Goal: Task Accomplishment & Management: Manage account settings

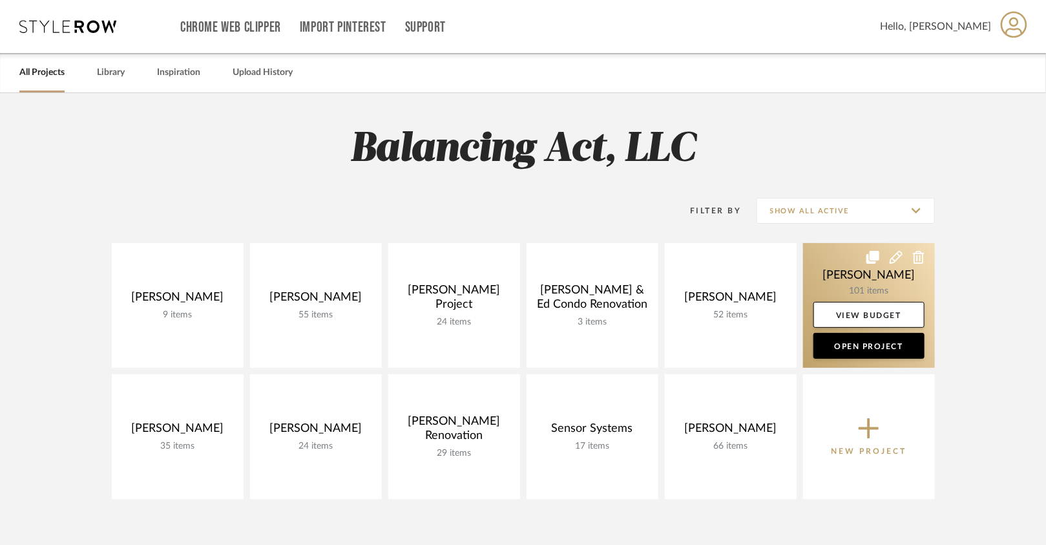
click at [783, 273] on link at bounding box center [869, 305] width 132 height 125
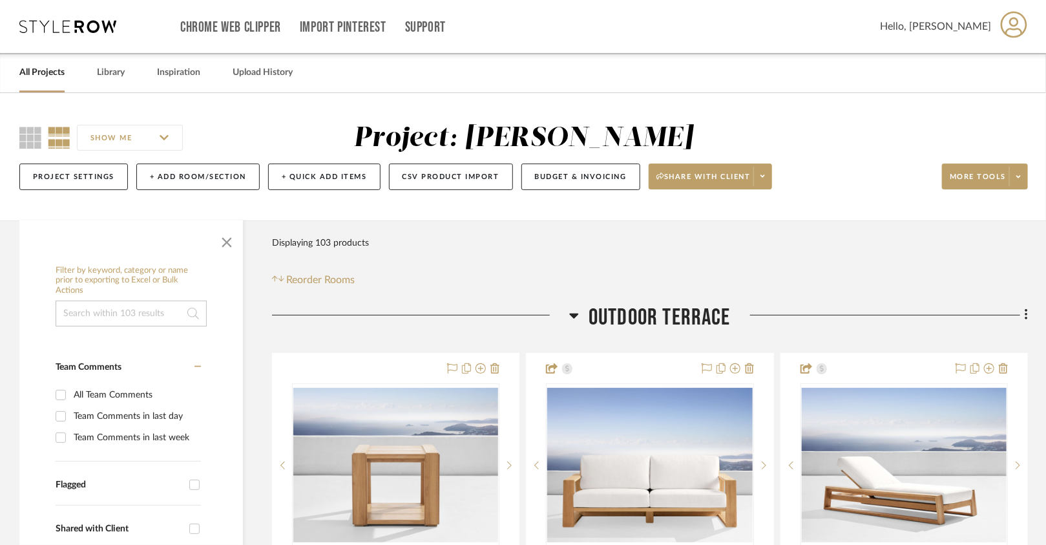
click at [107, 37] on div "Chrome Web Clipper Import Pinterest Support All Projects Library Inspiration Up…" at bounding box center [523, 26] width 1009 height 53
click at [101, 25] on icon at bounding box center [67, 26] width 97 height 13
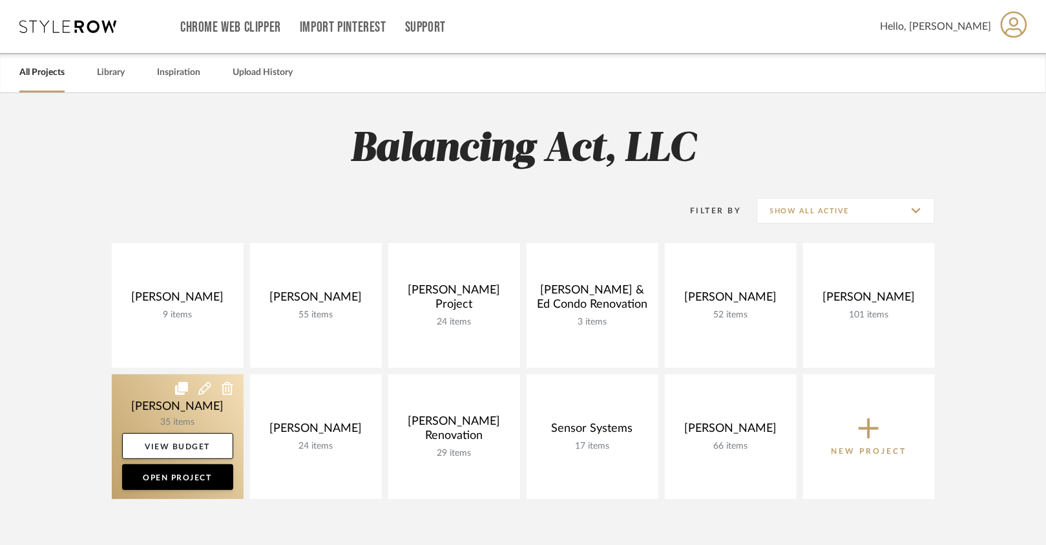
click at [215, 416] on link at bounding box center [178, 436] width 132 height 125
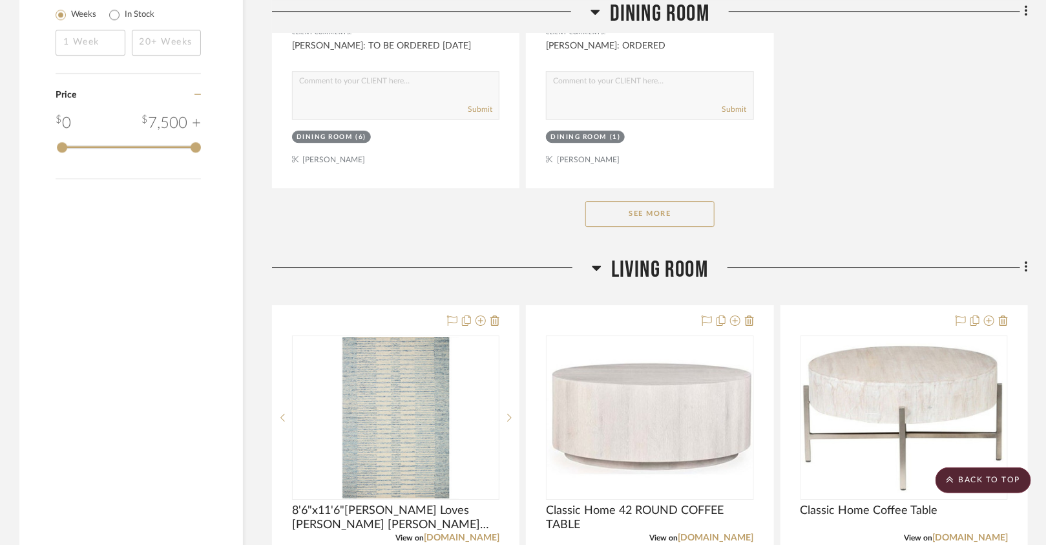
scroll to position [1912, 0]
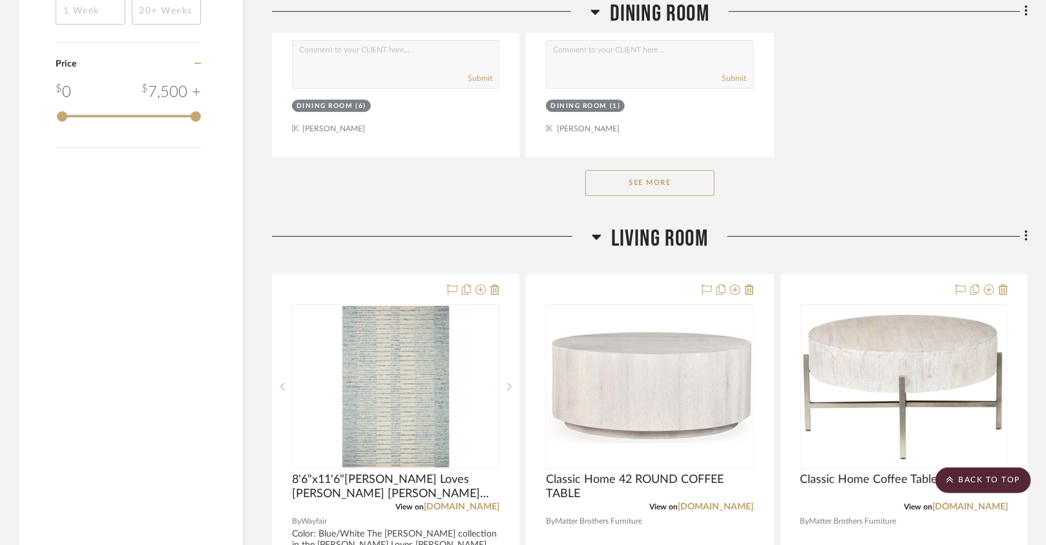
click at [617, 176] on button "See More" at bounding box center [649, 183] width 129 height 26
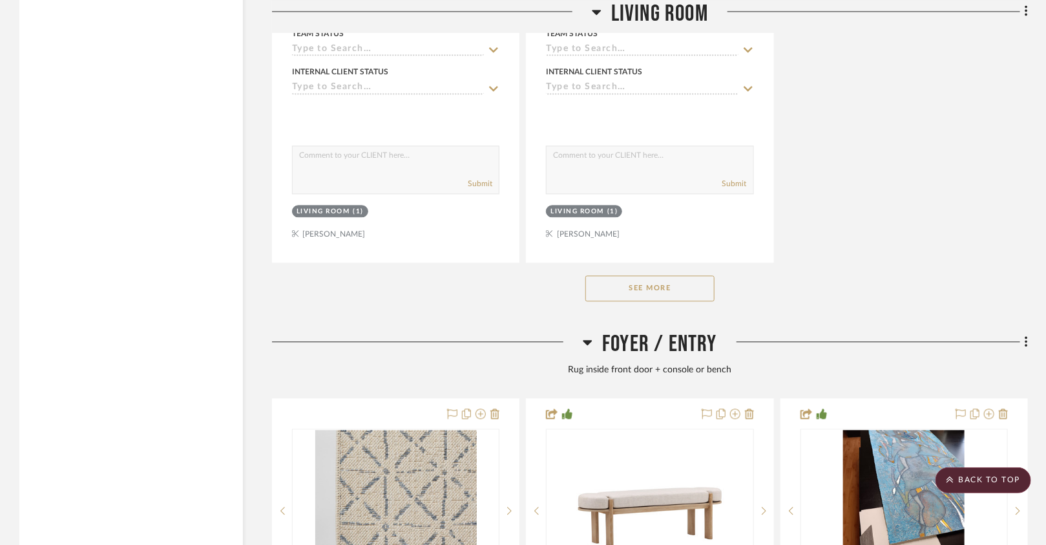
scroll to position [3636, 0]
click at [620, 279] on button "See More" at bounding box center [649, 289] width 129 height 26
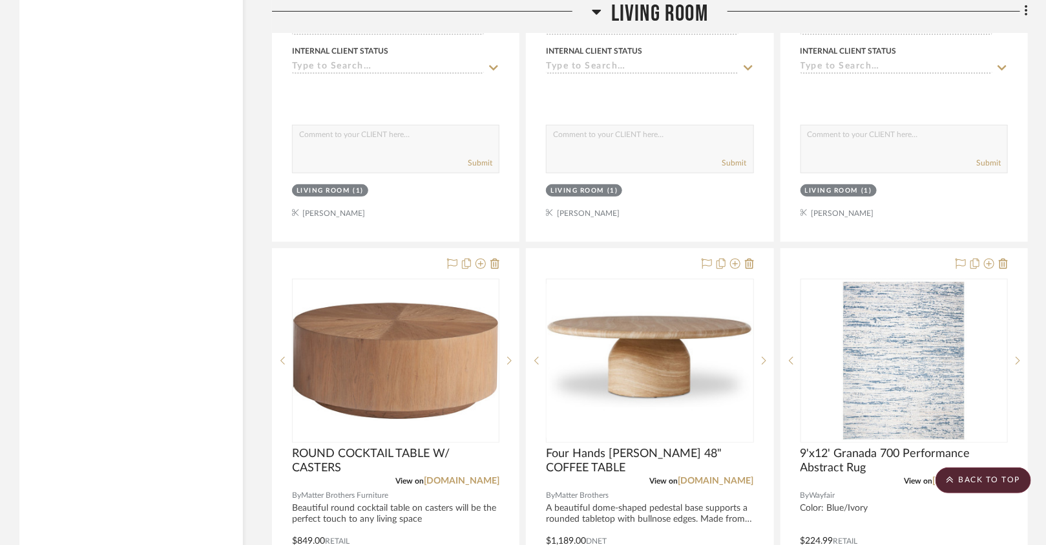
scroll to position [2666, 0]
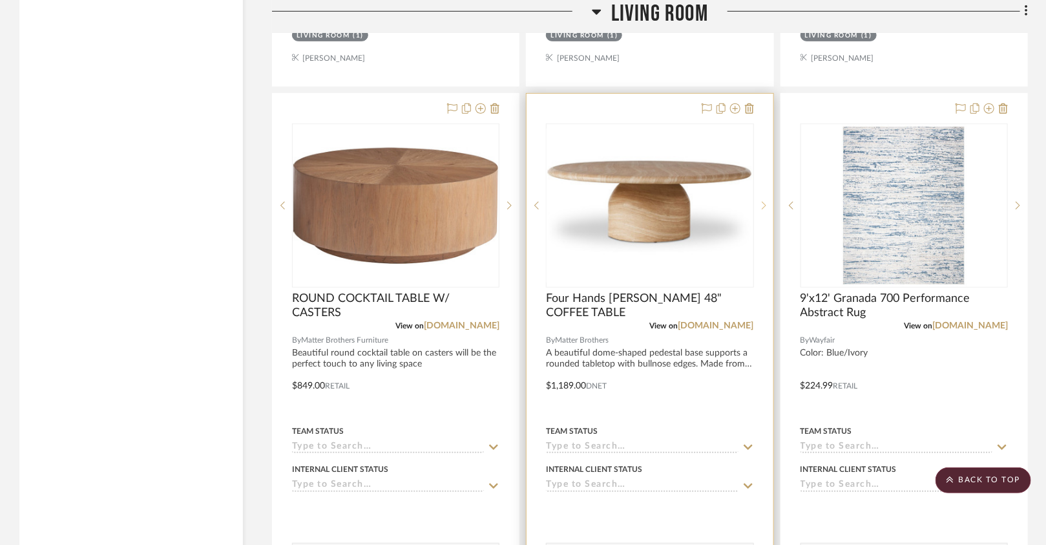
click at [766, 190] on div at bounding box center [763, 205] width 19 height 164
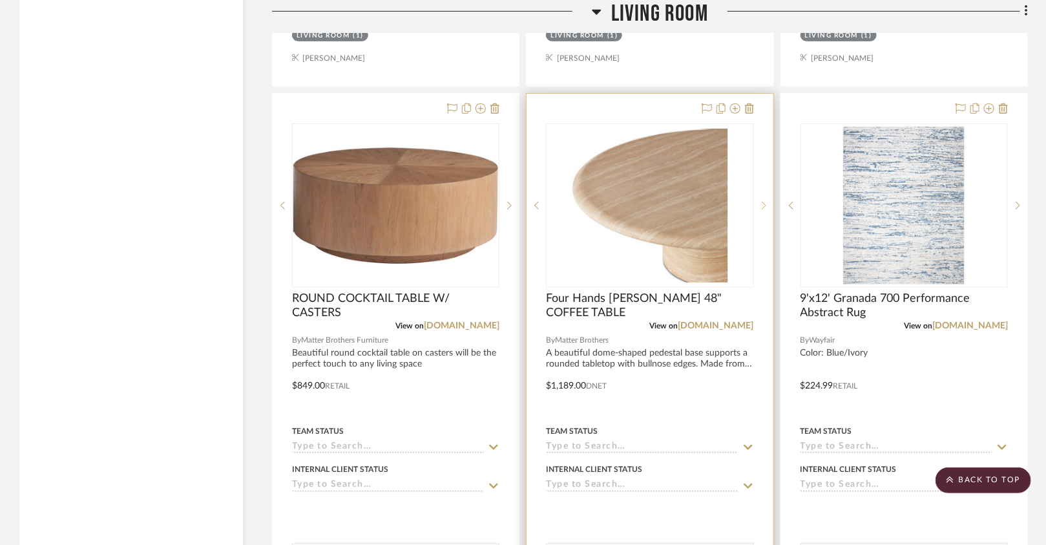
click at [766, 190] on div at bounding box center [763, 205] width 19 height 164
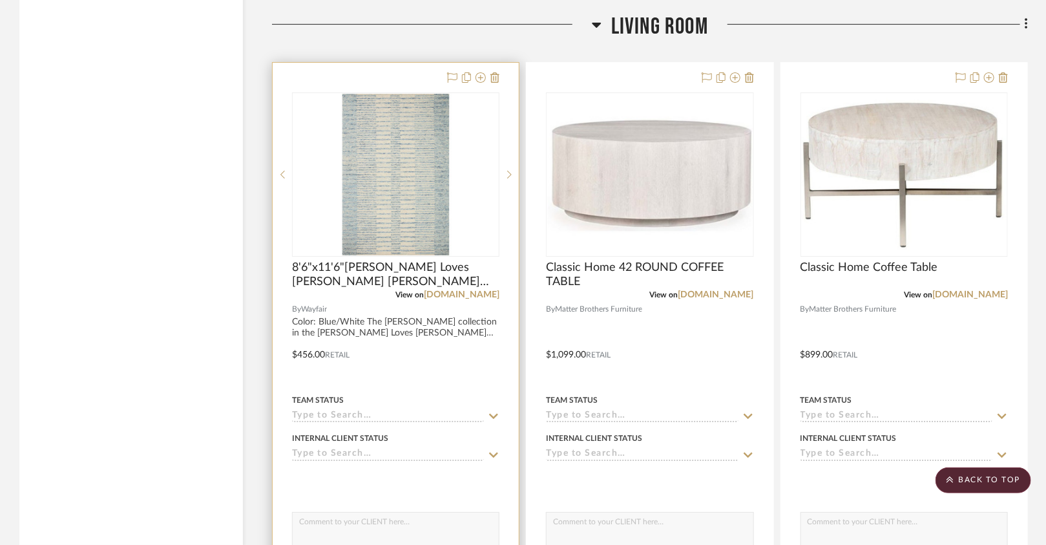
scroll to position [2117, 0]
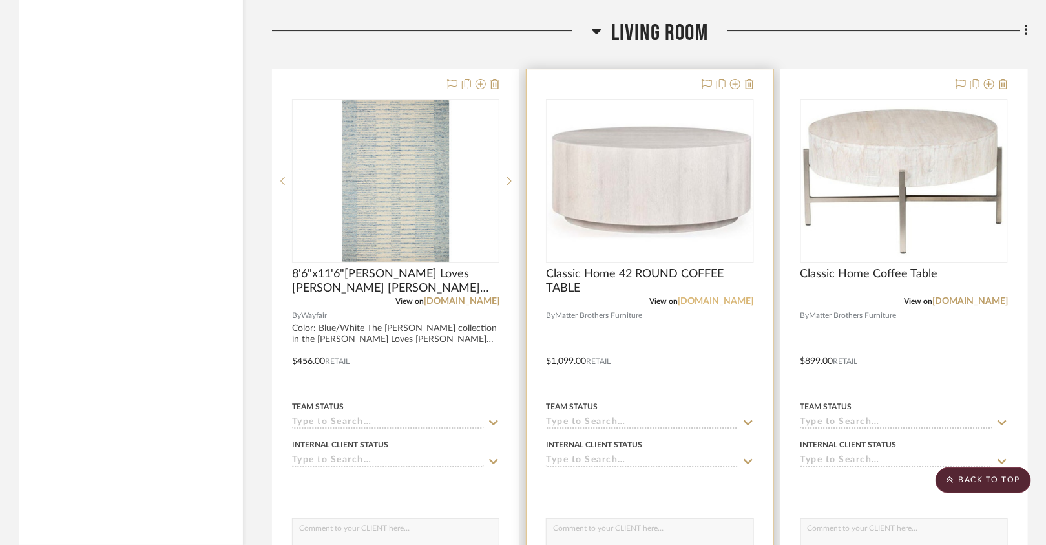
click at [722, 297] on link "[DOMAIN_NAME]" at bounding box center [717, 301] width 76 height 9
click at [710, 218] on img "0" at bounding box center [649, 181] width 205 height 154
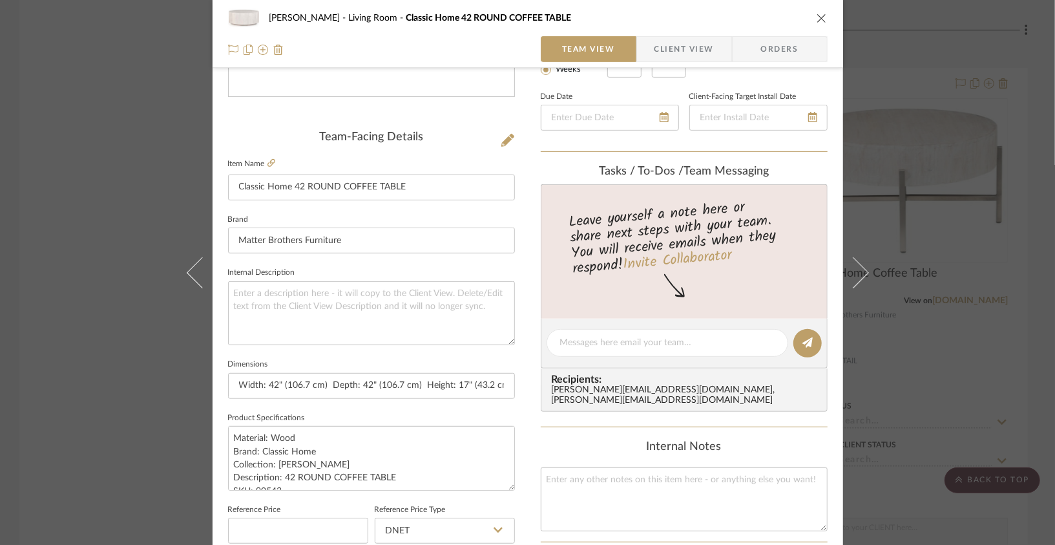
scroll to position [270, 0]
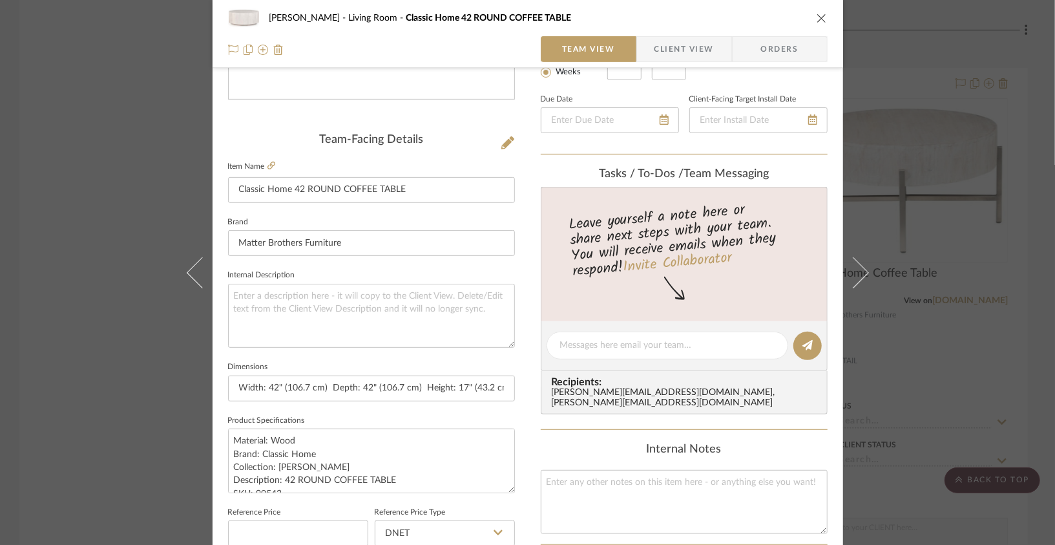
click at [783, 18] on icon "close" at bounding box center [822, 18] width 10 height 10
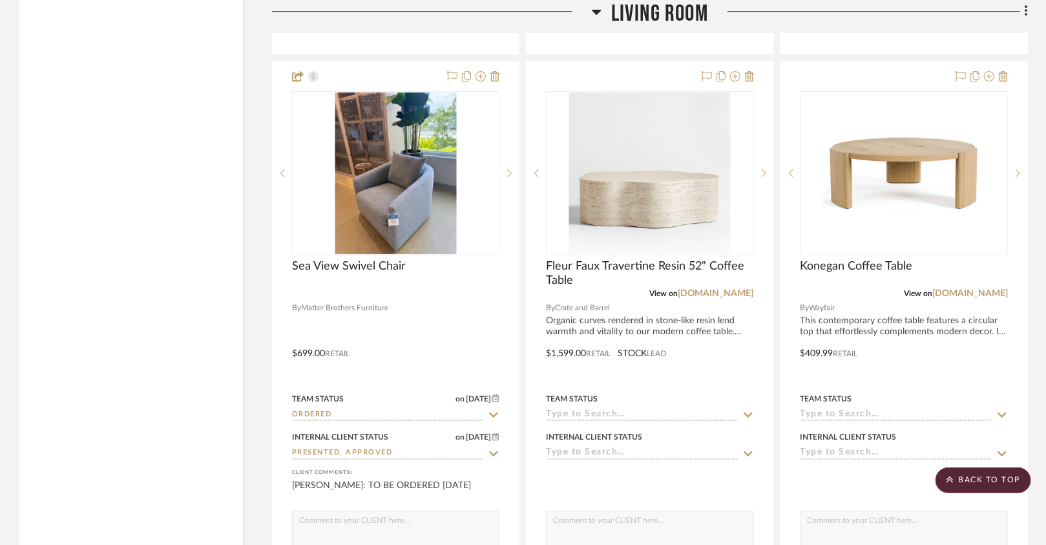
scroll to position [4421, 0]
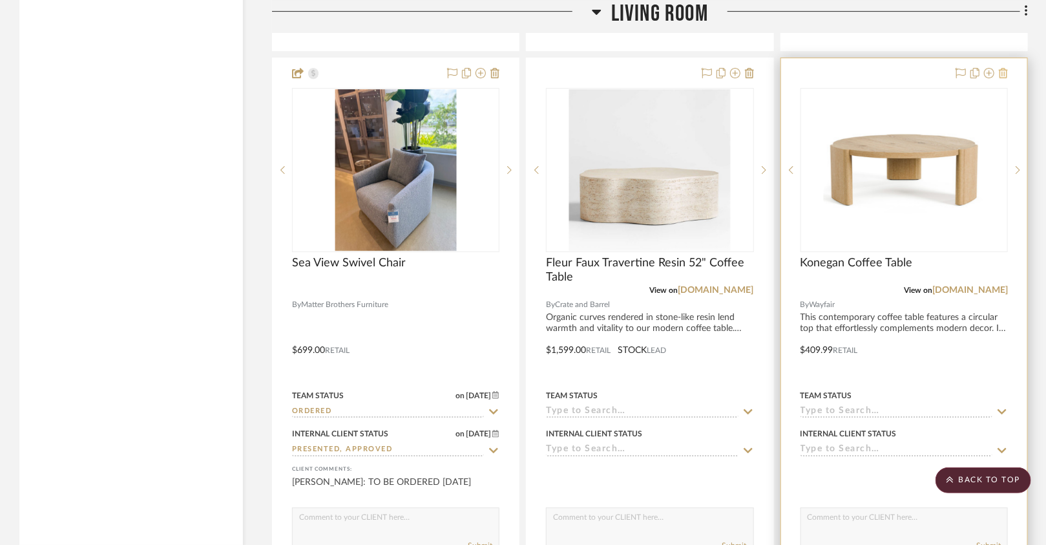
click at [783, 66] on button at bounding box center [1003, 74] width 9 height 16
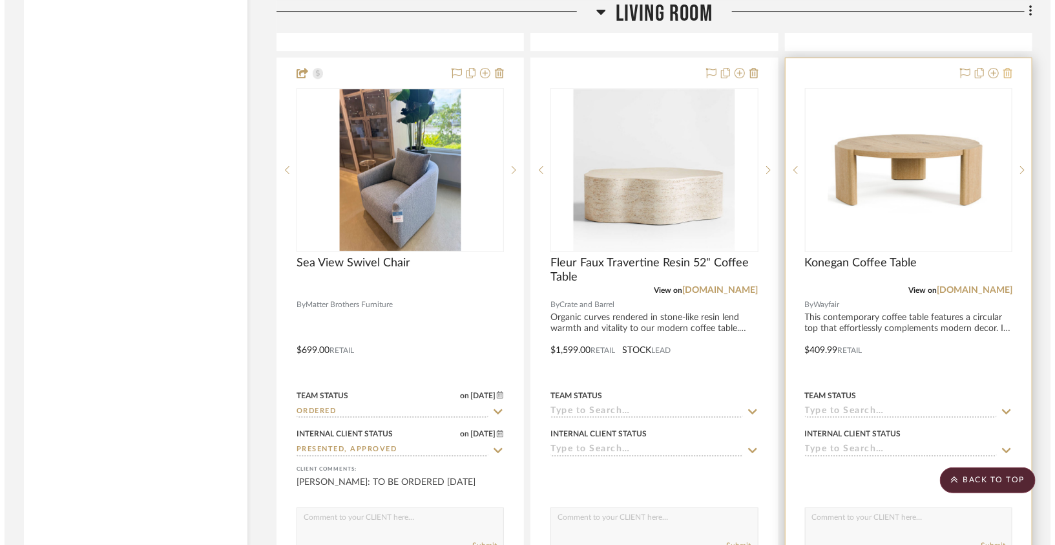
scroll to position [0, 0]
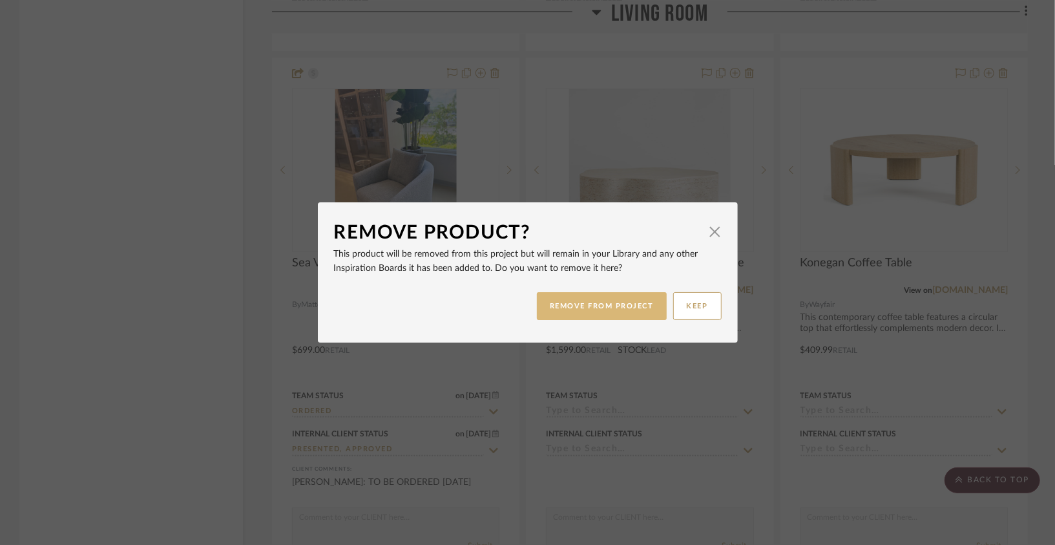
click at [586, 317] on button "REMOVE FROM PROJECT" at bounding box center [602, 306] width 130 height 28
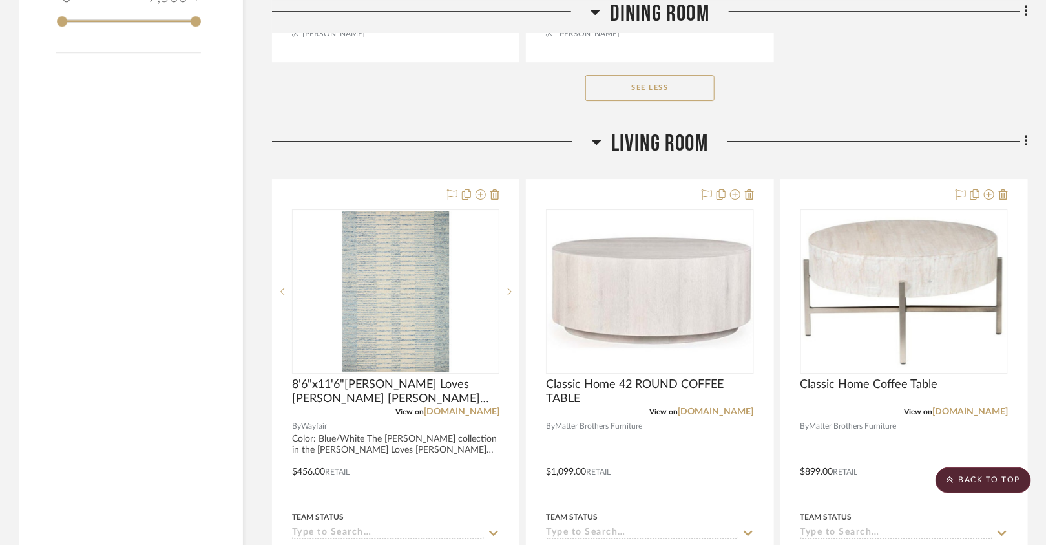
scroll to position [2007, 0]
drag, startPoint x: 463, startPoint y: 153, endPoint x: 392, endPoint y: 94, distance: 92.3
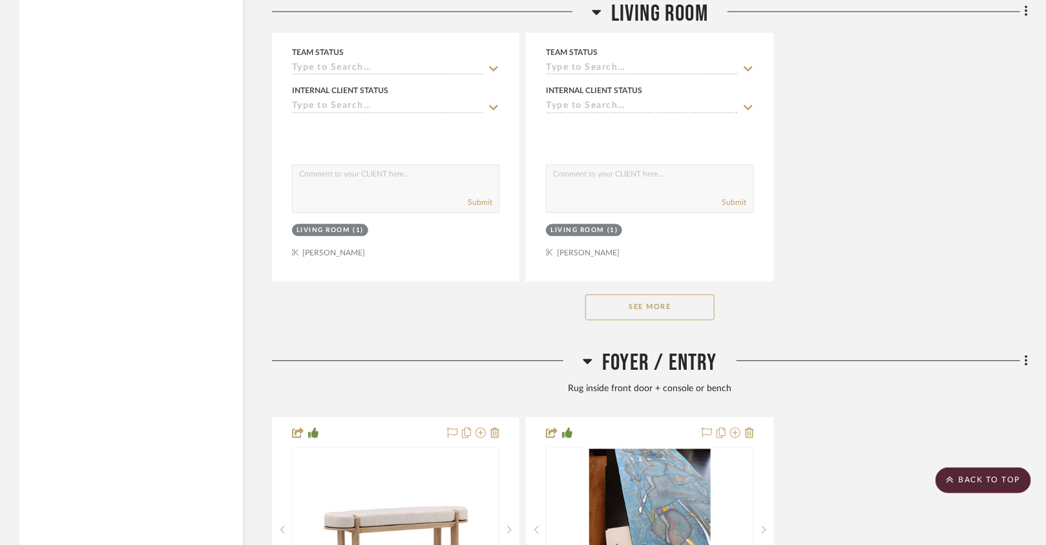
scroll to position [3629, 0]
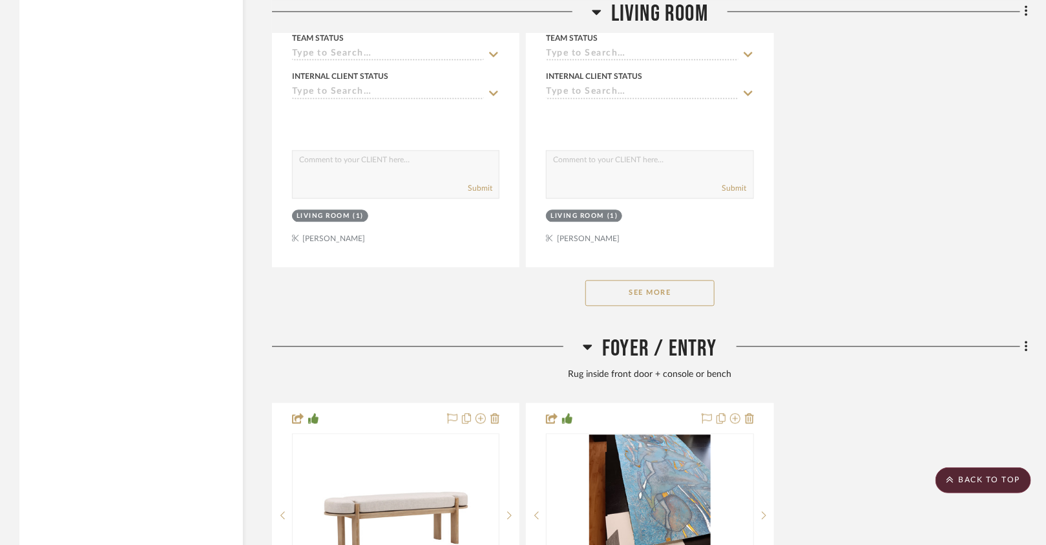
click at [627, 285] on button "See More" at bounding box center [649, 293] width 129 height 26
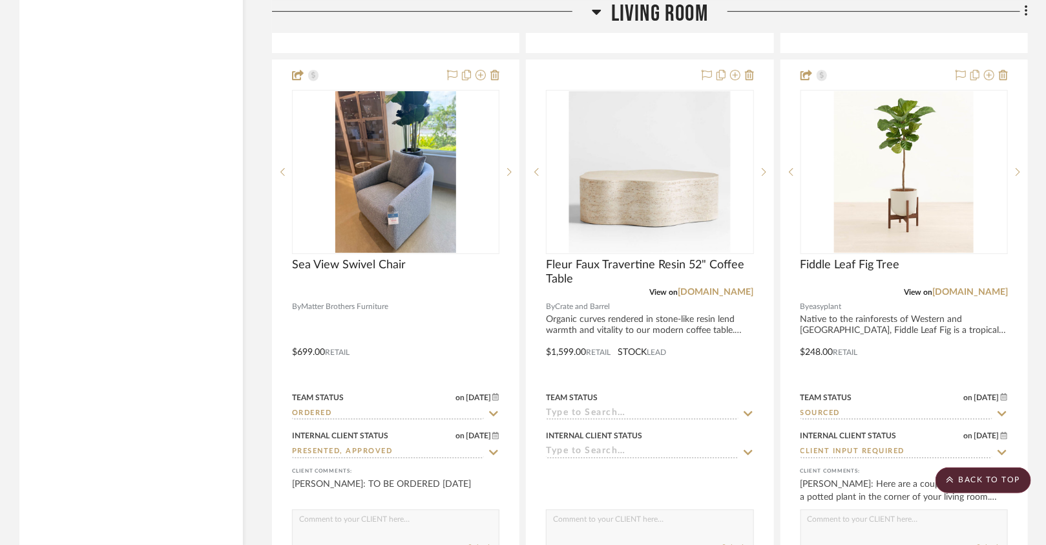
scroll to position [4420, 0]
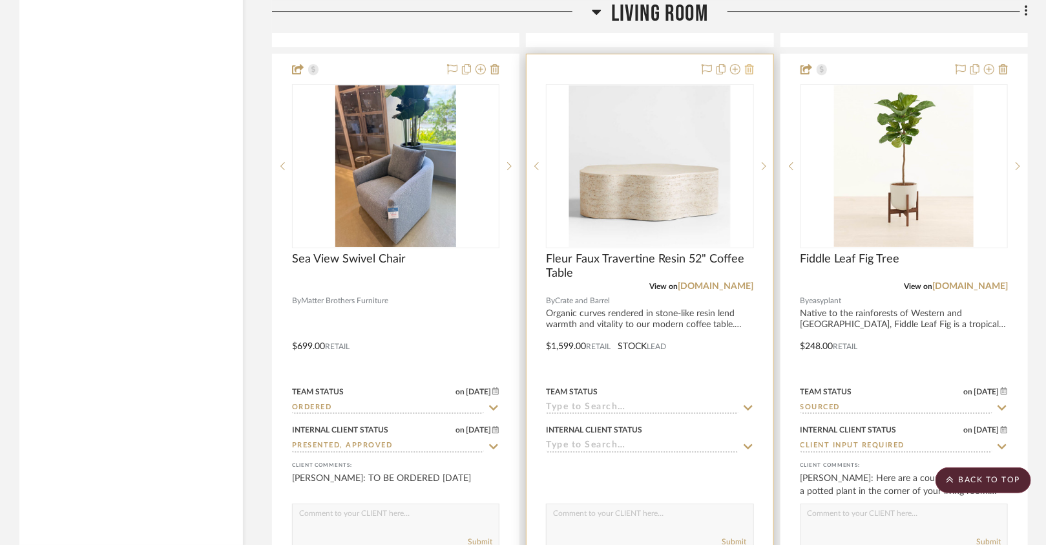
click at [749, 64] on icon at bounding box center [749, 69] width 9 height 10
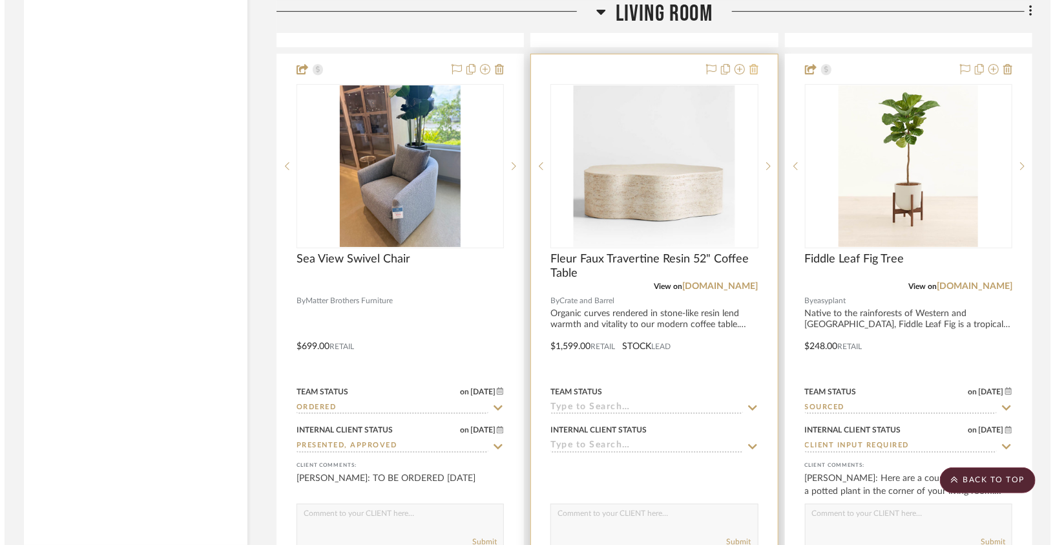
scroll to position [0, 0]
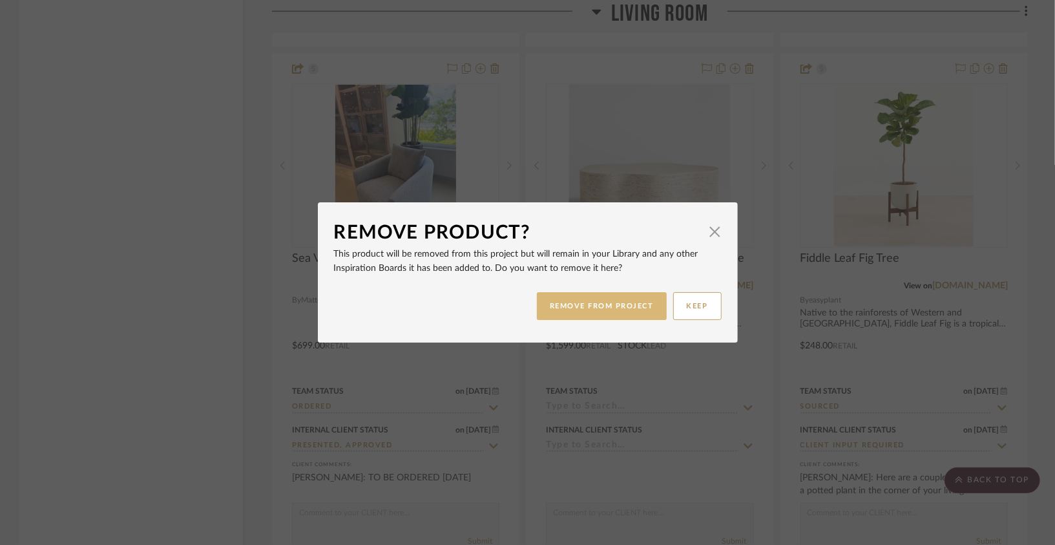
click at [611, 302] on button "REMOVE FROM PROJECT" at bounding box center [602, 306] width 130 height 28
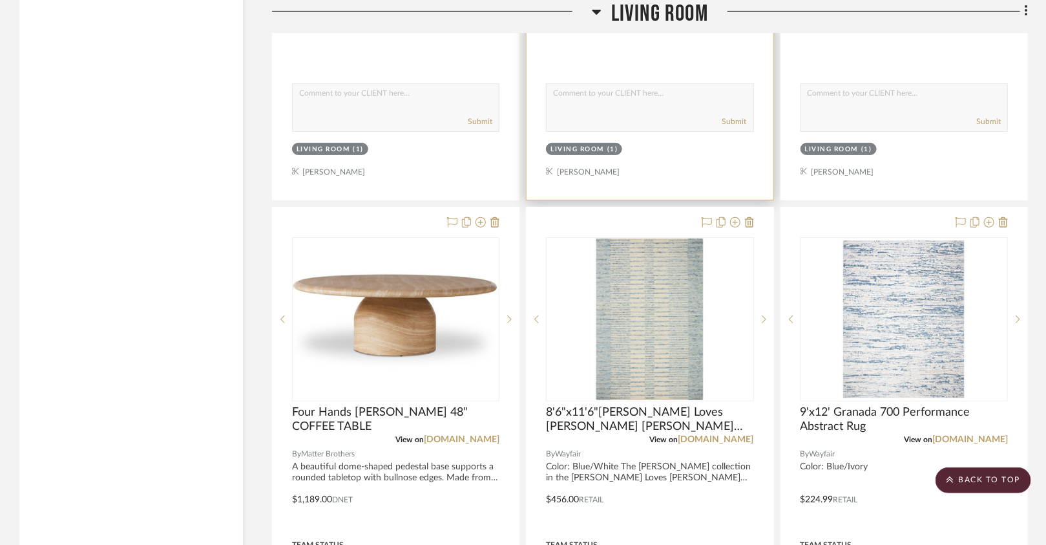
scroll to position [2546, 0]
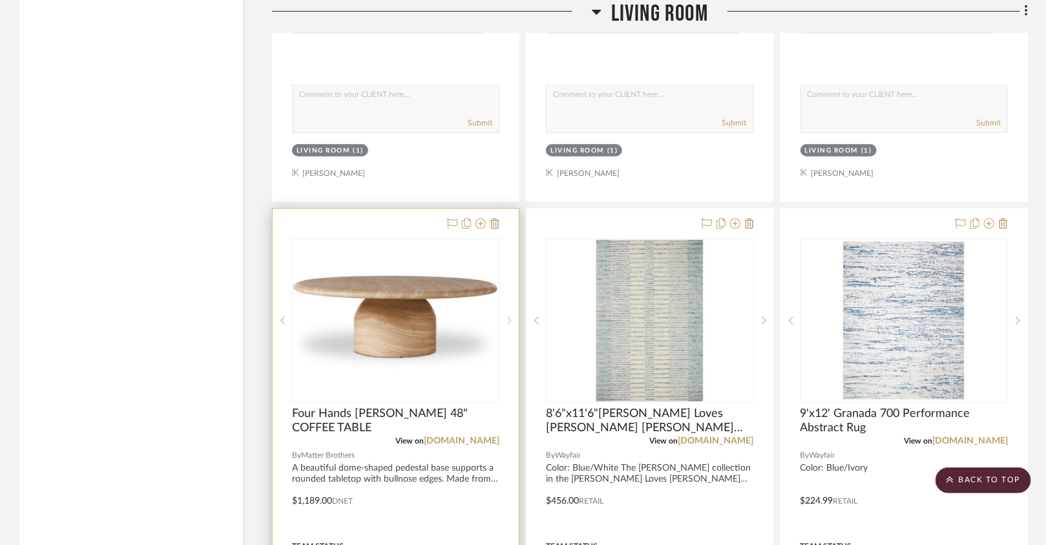
click at [510, 319] on div at bounding box center [509, 320] width 19 height 164
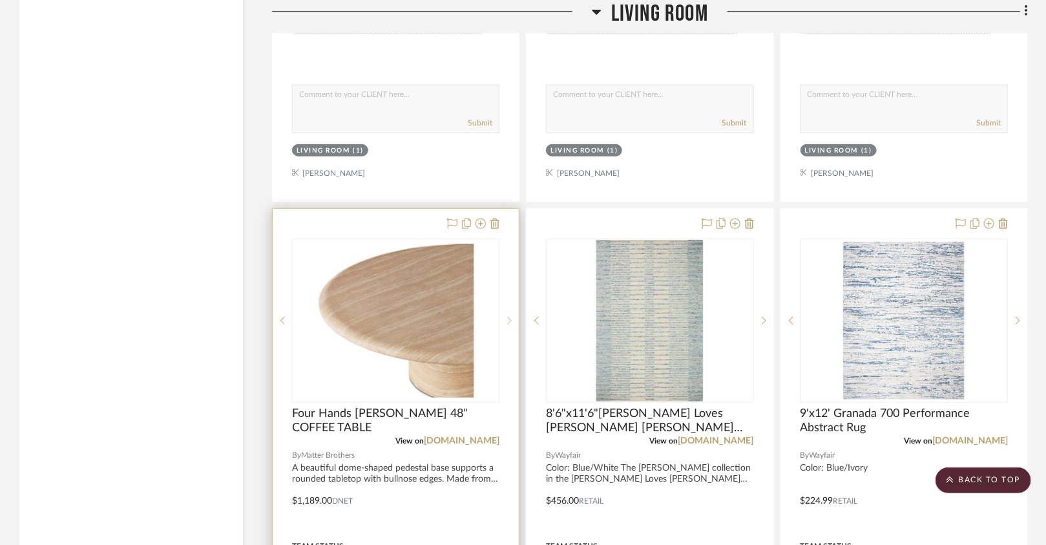
click at [510, 319] on div at bounding box center [509, 320] width 19 height 164
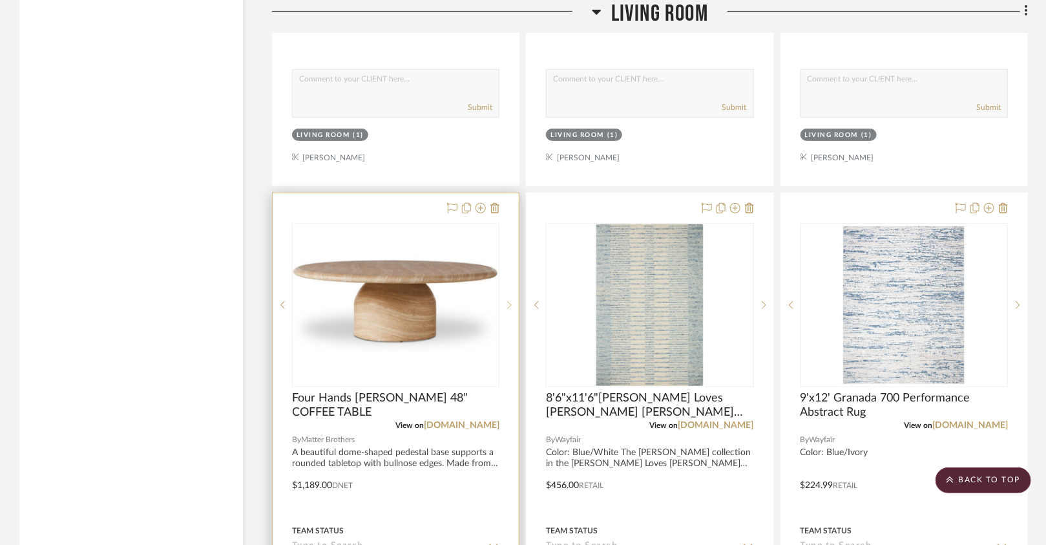
scroll to position [2562, 0]
click at [427, 322] on img "0" at bounding box center [395, 304] width 205 height 154
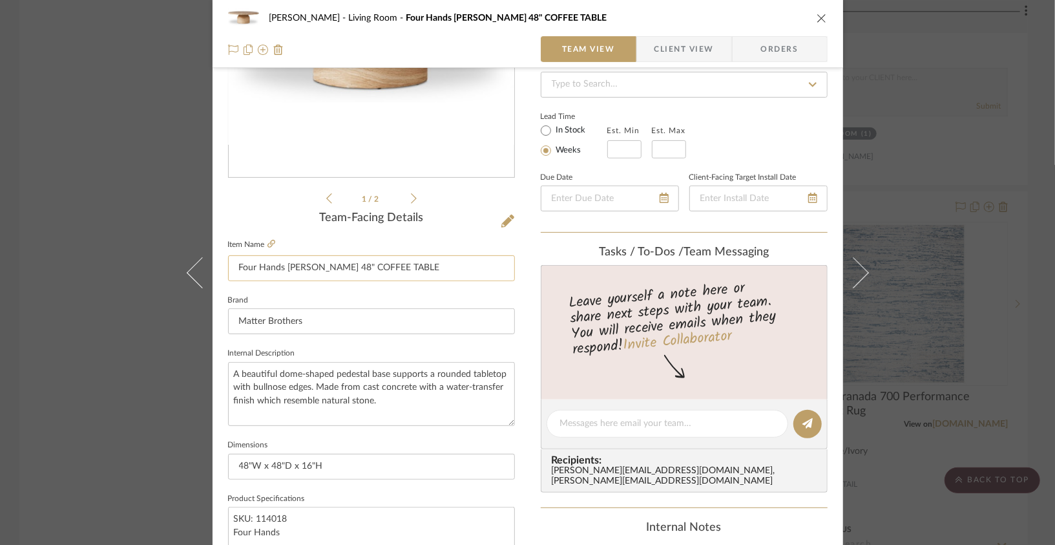
scroll to position [0, 0]
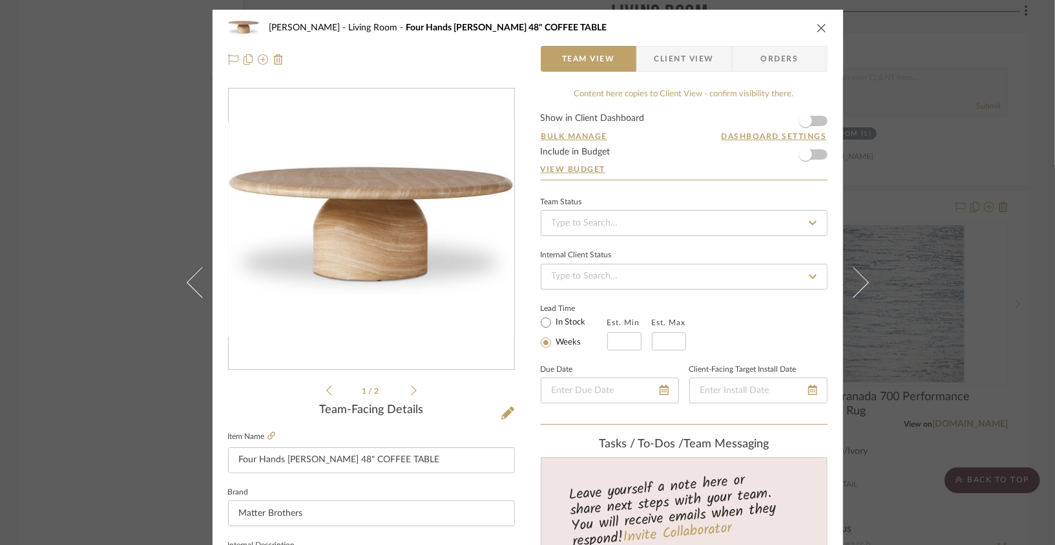
click at [817, 32] on icon "close" at bounding box center [822, 28] width 10 height 10
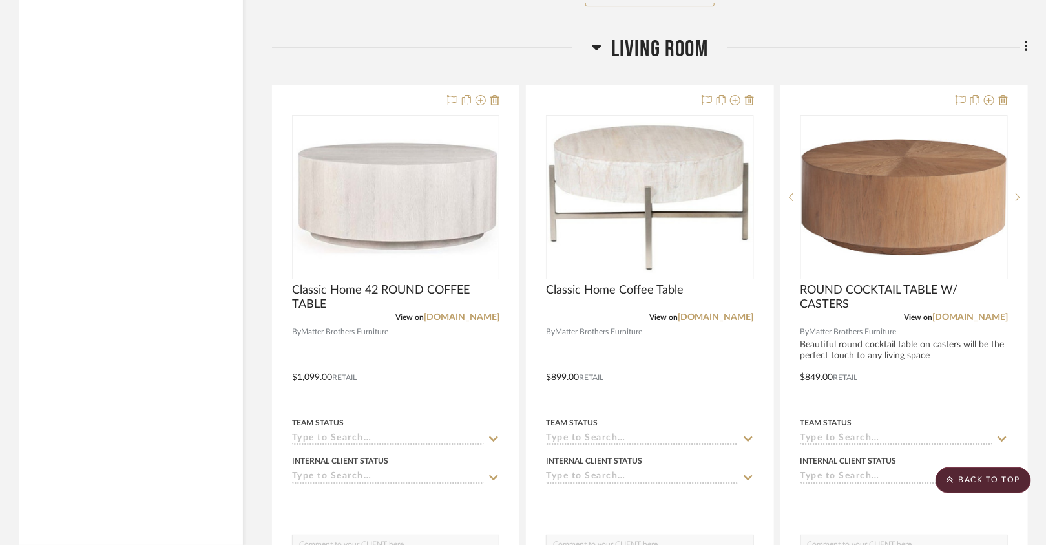
scroll to position [2119, 0]
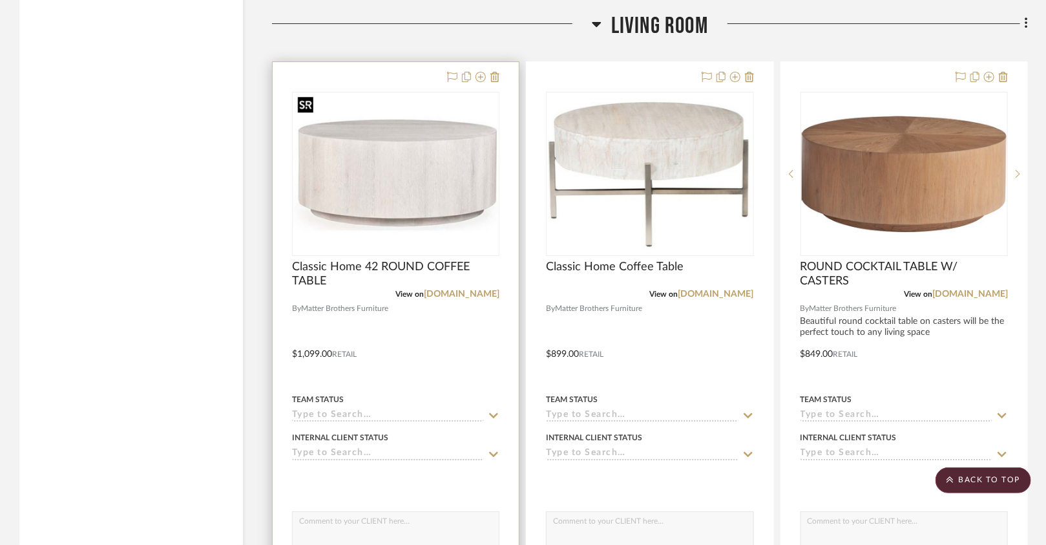
click at [461, 169] on img "0" at bounding box center [395, 174] width 205 height 154
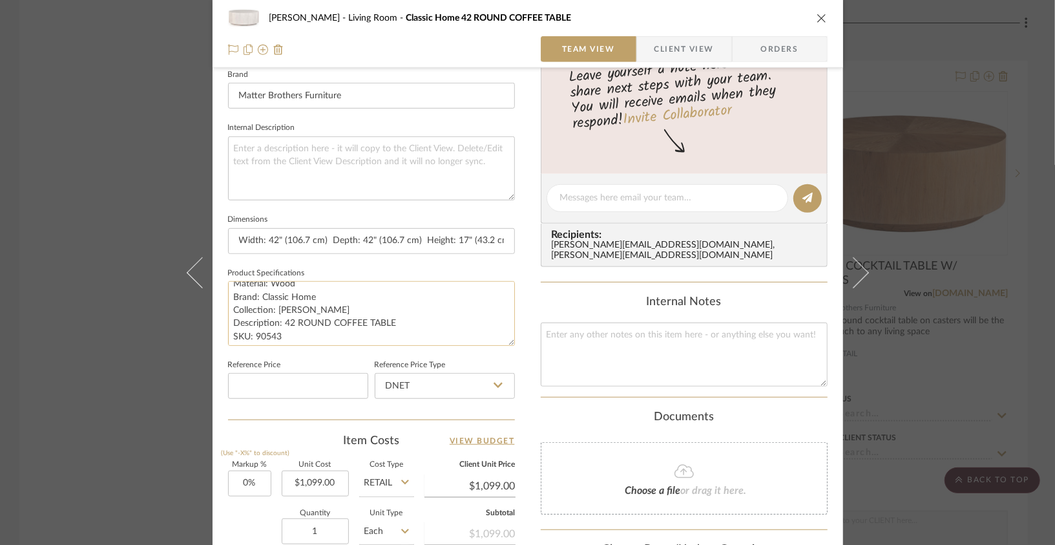
scroll to position [13, 0]
click at [823, 19] on button "close" at bounding box center [822, 18] width 12 height 12
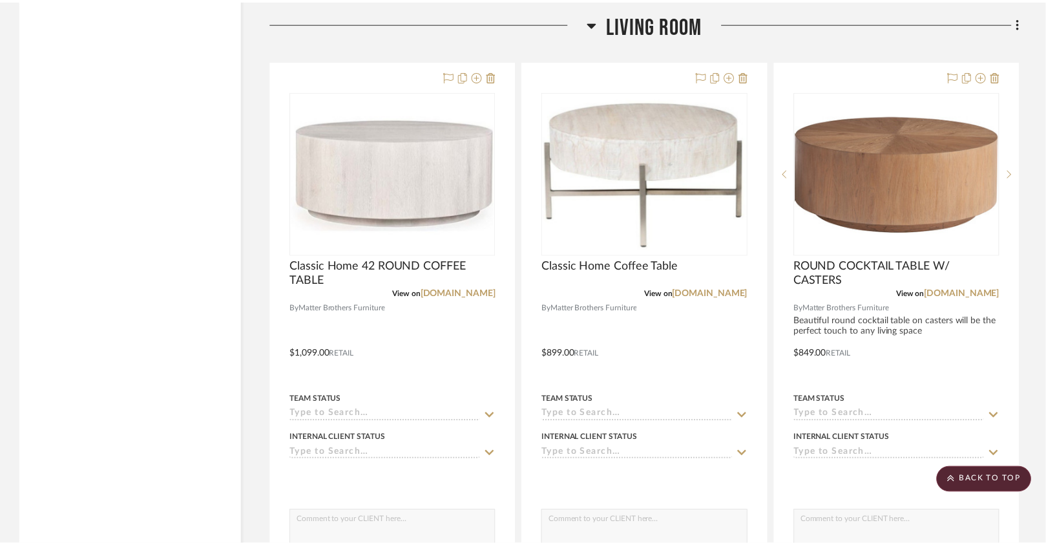
scroll to position [2119, 0]
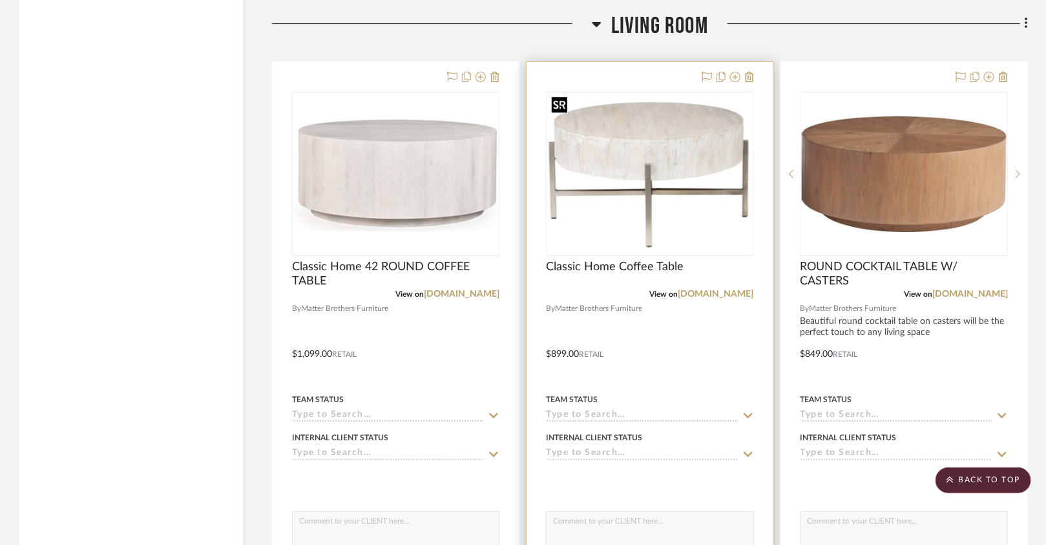
click at [646, 192] on img "0" at bounding box center [649, 174] width 205 height 154
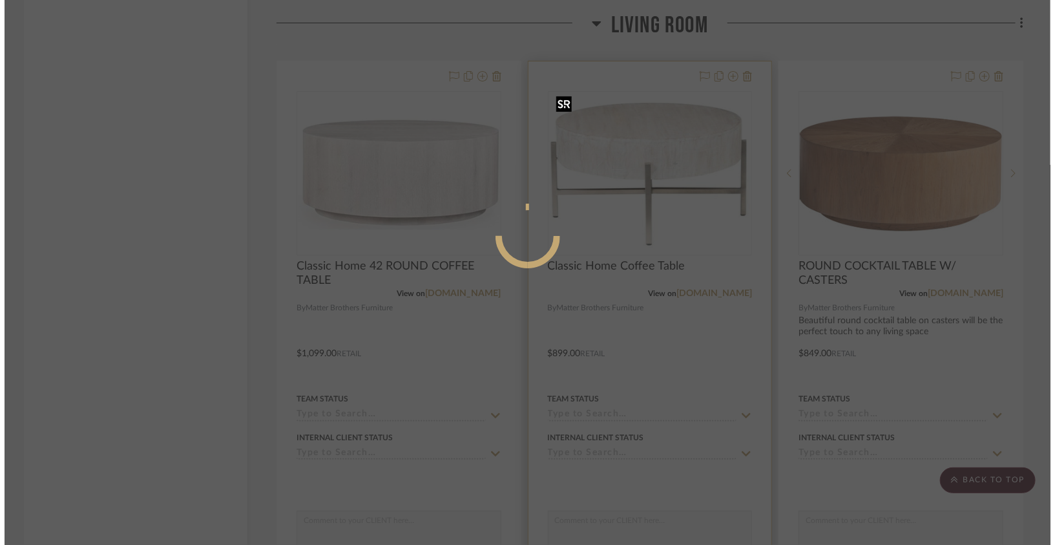
scroll to position [0, 0]
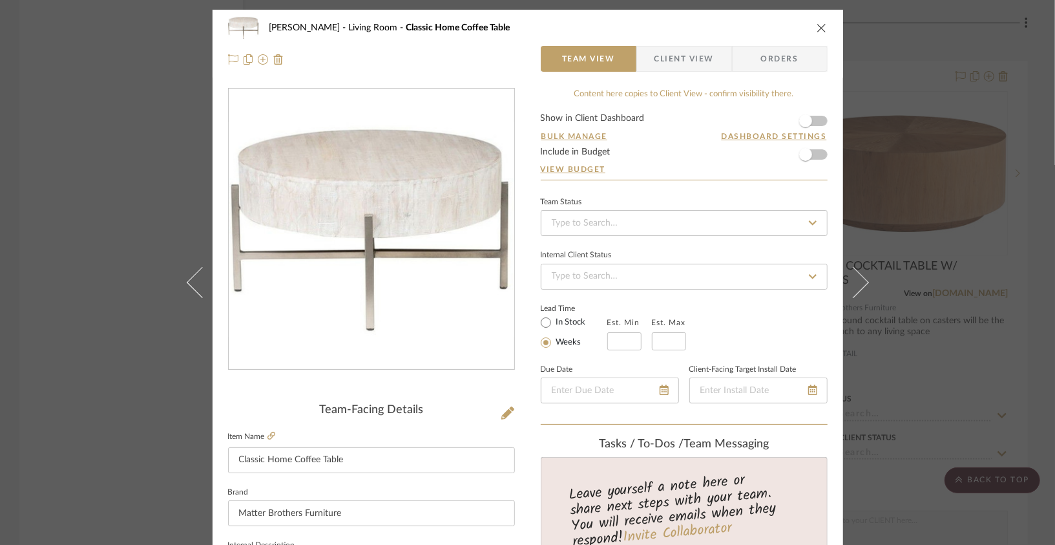
click at [817, 30] on icon "close" at bounding box center [822, 28] width 10 height 10
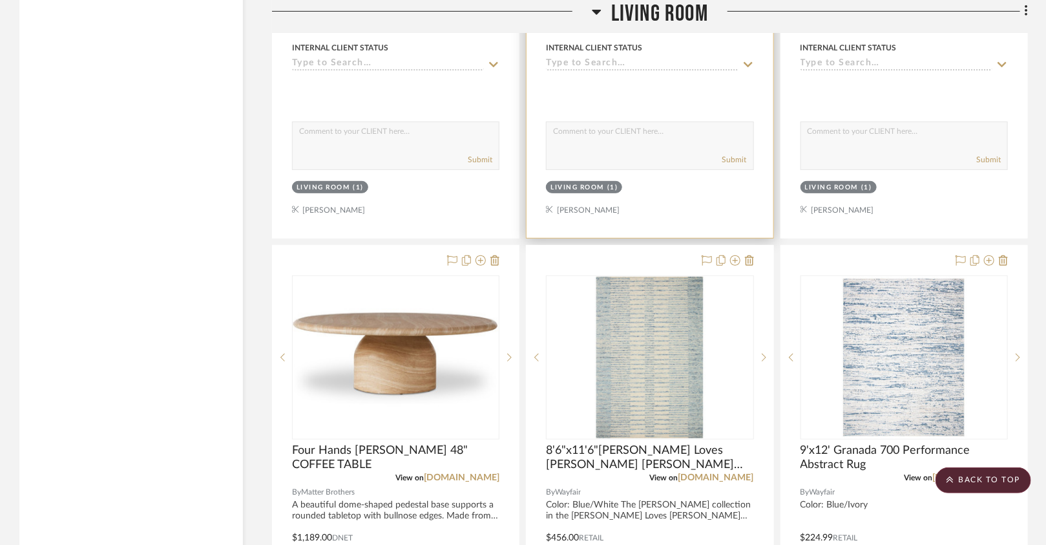
scroll to position [2511, 0]
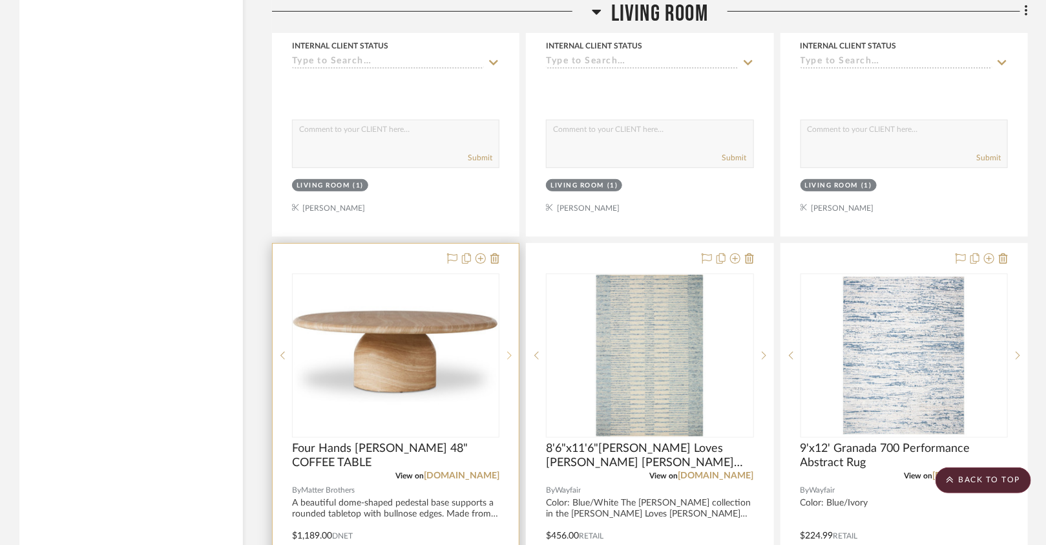
click at [513, 351] on sr-next-btn at bounding box center [509, 355] width 19 height 9
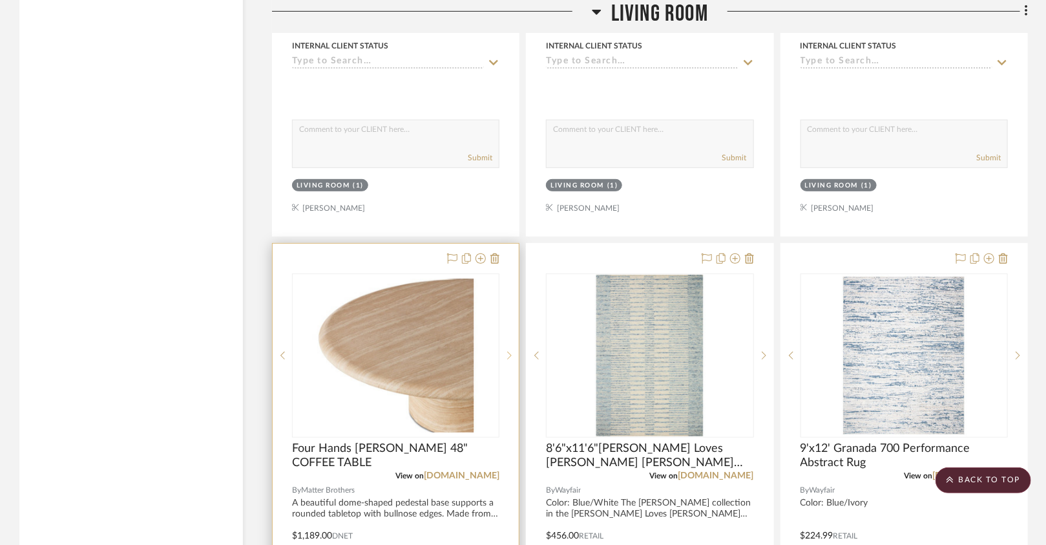
click at [513, 351] on sr-next-btn at bounding box center [509, 355] width 19 height 9
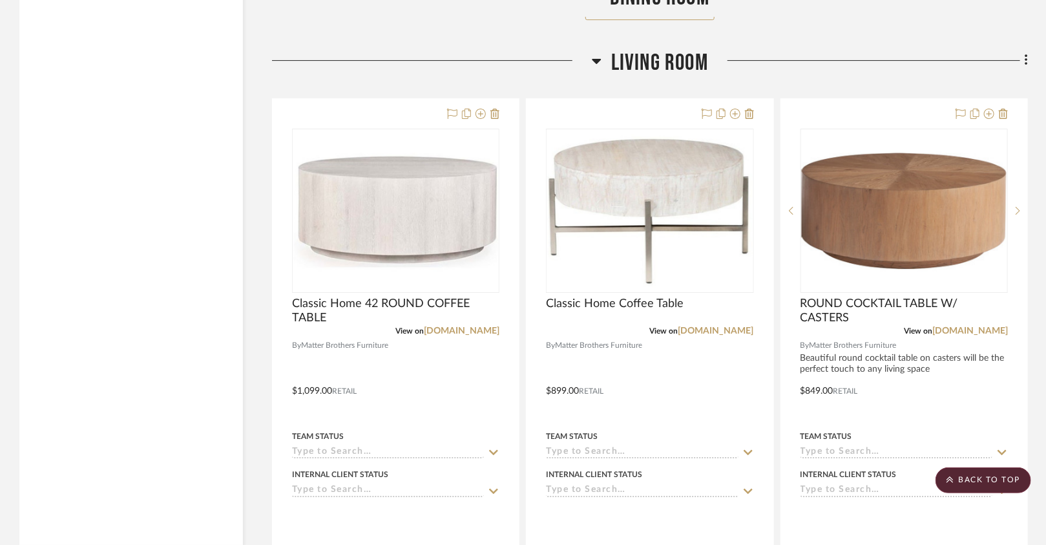
scroll to position [2083, 0]
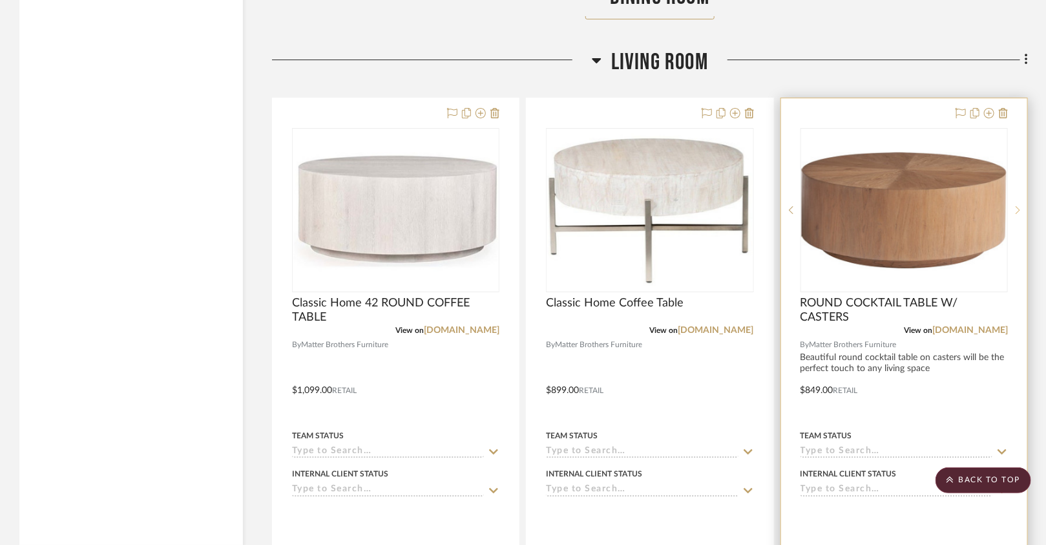
click at [1021, 206] on sr-next-btn at bounding box center [1017, 210] width 19 height 9
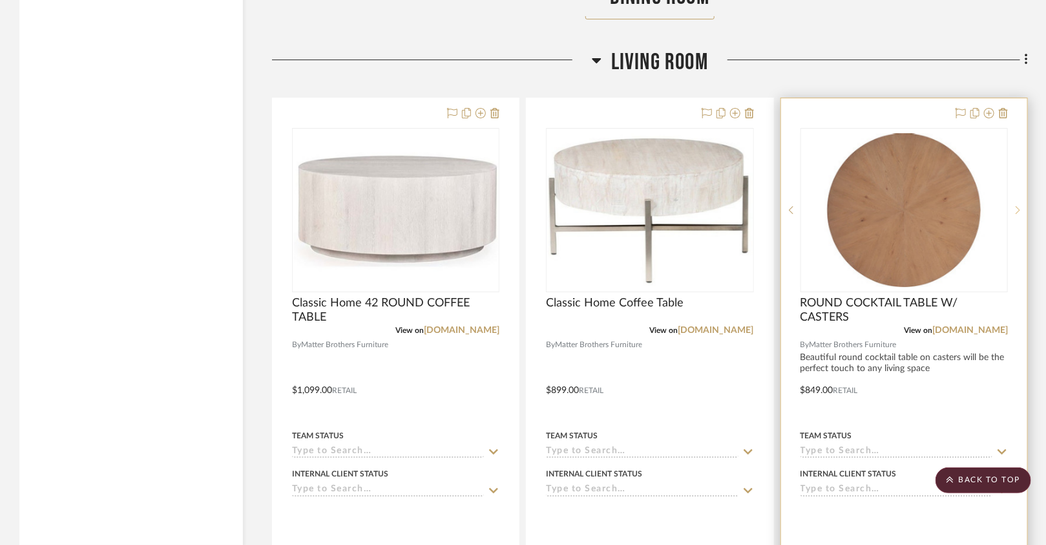
click at [1021, 206] on sr-next-btn at bounding box center [1017, 210] width 19 height 9
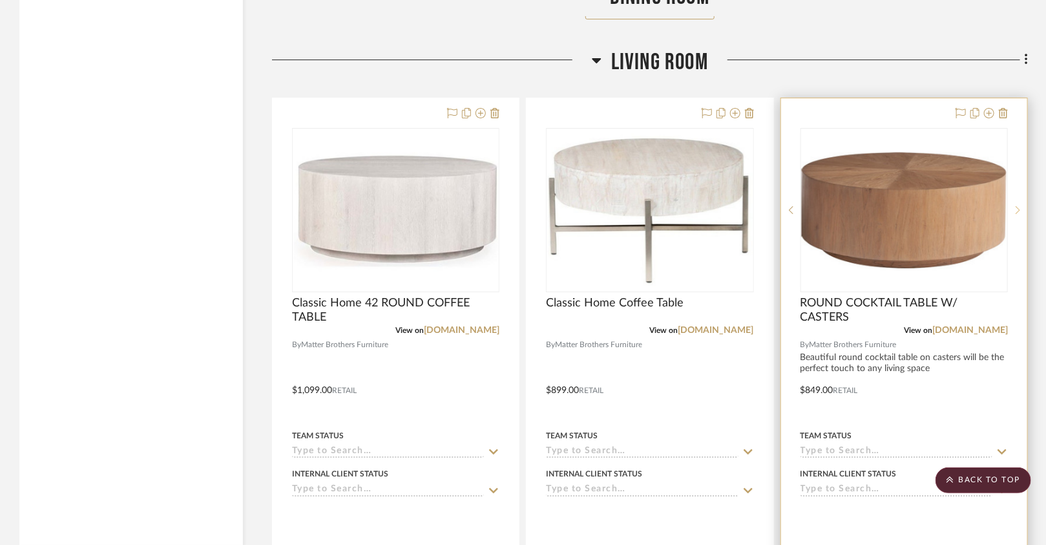
click at [1021, 206] on sr-next-btn at bounding box center [1017, 210] width 19 height 9
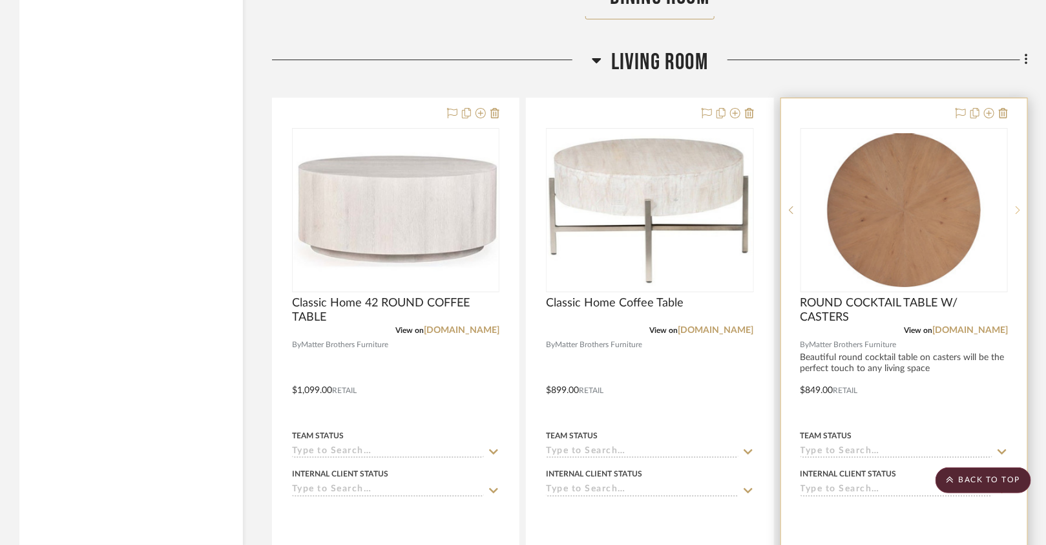
click at [1021, 206] on sr-next-btn at bounding box center [1017, 210] width 19 height 9
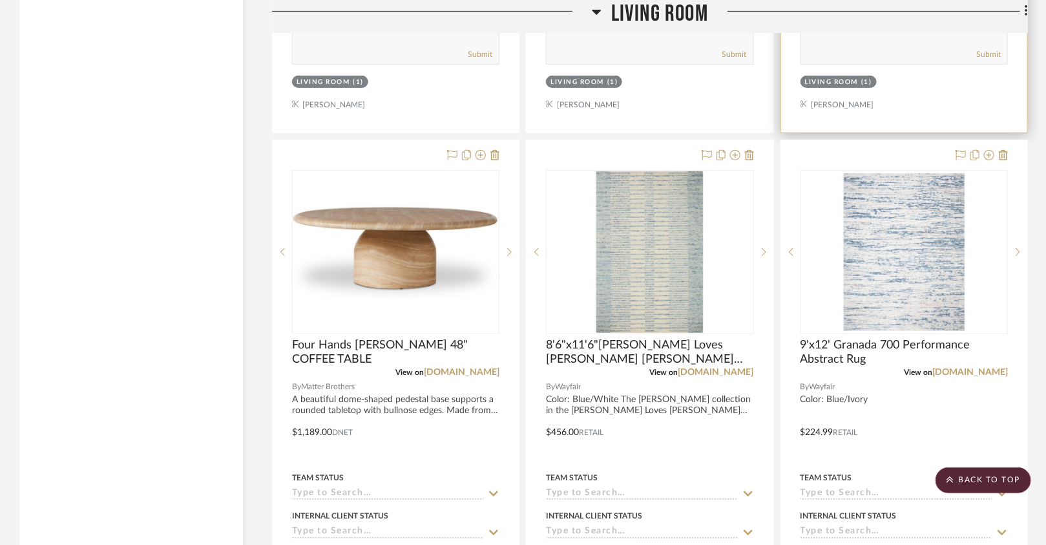
scroll to position [2629, 0]
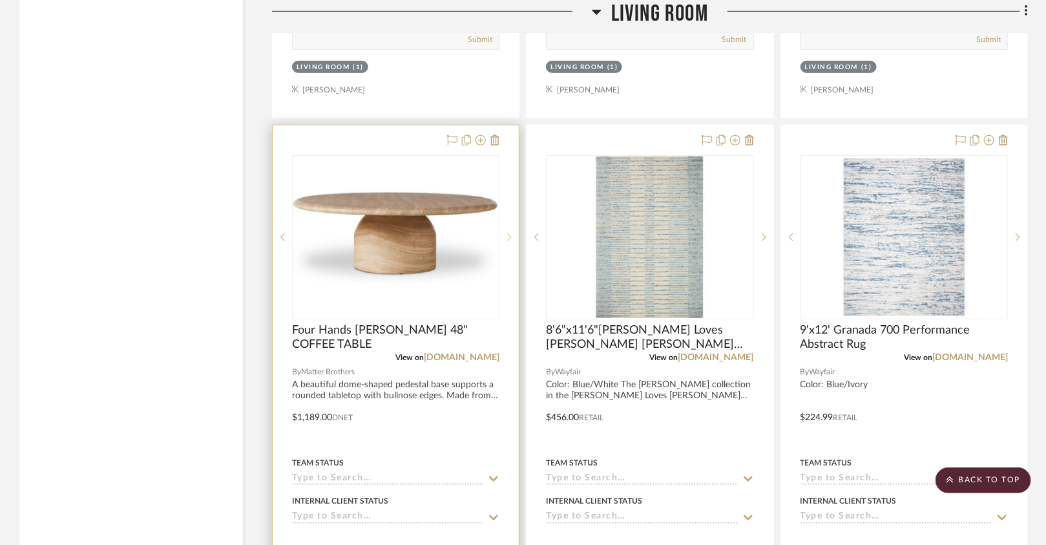
click at [511, 233] on icon at bounding box center [509, 237] width 5 height 9
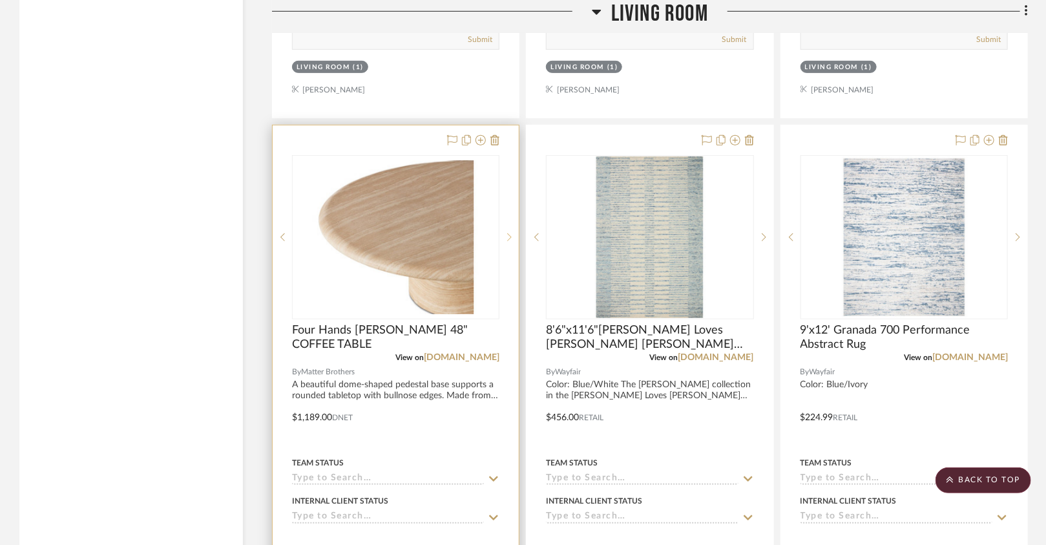
click at [511, 233] on icon at bounding box center [509, 237] width 5 height 9
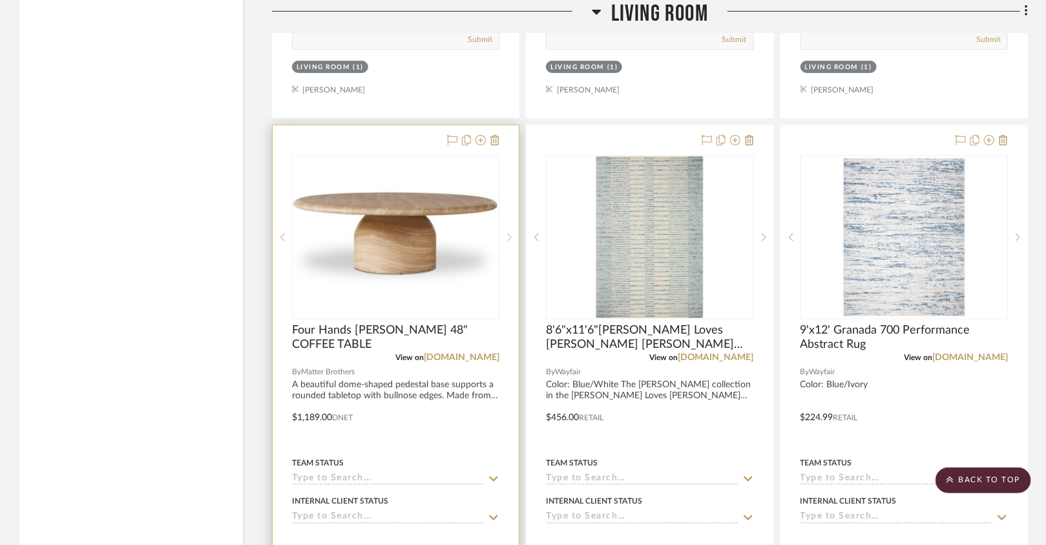
click at [509, 233] on icon at bounding box center [509, 237] width 5 height 9
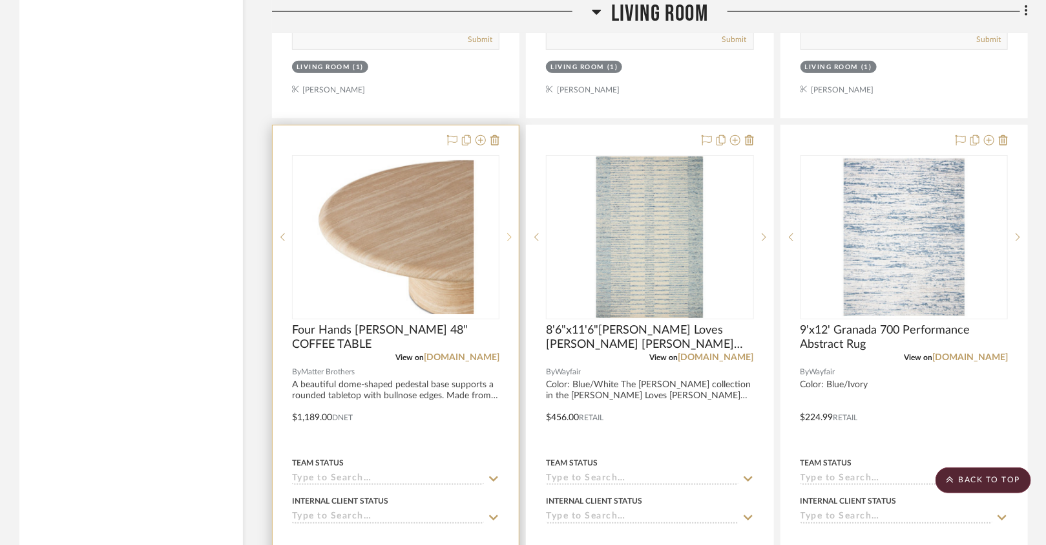
click at [509, 233] on icon at bounding box center [509, 237] width 5 height 9
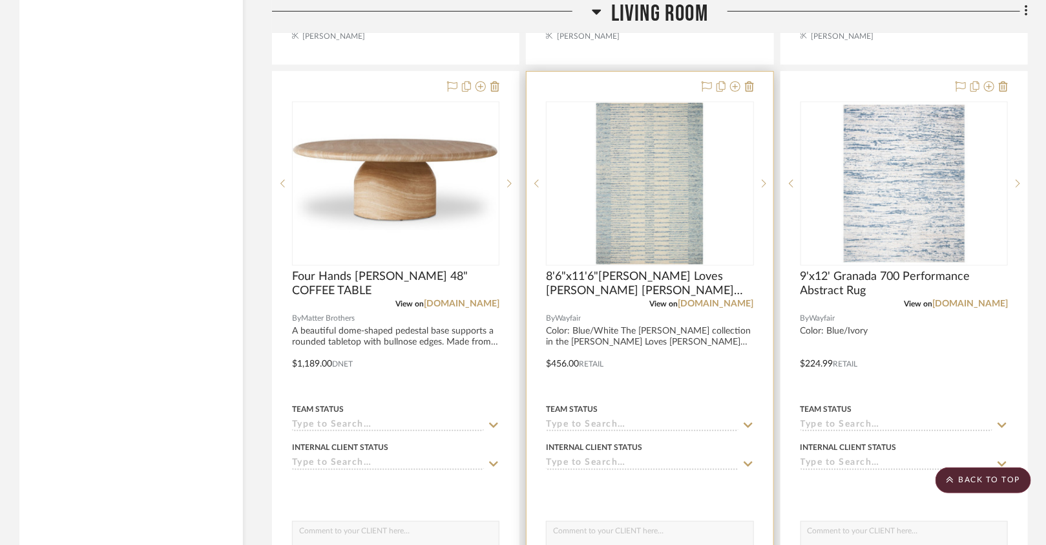
scroll to position [2684, 0]
click at [763, 181] on div at bounding box center [763, 182] width 19 height 164
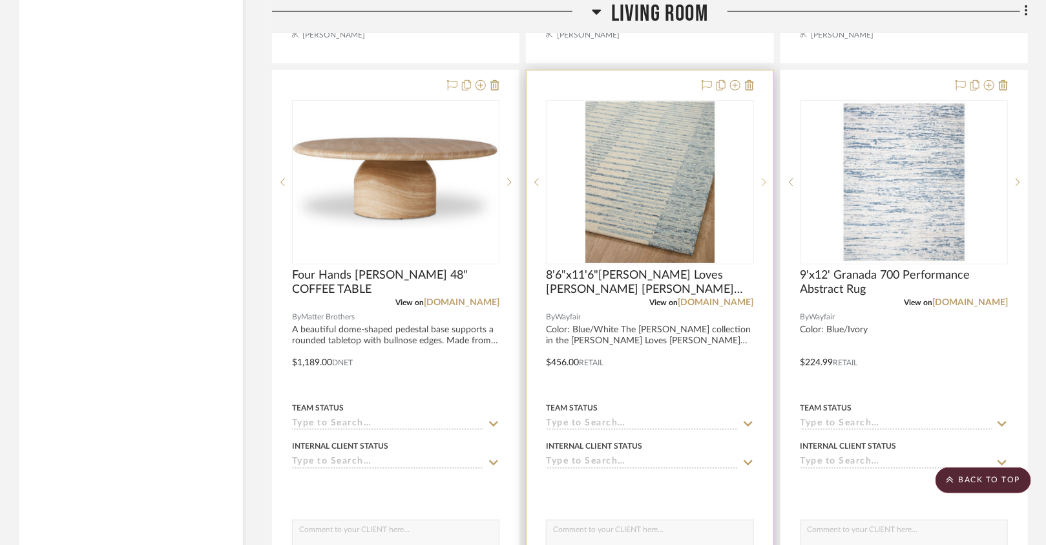
click at [764, 181] on div at bounding box center [763, 182] width 19 height 164
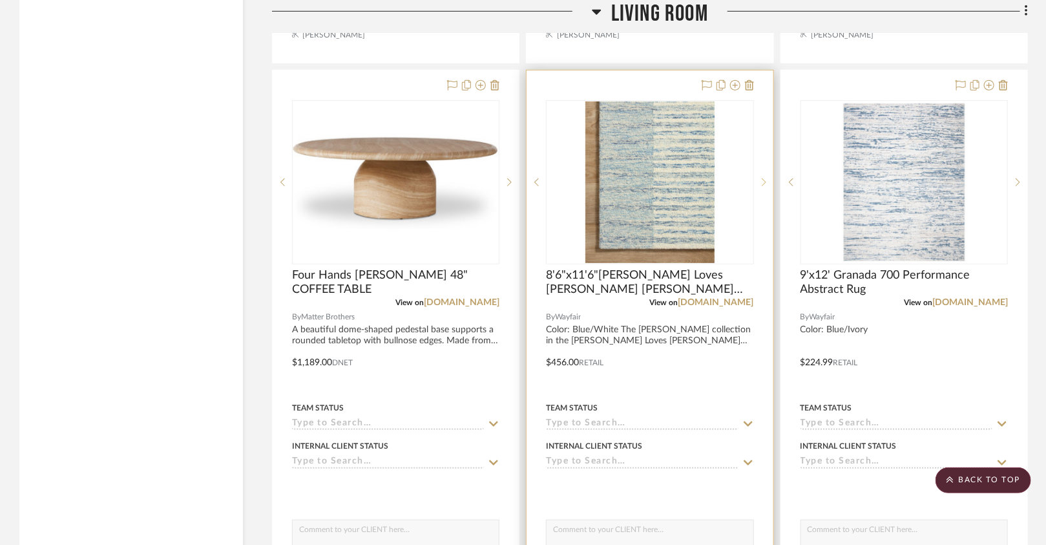
click at [764, 182] on div at bounding box center [763, 182] width 19 height 164
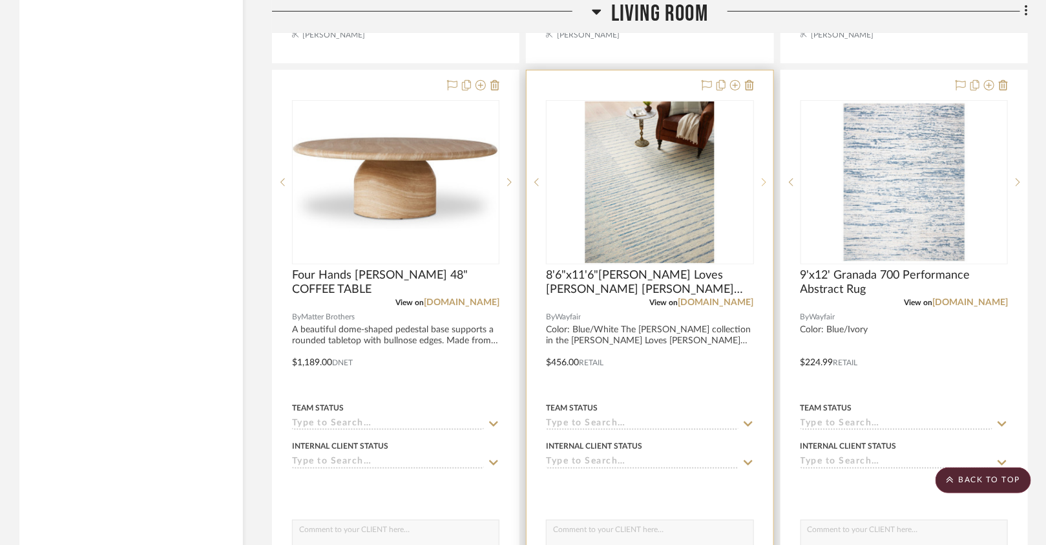
click at [764, 180] on div at bounding box center [763, 182] width 19 height 164
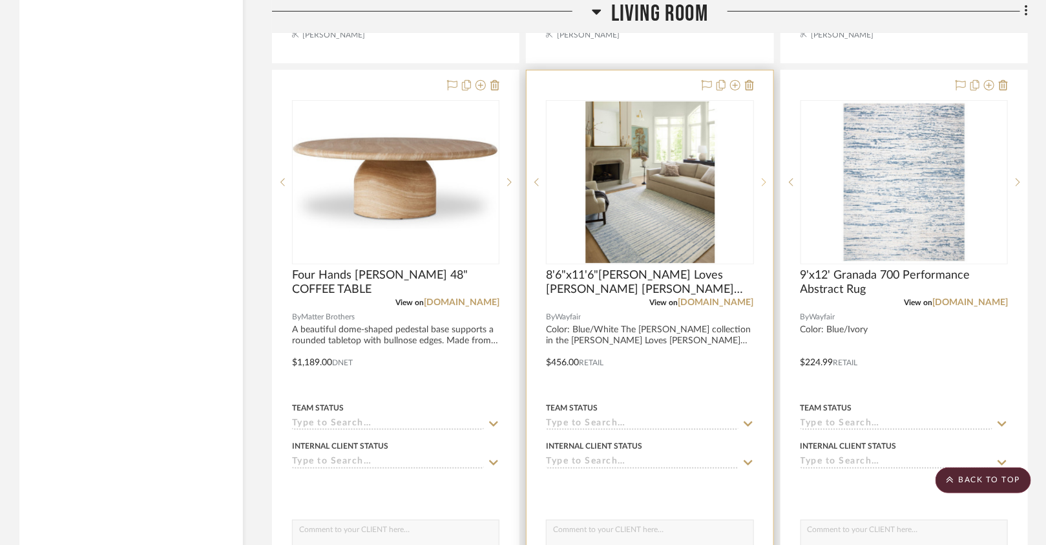
click at [764, 180] on div at bounding box center [763, 182] width 19 height 164
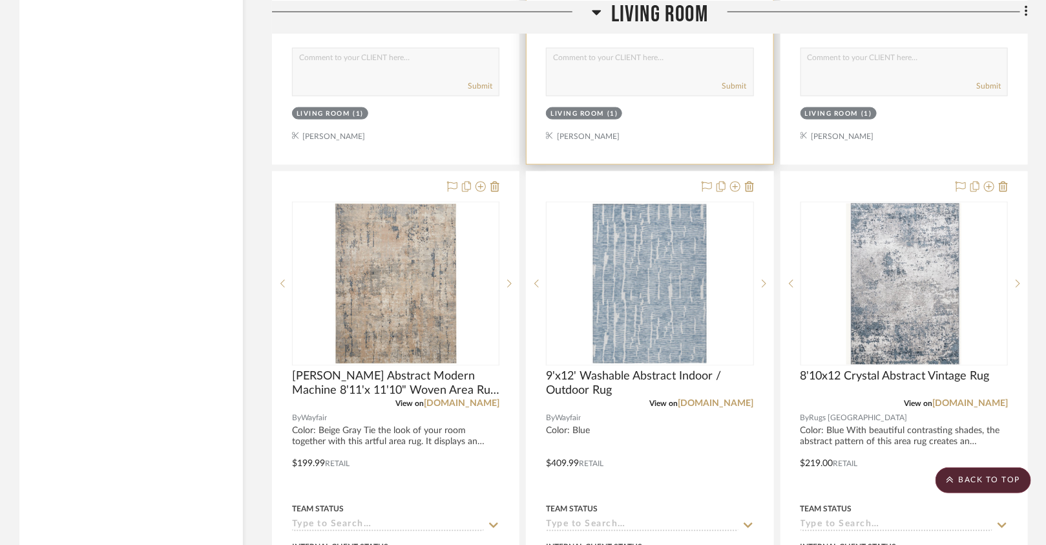
scroll to position [3157, 0]
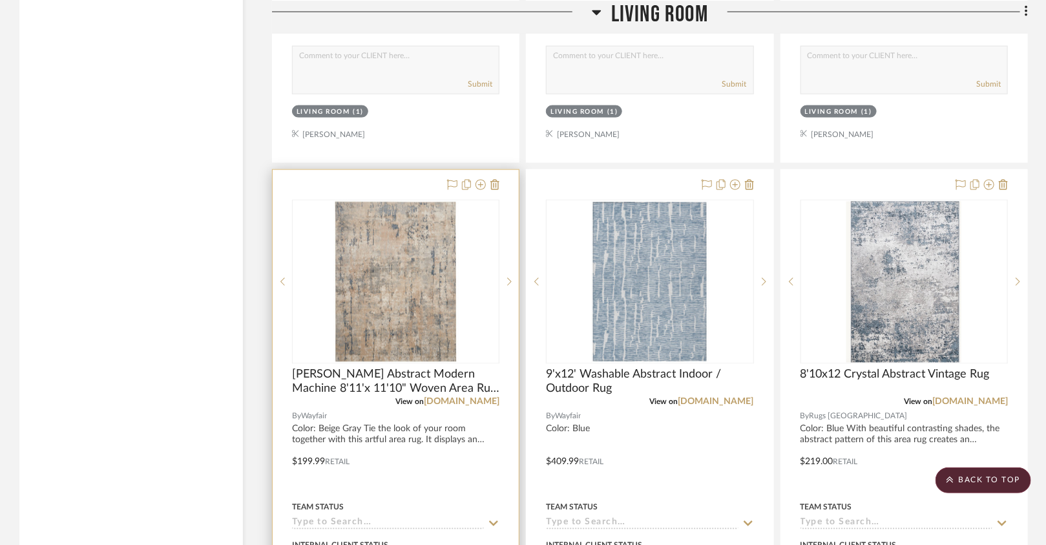
click at [500, 179] on div at bounding box center [396, 452] width 246 height 565
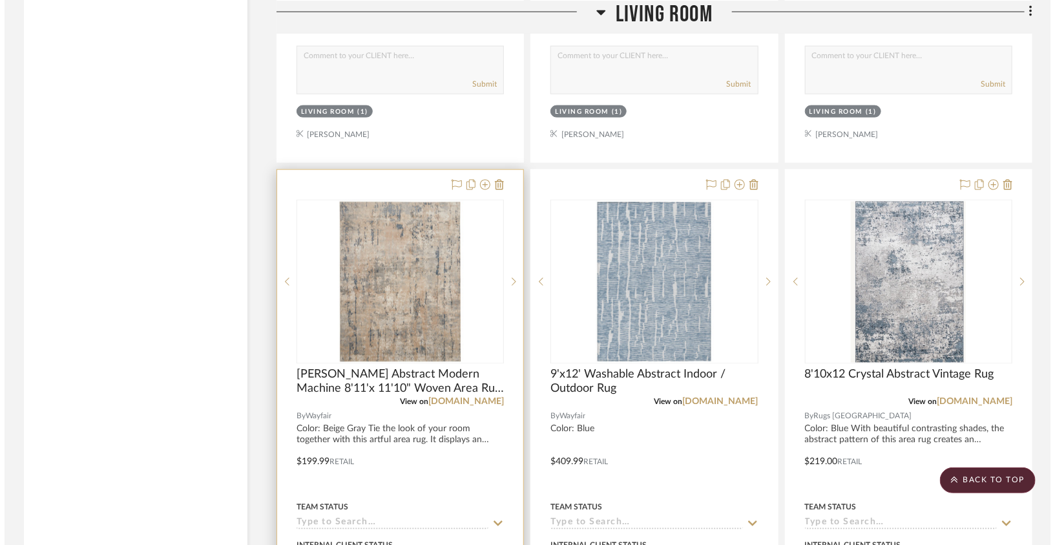
scroll to position [0, 0]
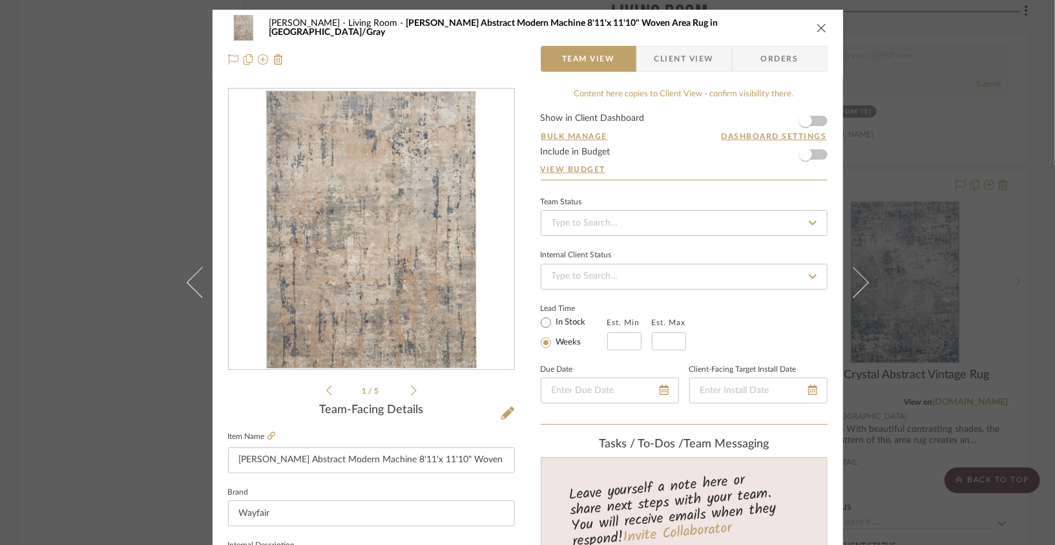
click at [821, 37] on div "[PERSON_NAME] Living Room [PERSON_NAME] Abstract Modern Machine 8'11'x 11'10" W…" at bounding box center [528, 28] width 600 height 26
click at [821, 23] on icon "close" at bounding box center [822, 28] width 10 height 10
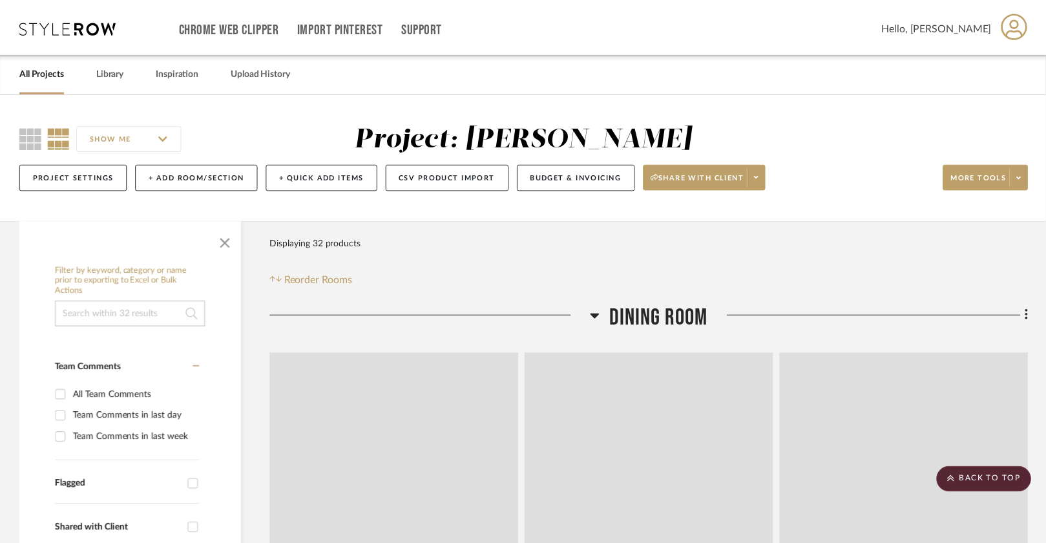
scroll to position [3157, 0]
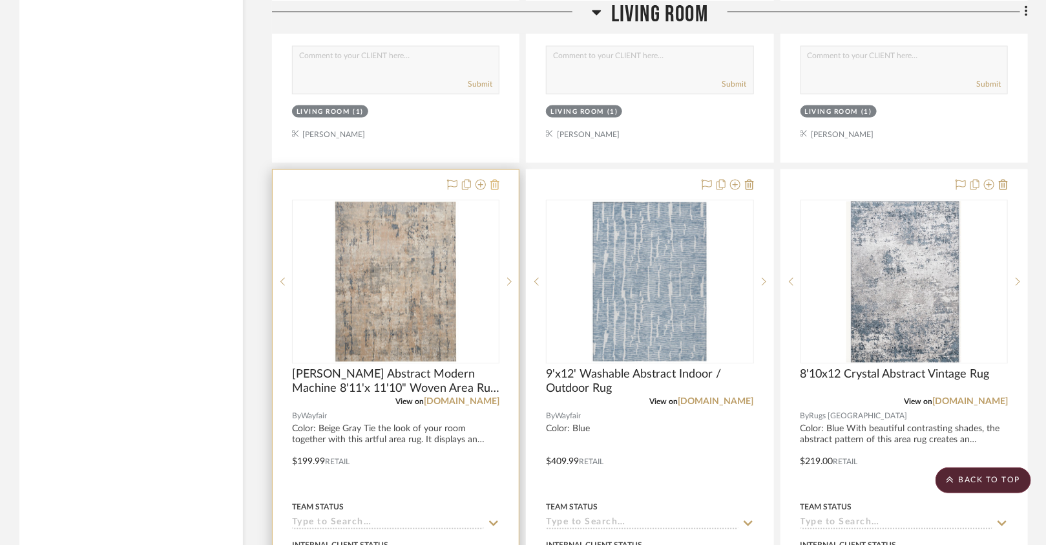
click at [499, 180] on icon at bounding box center [494, 185] width 9 height 10
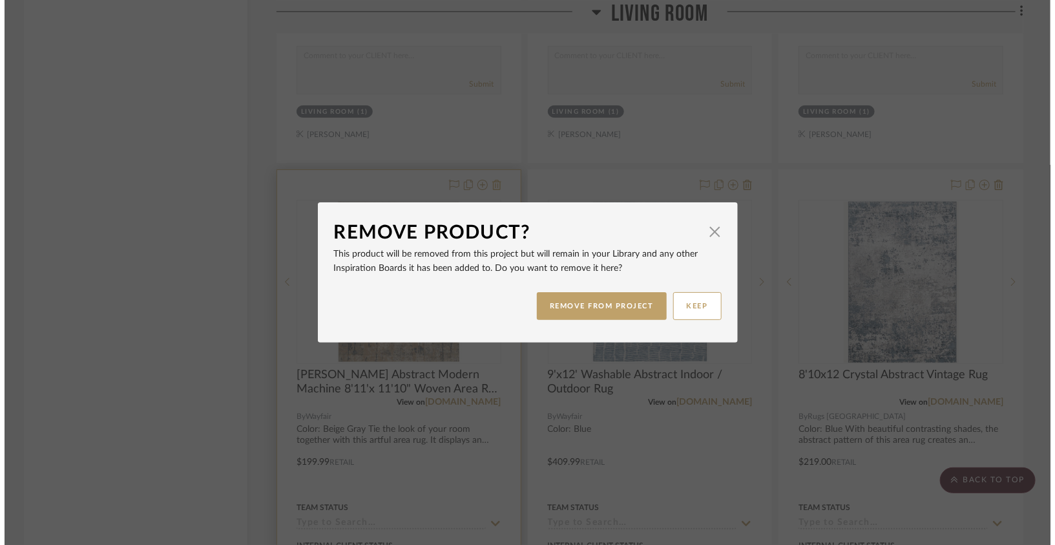
scroll to position [0, 0]
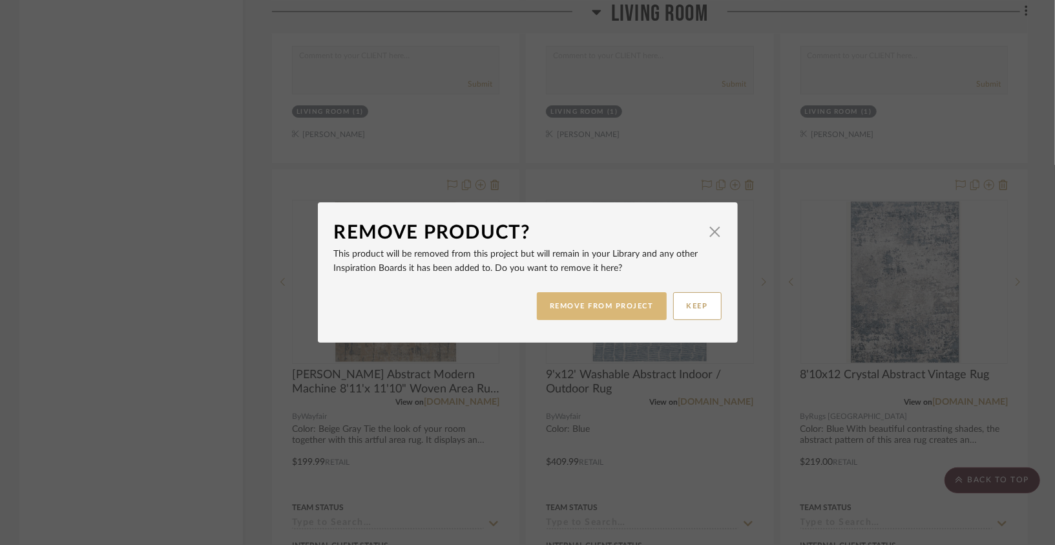
click at [600, 297] on button "REMOVE FROM PROJECT" at bounding box center [602, 306] width 130 height 28
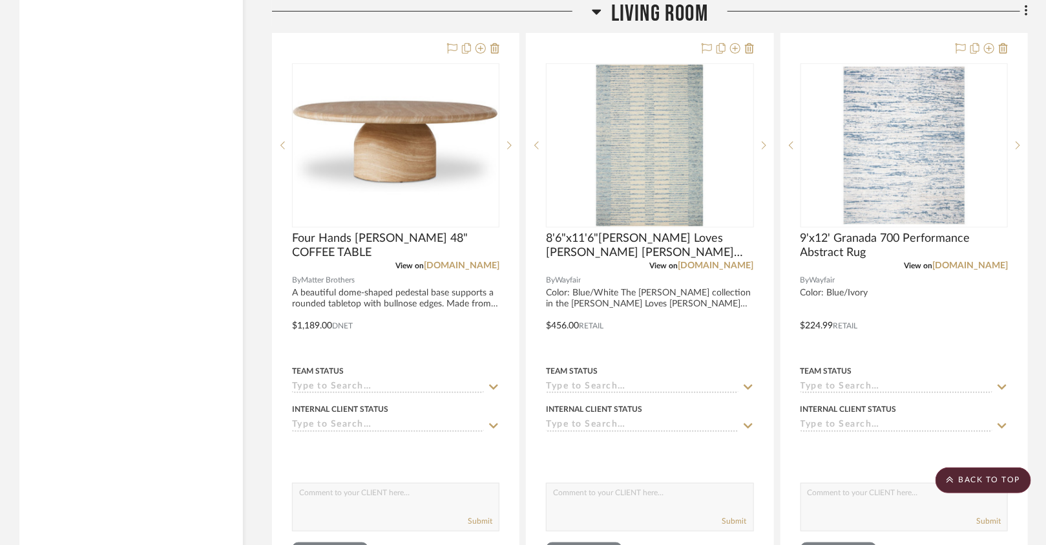
scroll to position [2715, 0]
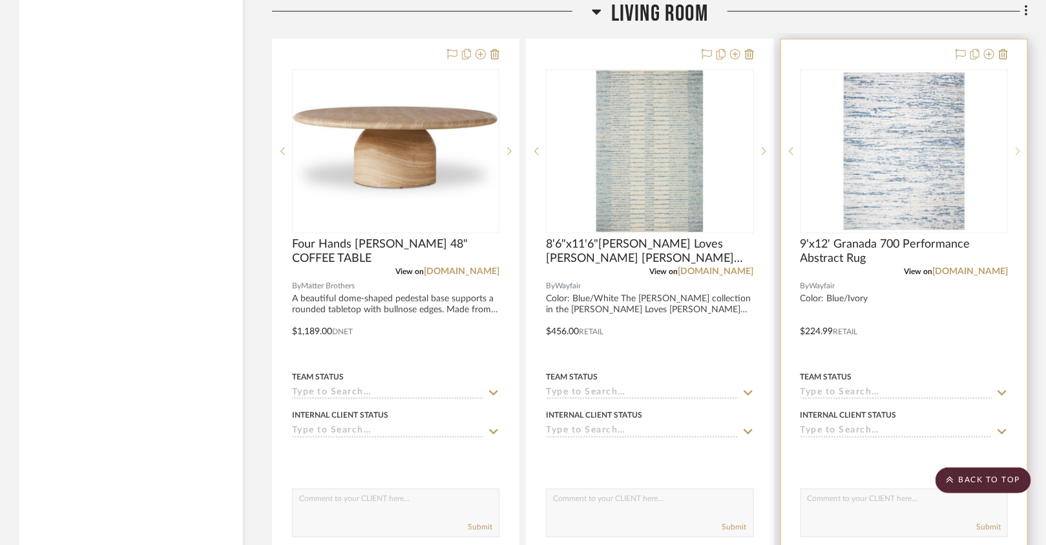
click at [1022, 147] on sr-next-btn at bounding box center [1017, 151] width 19 height 9
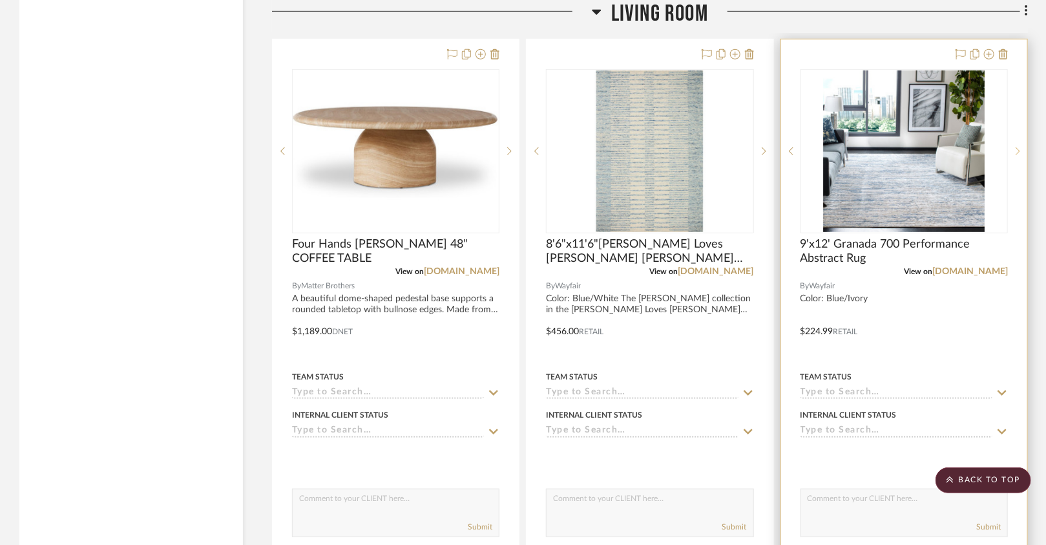
click at [1022, 147] on sr-next-btn at bounding box center [1017, 151] width 19 height 9
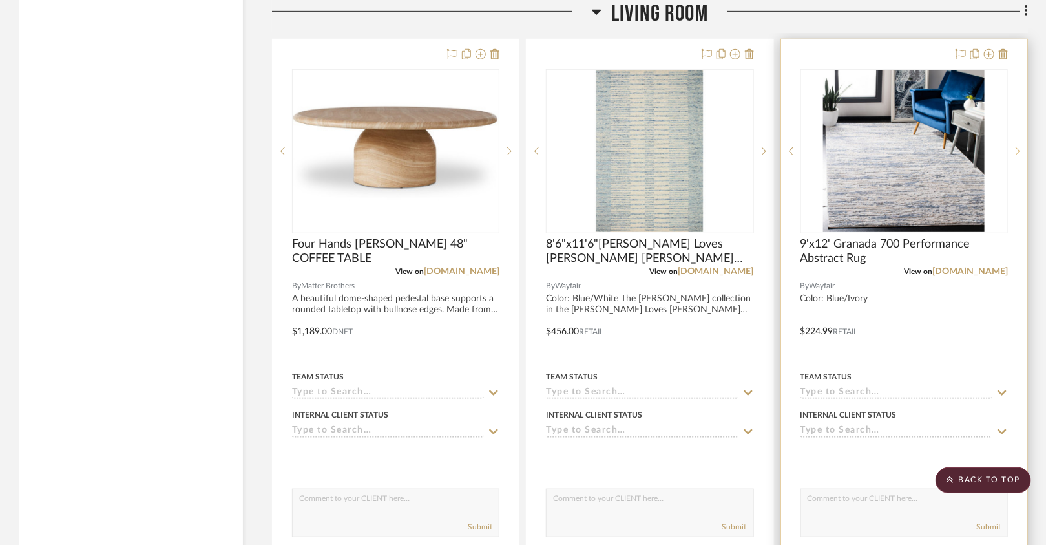
click at [1022, 147] on sr-next-btn at bounding box center [1017, 151] width 19 height 9
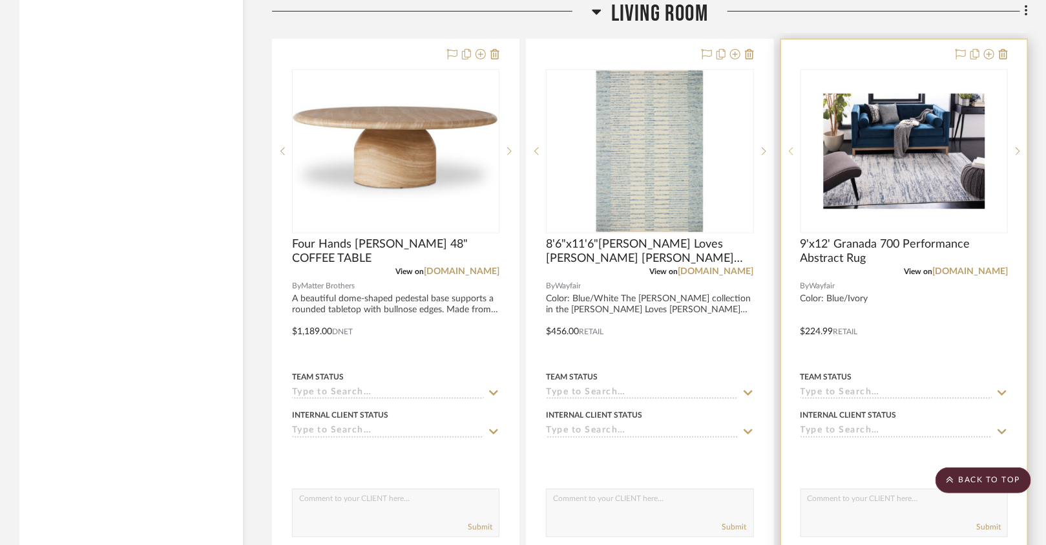
click at [794, 147] on sr-prev-btn at bounding box center [790, 151] width 19 height 9
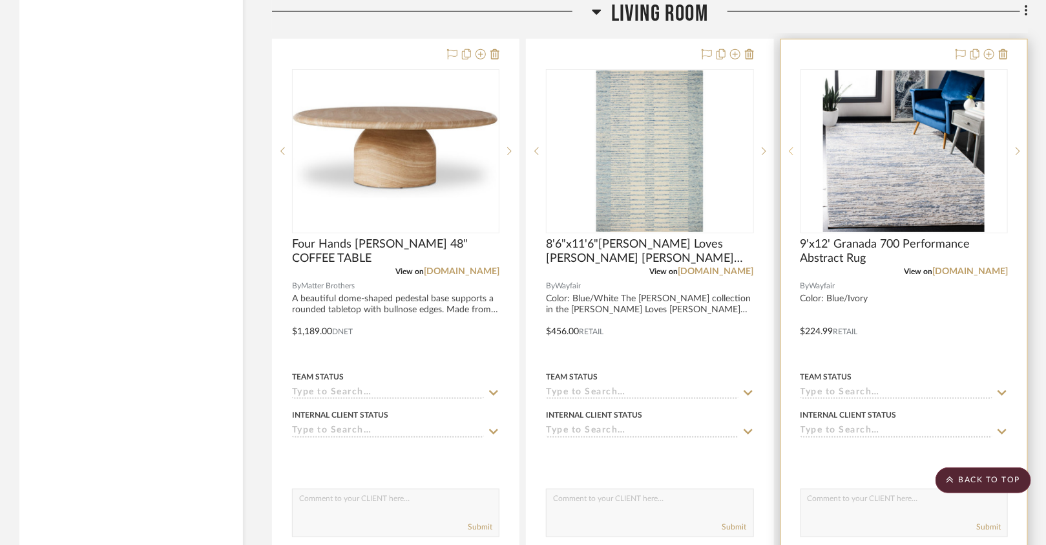
click at [794, 147] on sr-prev-btn at bounding box center [790, 151] width 19 height 9
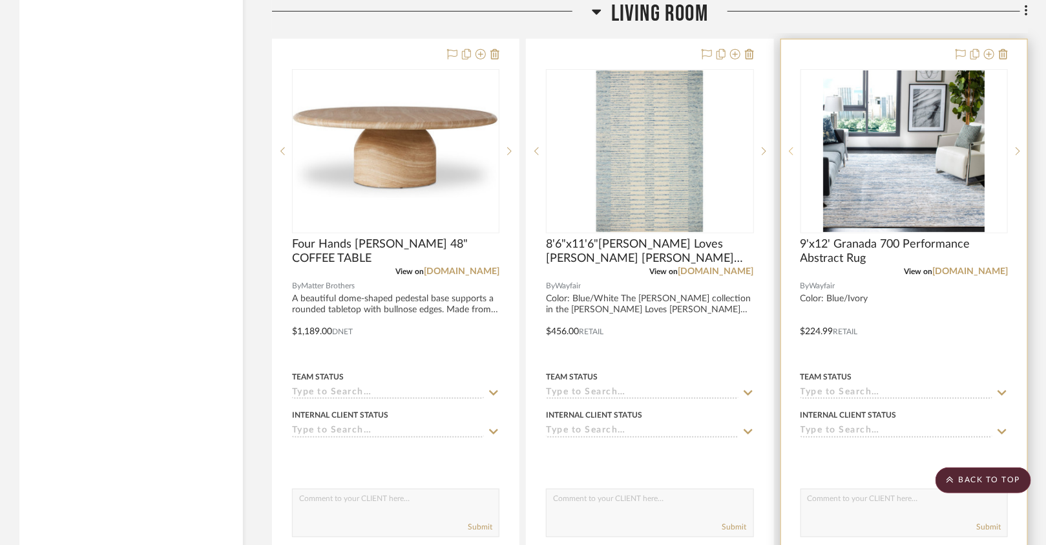
click at [794, 147] on sr-prev-btn at bounding box center [790, 151] width 19 height 9
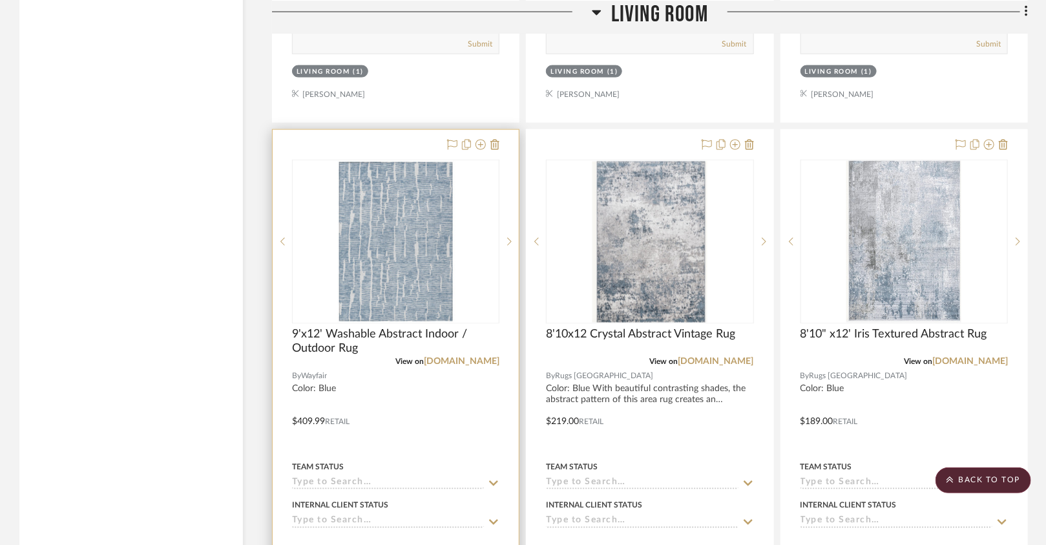
scroll to position [3194, 0]
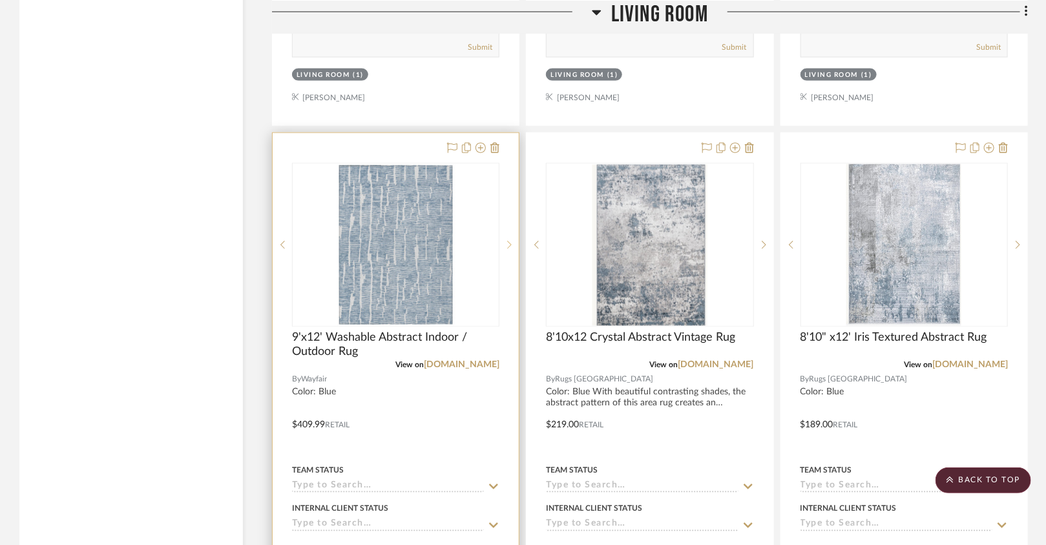
click at [511, 240] on icon at bounding box center [509, 244] width 5 height 9
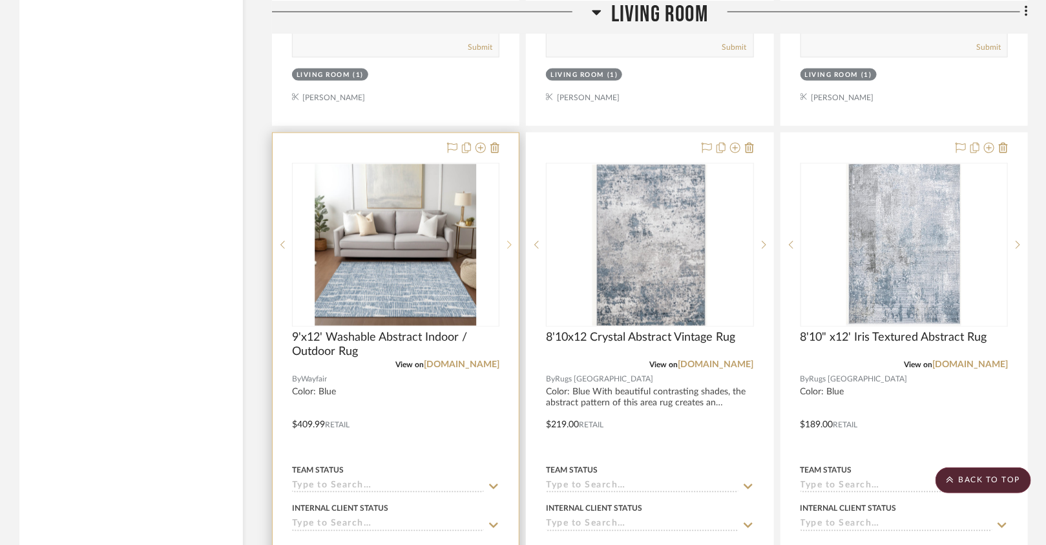
click at [511, 240] on icon at bounding box center [509, 244] width 5 height 9
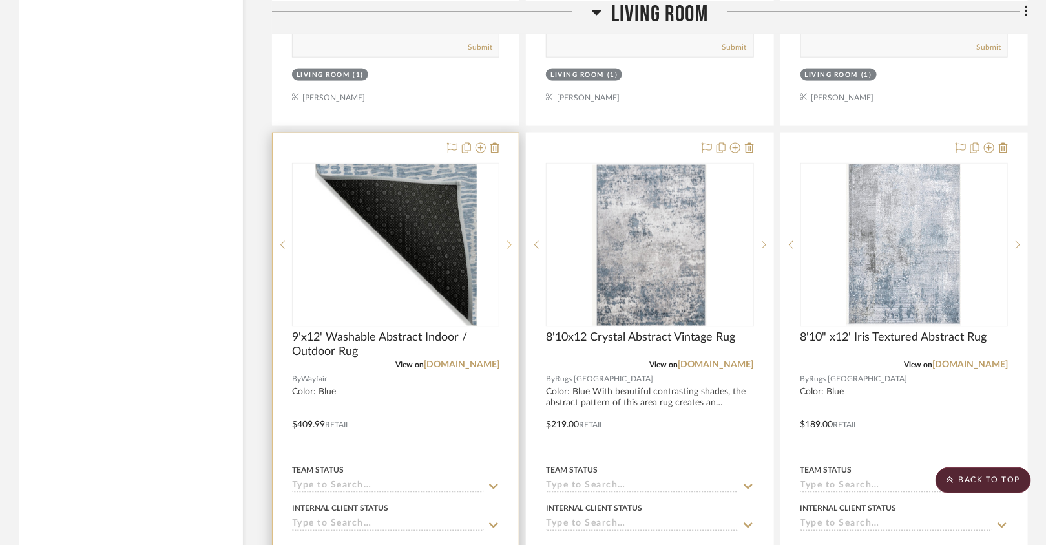
click at [511, 240] on icon at bounding box center [509, 244] width 5 height 9
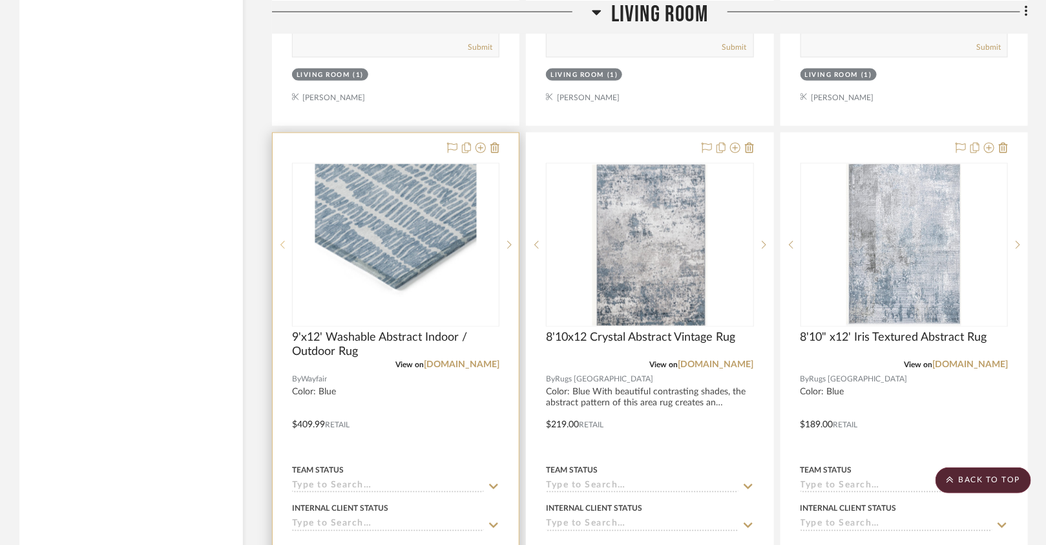
click at [285, 240] on sr-prev-btn at bounding box center [282, 244] width 19 height 9
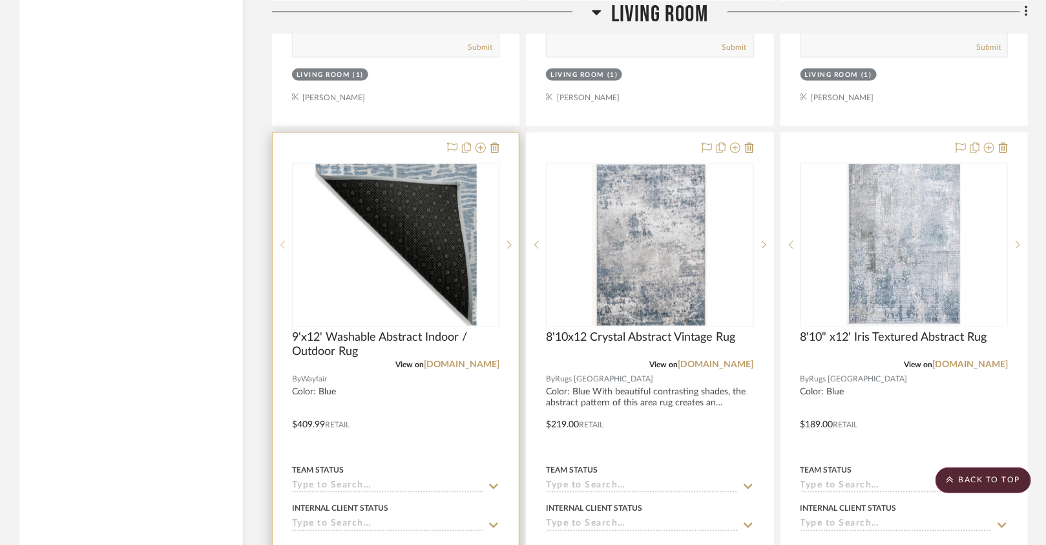
click at [285, 240] on sr-prev-btn at bounding box center [282, 244] width 19 height 9
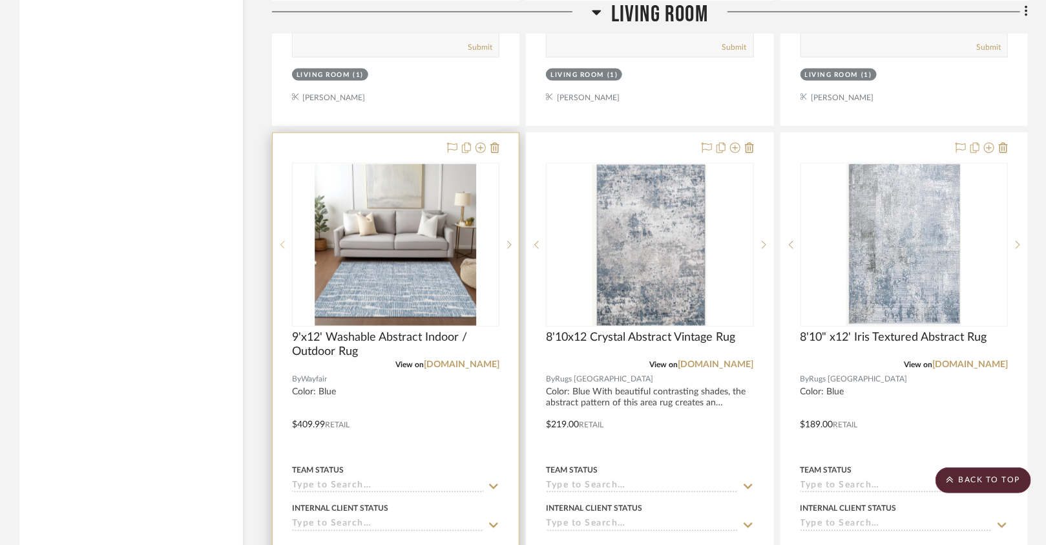
click at [284, 240] on sr-prev-btn at bounding box center [282, 244] width 19 height 9
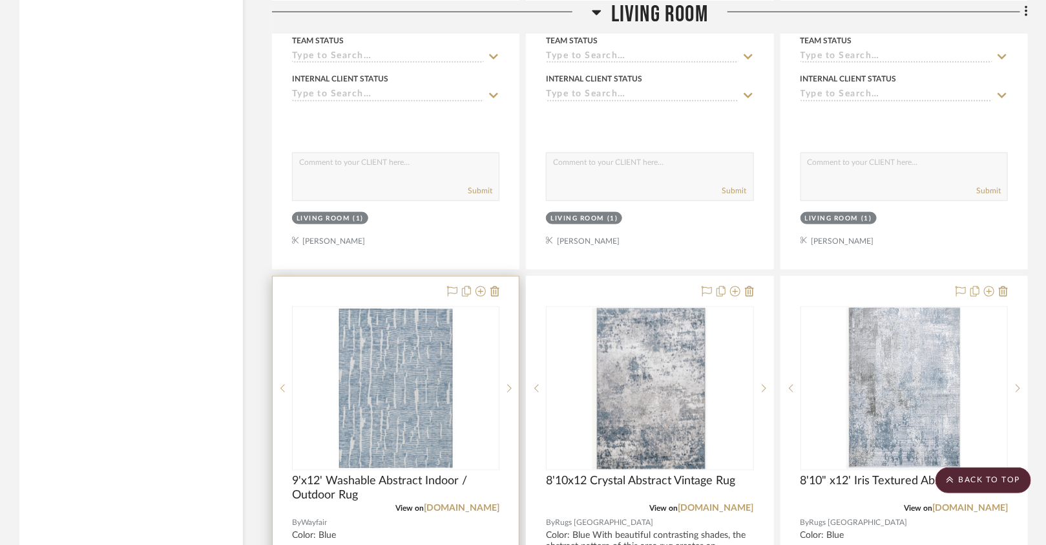
scroll to position [3142, 0]
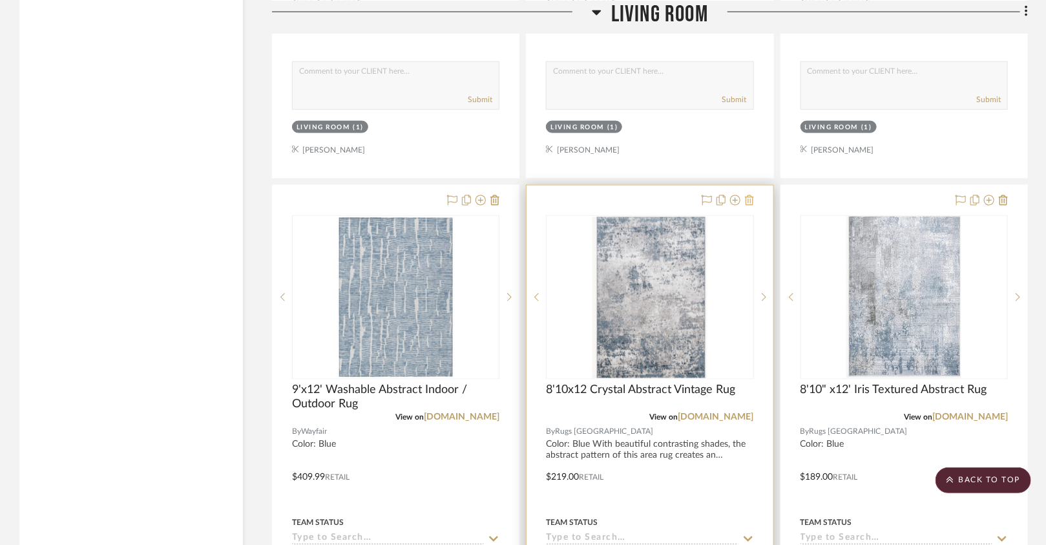
click at [753, 195] on icon at bounding box center [749, 200] width 9 height 10
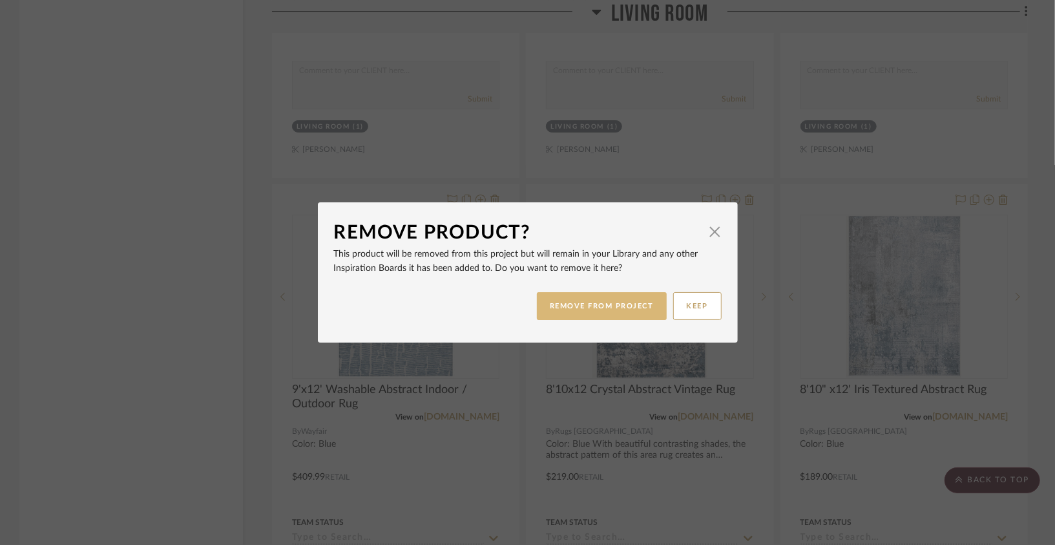
click at [605, 298] on button "REMOVE FROM PROJECT" at bounding box center [602, 306] width 130 height 28
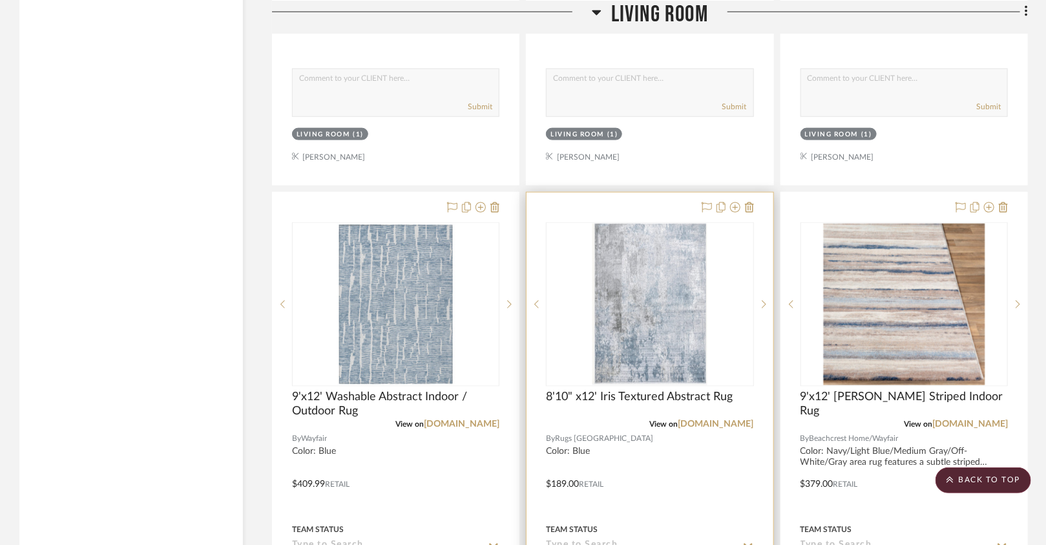
scroll to position [3144, 0]
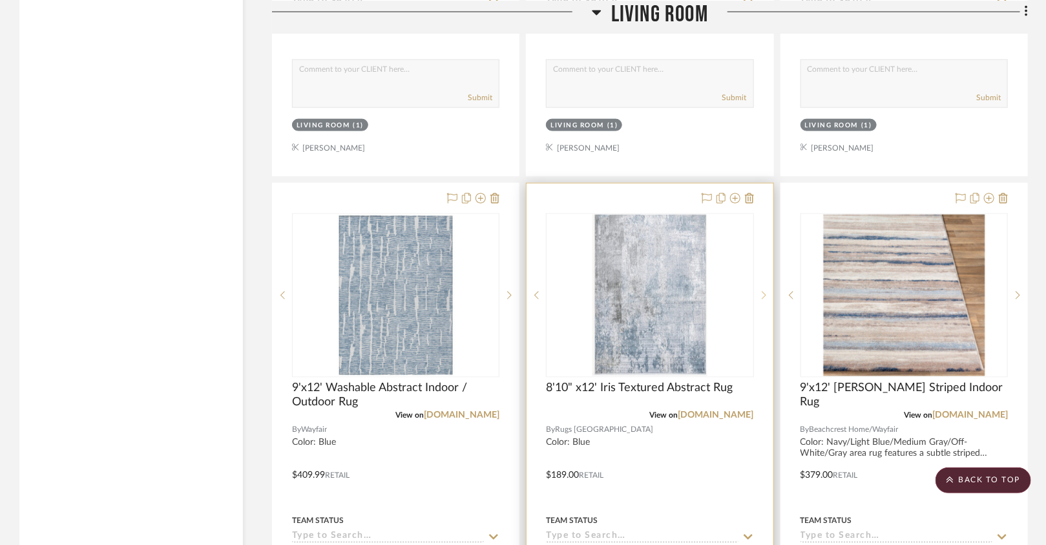
click at [762, 291] on icon at bounding box center [764, 295] width 5 height 9
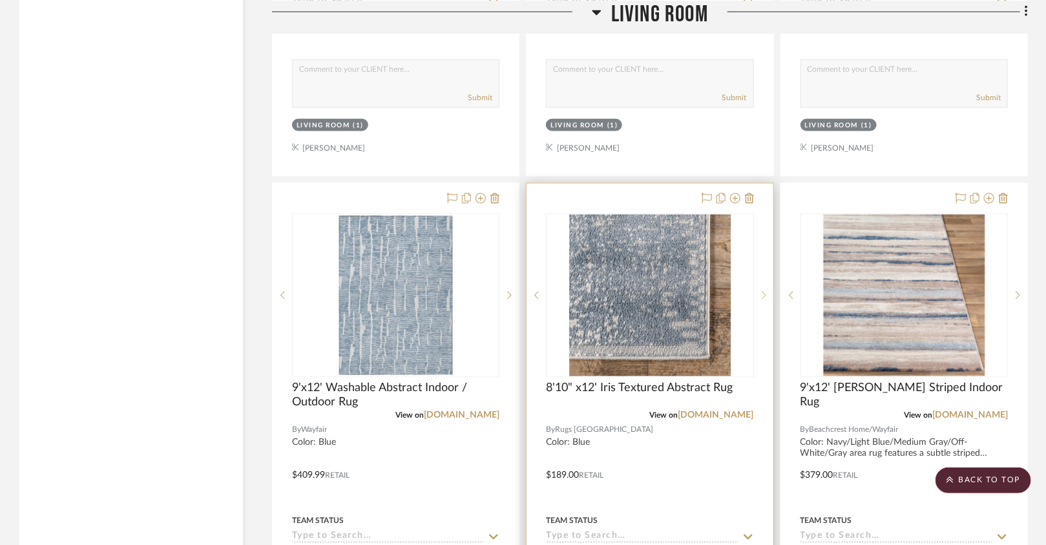
click at [762, 291] on icon at bounding box center [764, 295] width 5 height 9
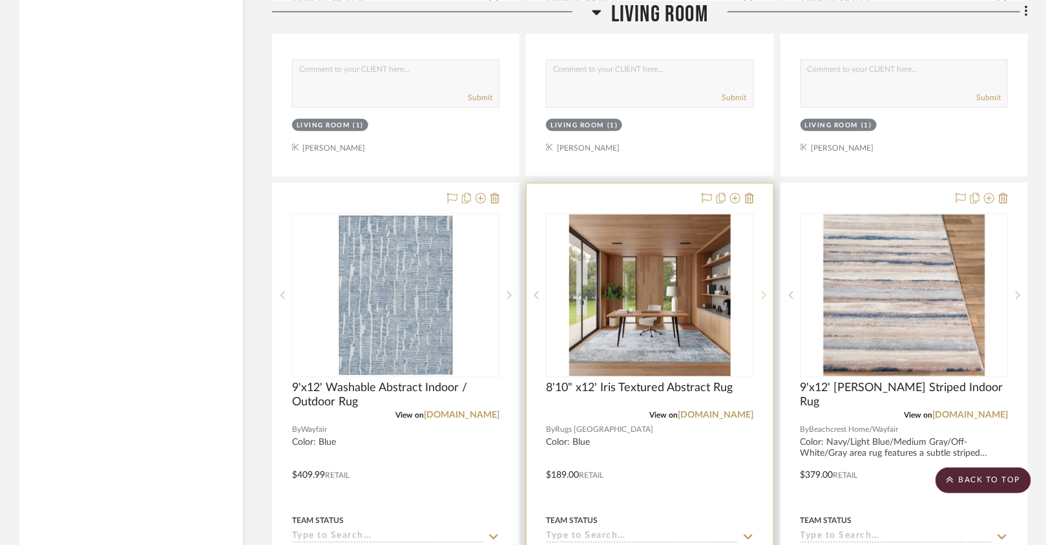
click at [764, 291] on icon at bounding box center [764, 295] width 5 height 9
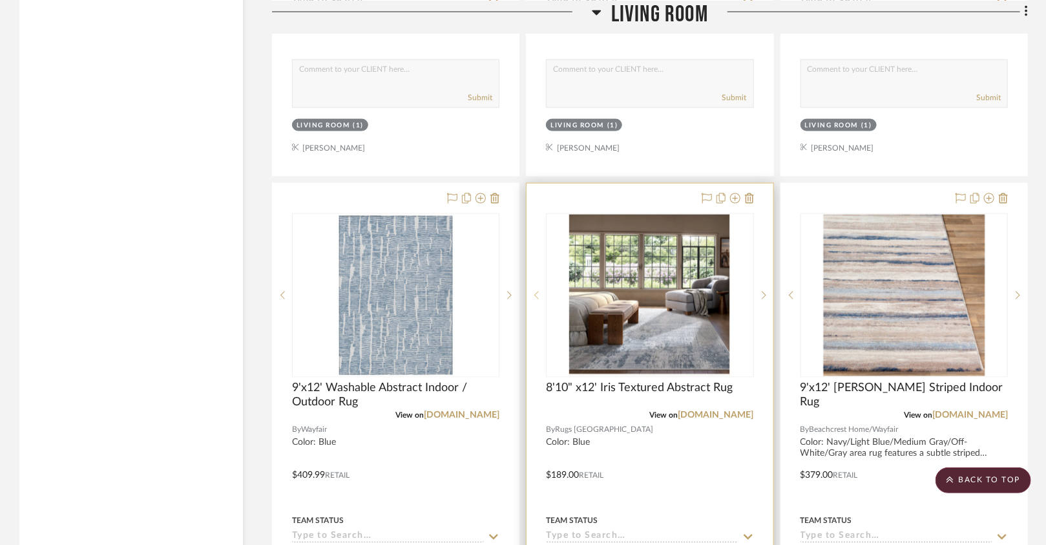
click at [532, 291] on sr-prev-btn at bounding box center [536, 295] width 19 height 9
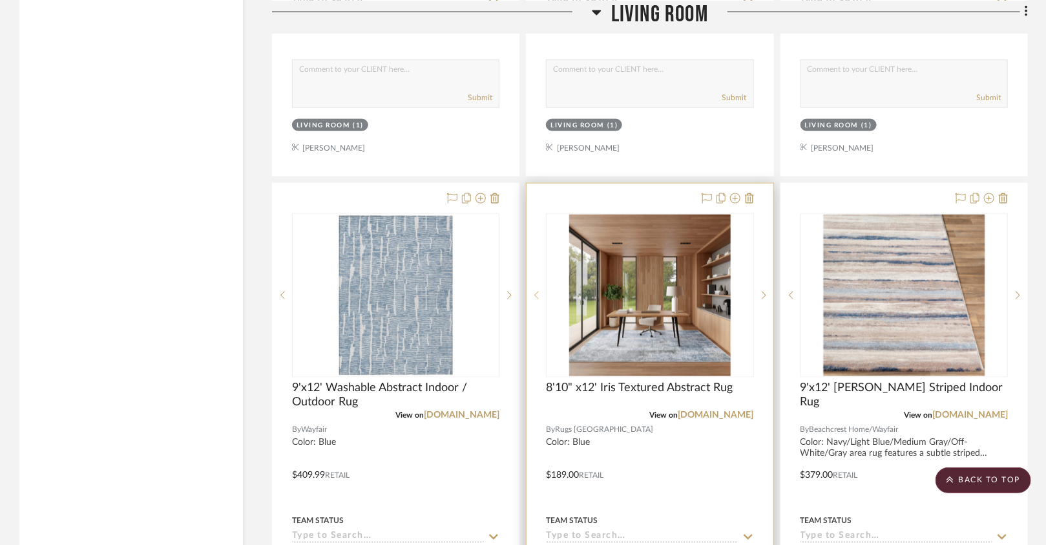
click at [532, 291] on sr-prev-btn at bounding box center [536, 295] width 19 height 9
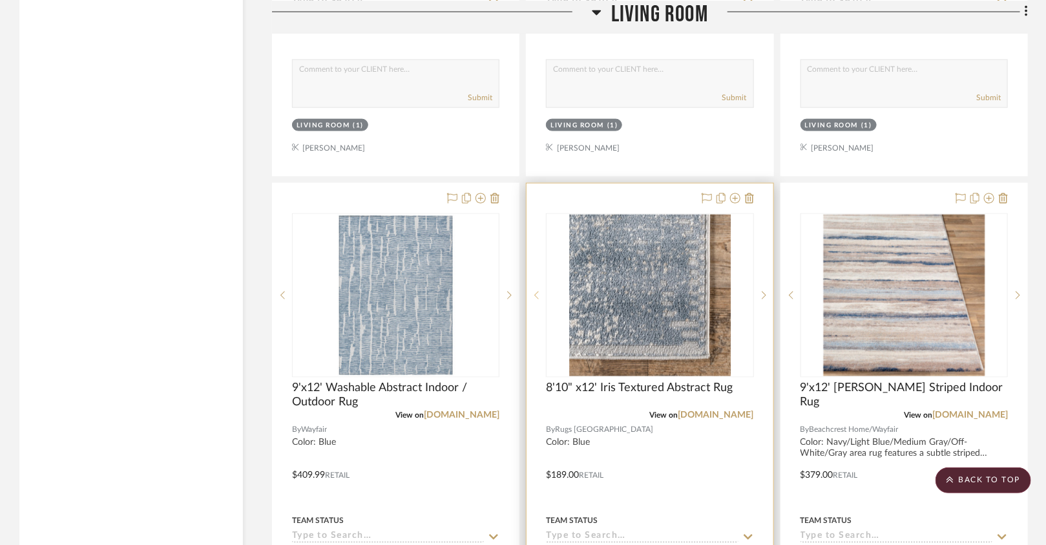
click at [532, 291] on sr-prev-btn at bounding box center [536, 295] width 19 height 9
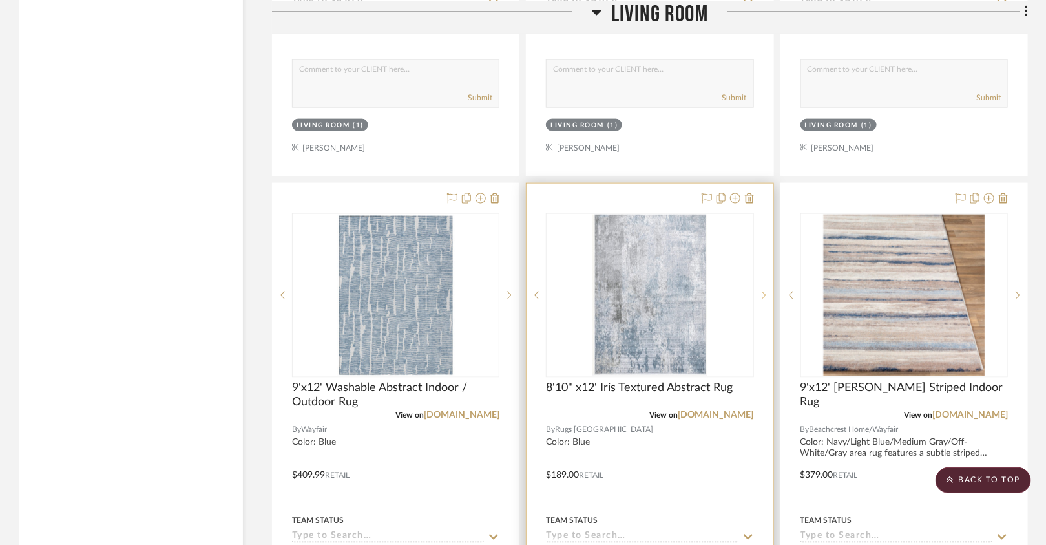
click at [766, 291] on icon at bounding box center [764, 295] width 5 height 9
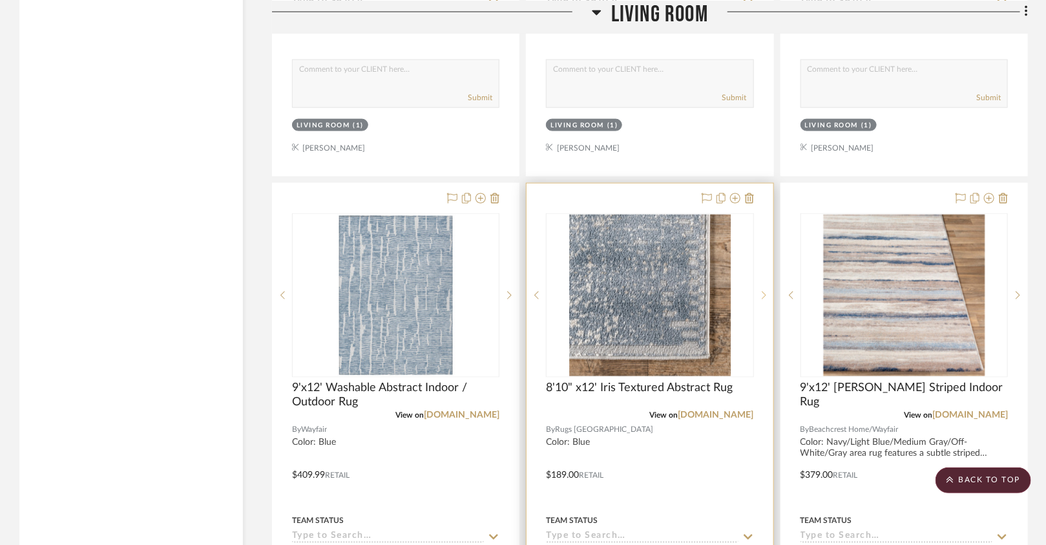
click at [766, 291] on icon at bounding box center [764, 295] width 5 height 9
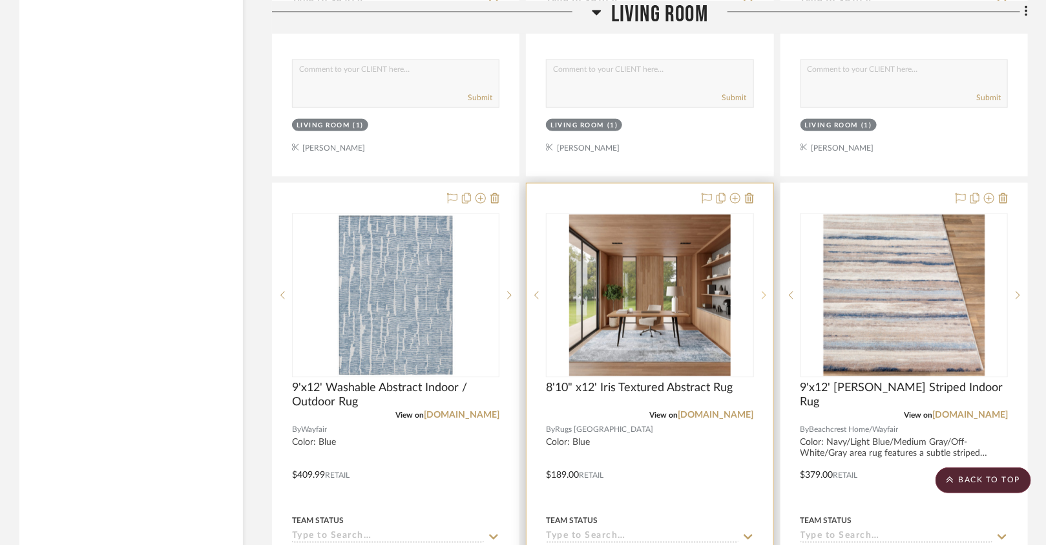
click at [766, 291] on icon at bounding box center [764, 295] width 5 height 9
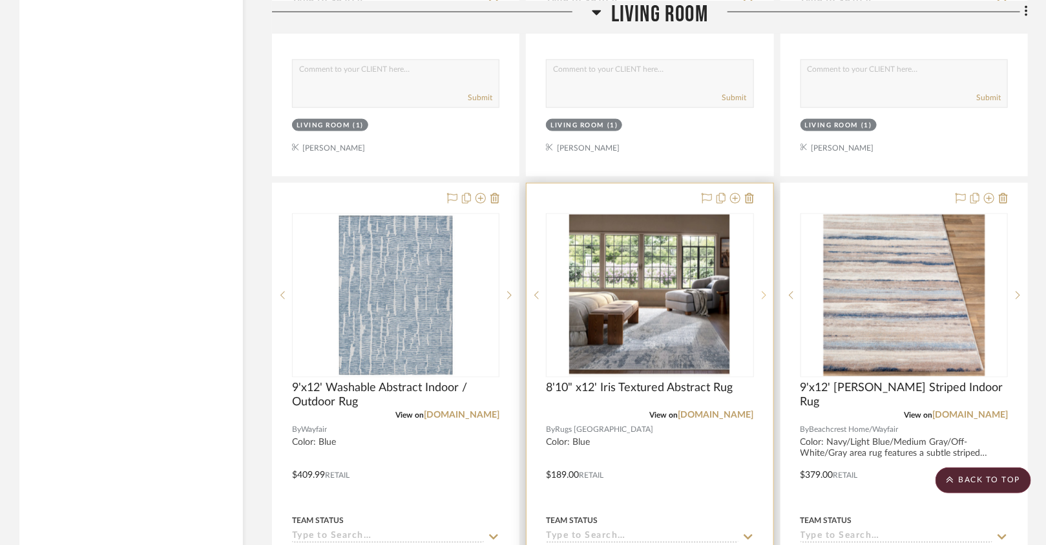
click at [766, 291] on icon at bounding box center [764, 295] width 5 height 9
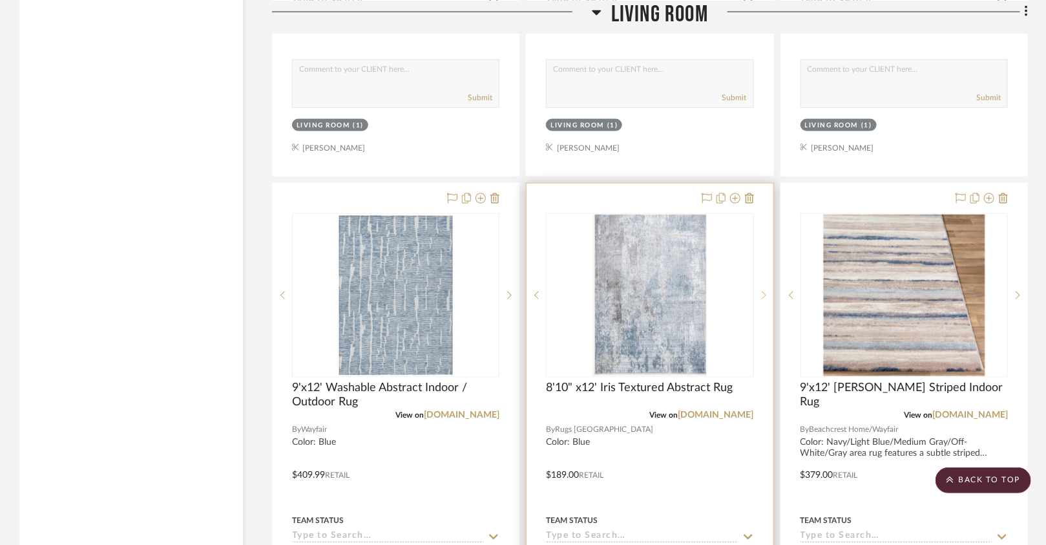
click at [766, 291] on icon at bounding box center [764, 295] width 5 height 9
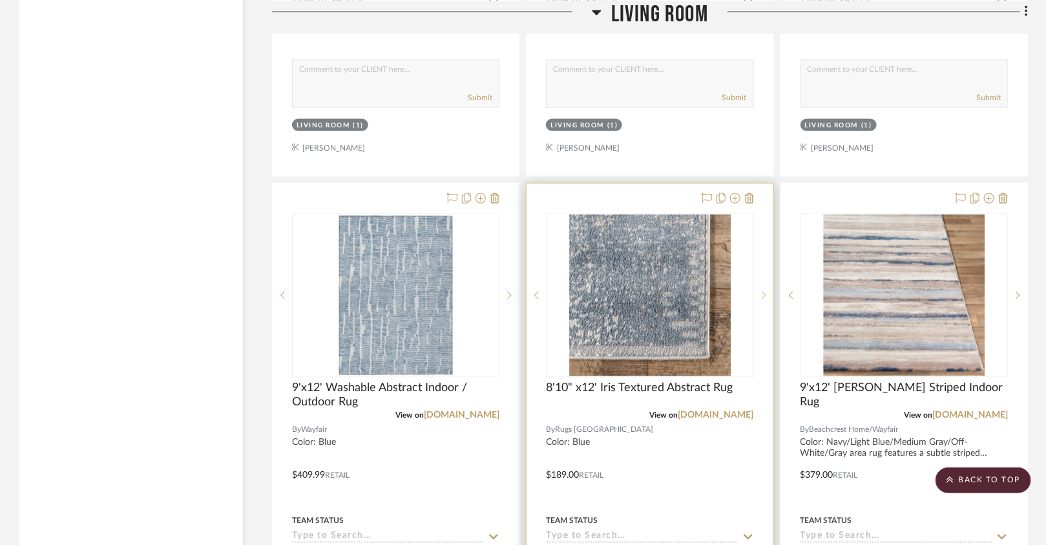
click at [766, 291] on icon at bounding box center [764, 295] width 5 height 9
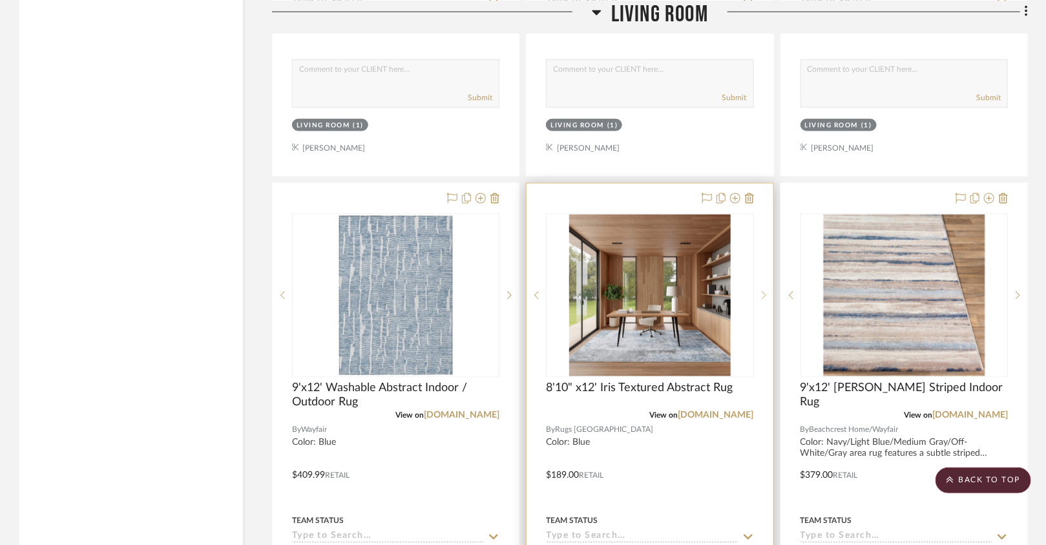
click at [766, 291] on icon at bounding box center [764, 295] width 5 height 9
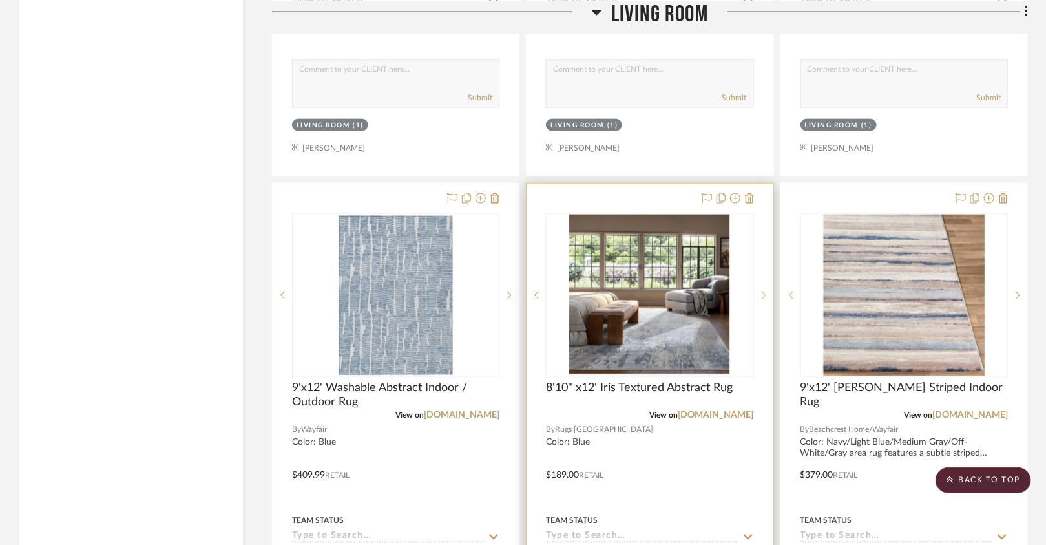
click at [766, 291] on icon at bounding box center [764, 295] width 5 height 9
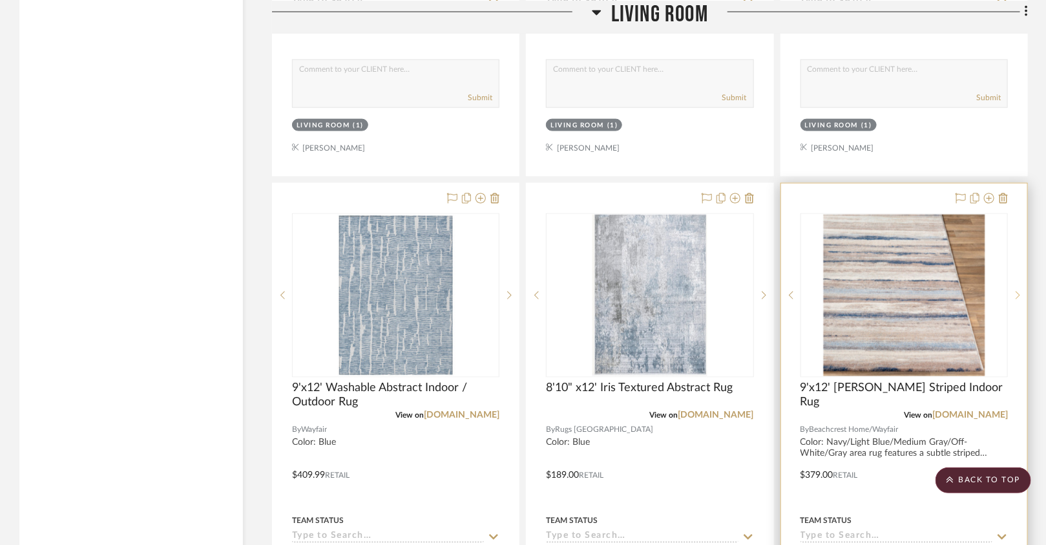
click at [1017, 291] on icon at bounding box center [1018, 295] width 5 height 9
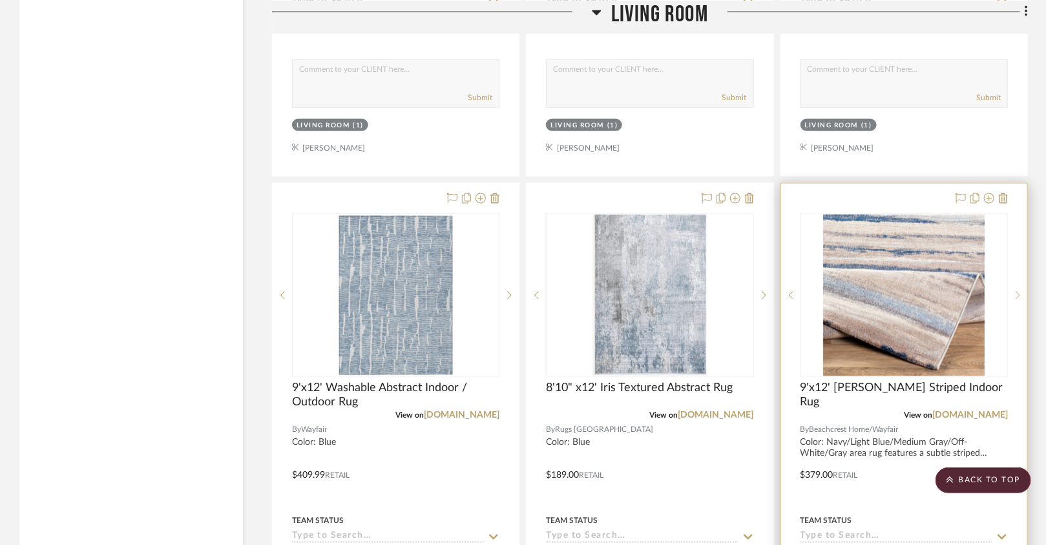
click at [1017, 291] on icon at bounding box center [1018, 295] width 5 height 9
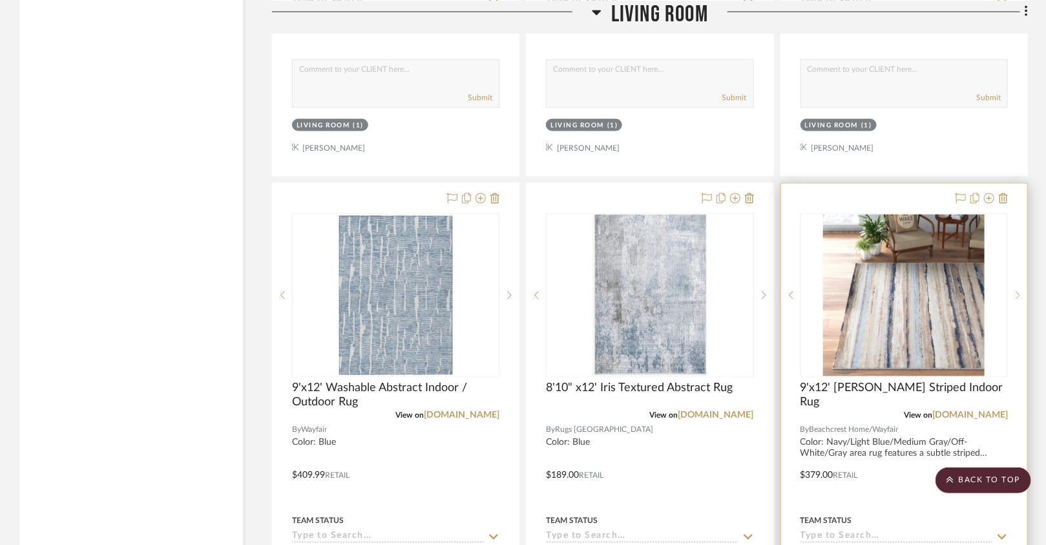
click at [1017, 291] on icon at bounding box center [1018, 295] width 5 height 9
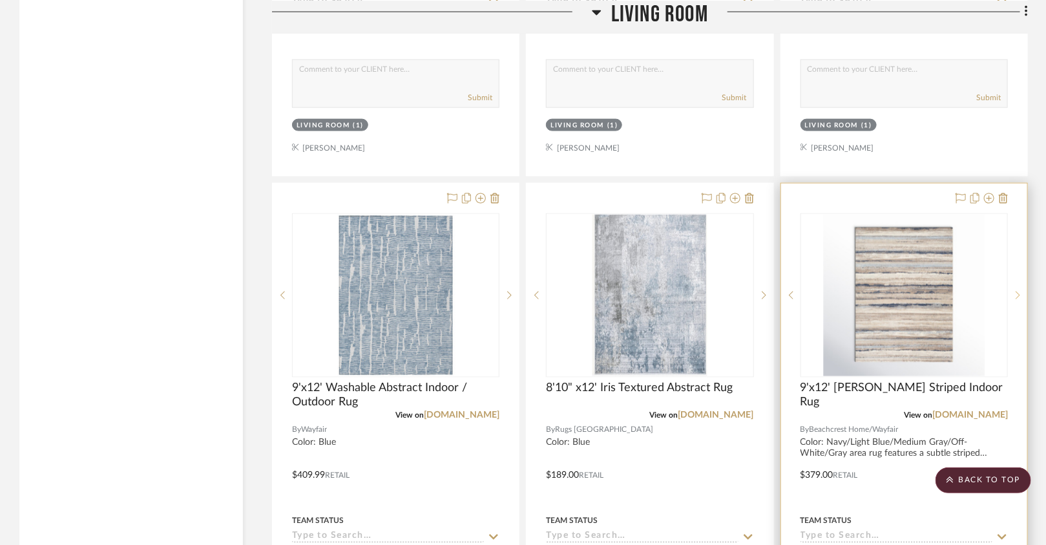
click at [1017, 291] on icon at bounding box center [1018, 295] width 5 height 9
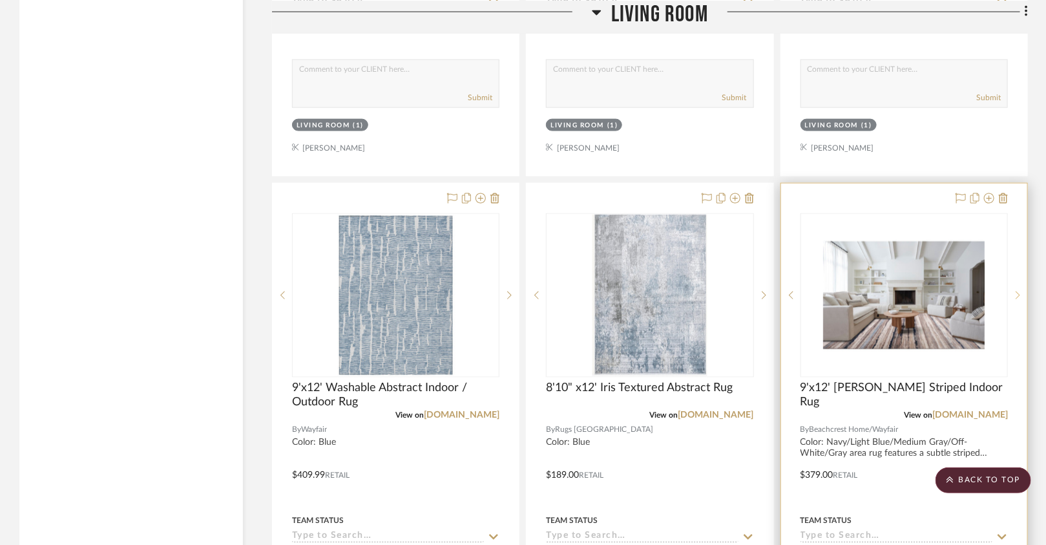
click at [1017, 291] on icon at bounding box center [1018, 295] width 5 height 9
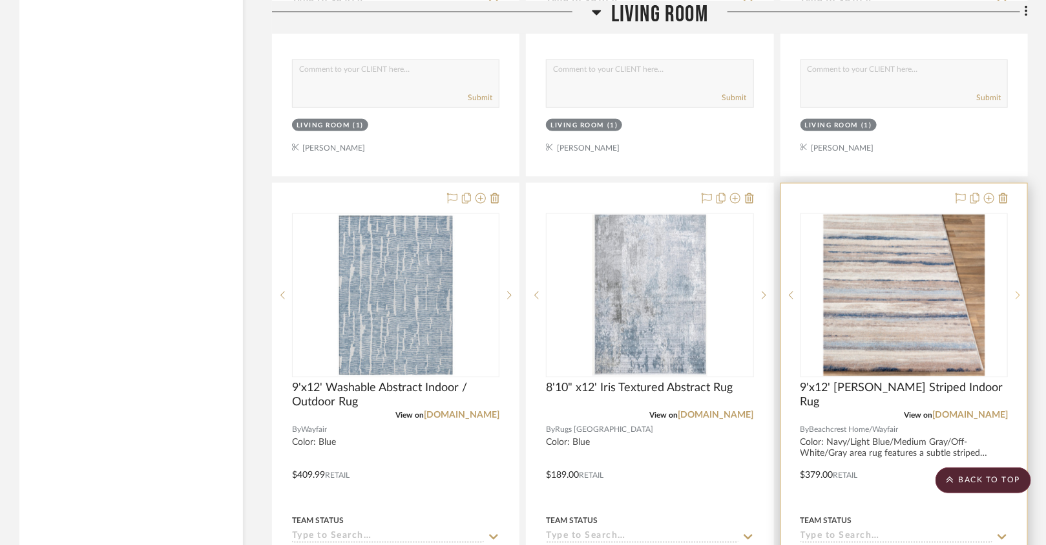
click at [1015, 291] on sr-next-btn at bounding box center [1017, 295] width 19 height 9
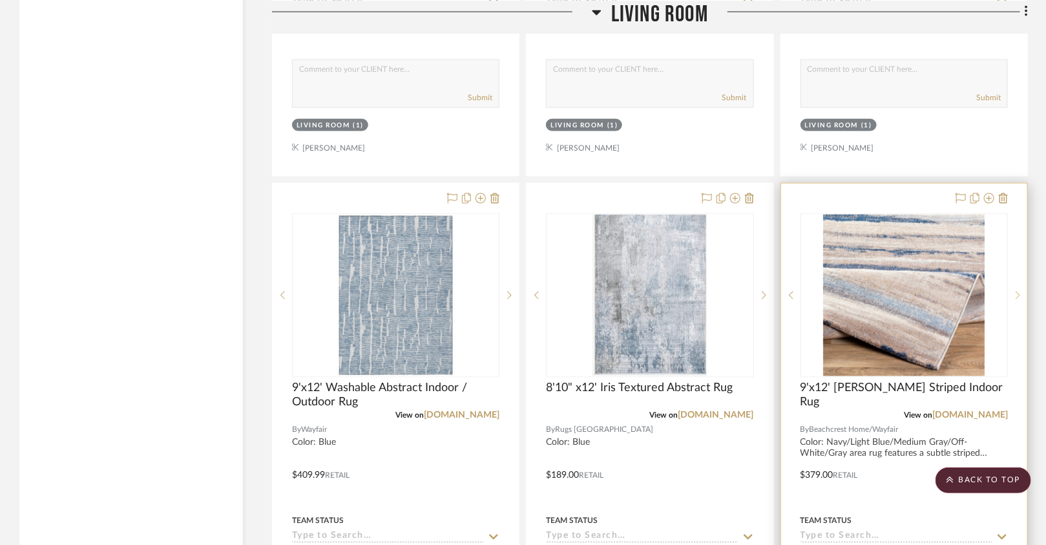
click at [1015, 291] on sr-next-btn at bounding box center [1017, 295] width 19 height 9
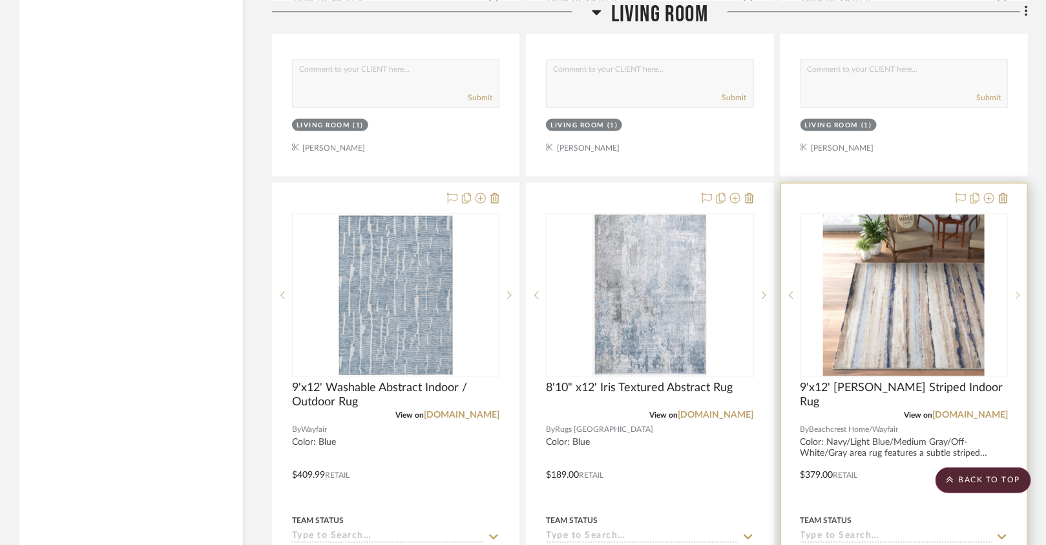
click at [1015, 291] on sr-next-btn at bounding box center [1017, 295] width 19 height 9
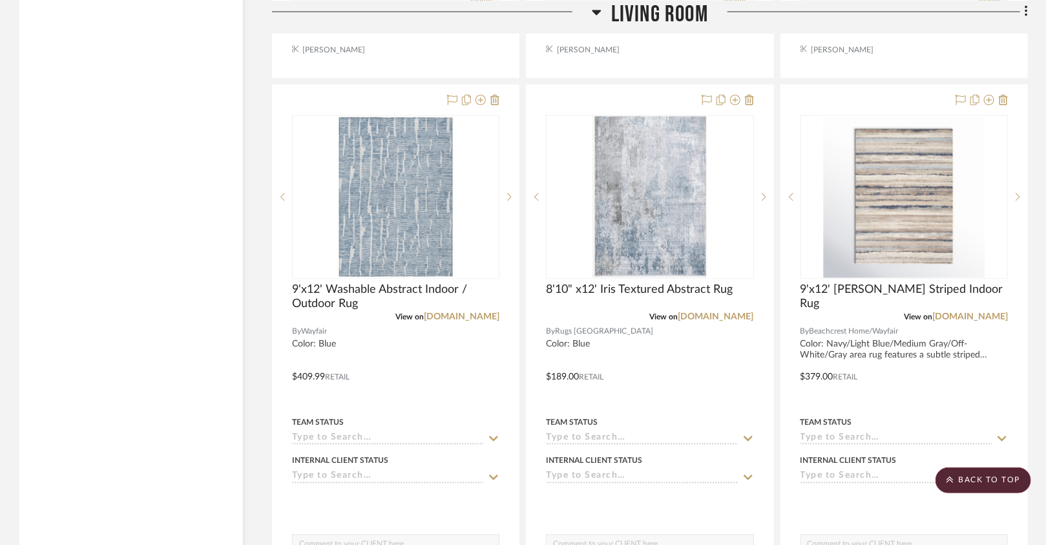
scroll to position [3236, 0]
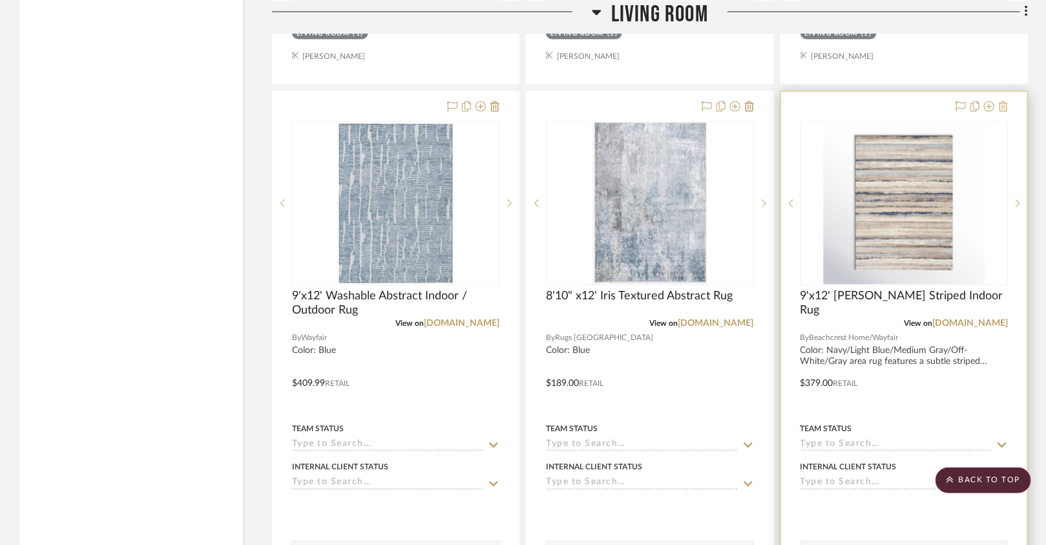
click at [1003, 101] on icon at bounding box center [1003, 106] width 9 height 10
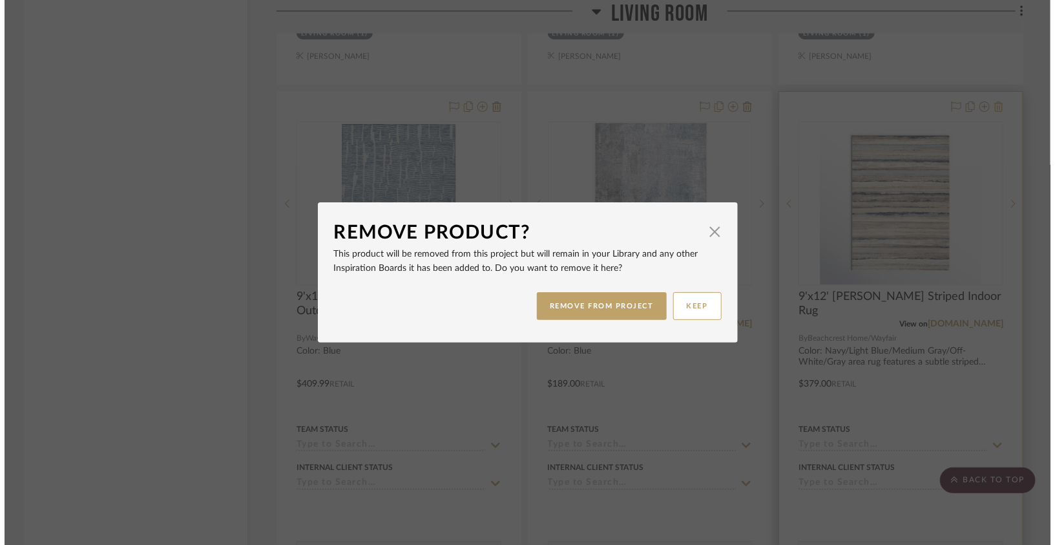
scroll to position [0, 0]
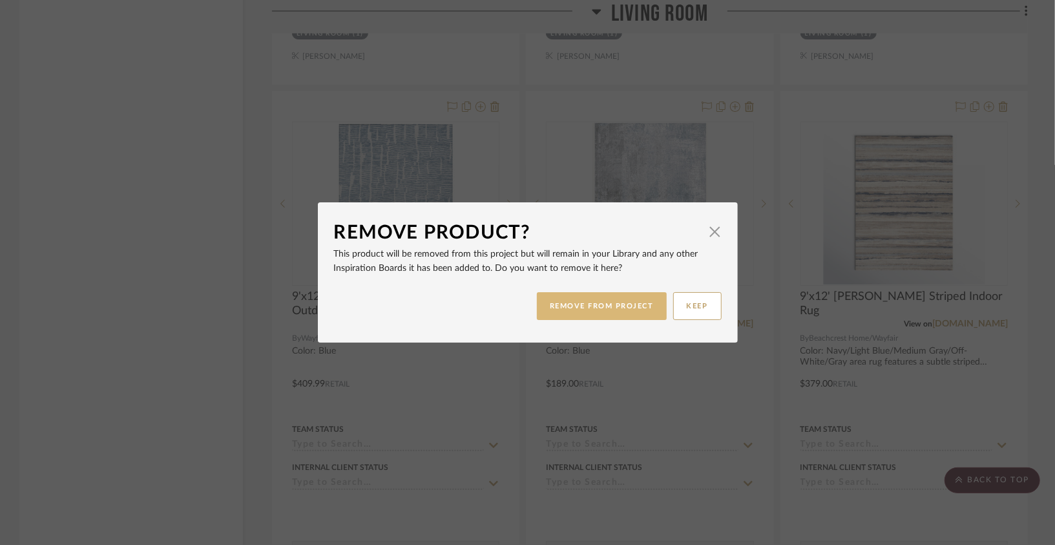
click at [636, 296] on button "REMOVE FROM PROJECT" at bounding box center [602, 306] width 130 height 28
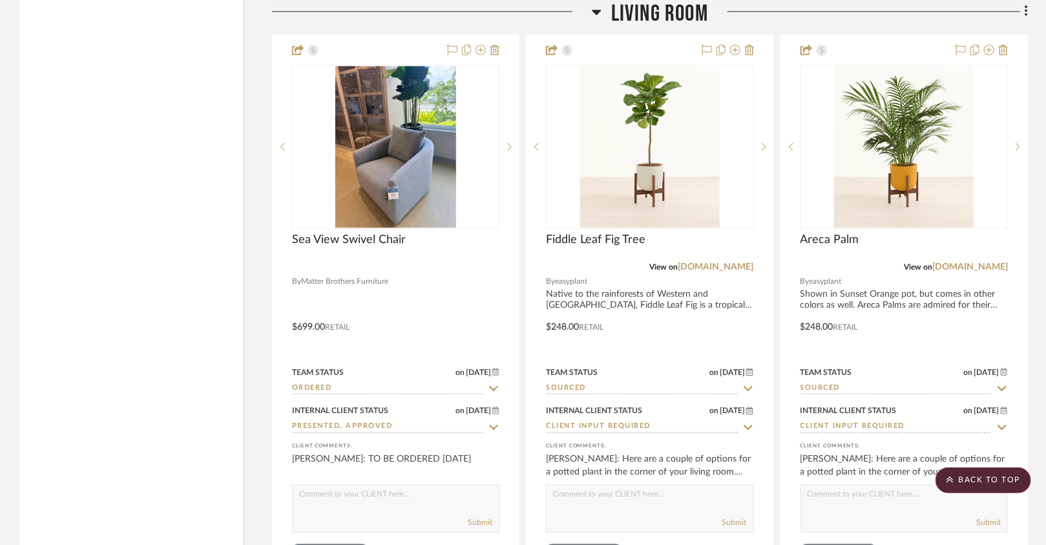
scroll to position [3883, 0]
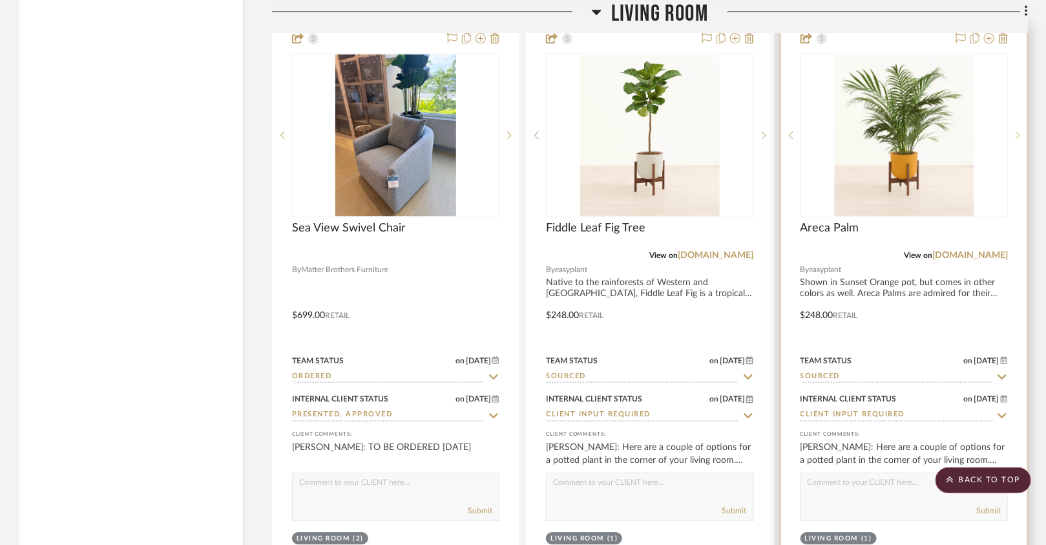
click at [1021, 131] on sr-next-btn at bounding box center [1017, 135] width 19 height 9
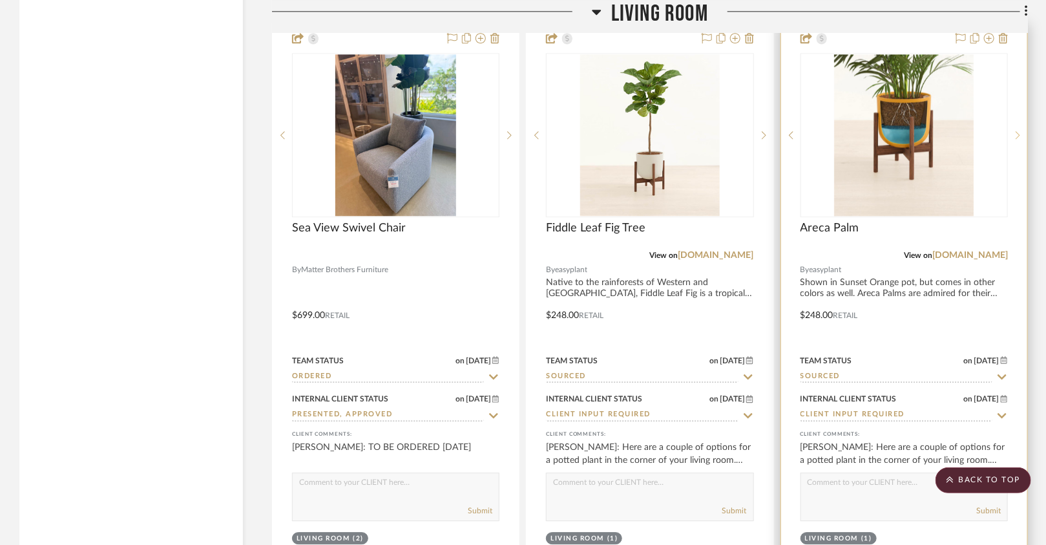
click at [1021, 131] on sr-next-btn at bounding box center [1017, 135] width 19 height 9
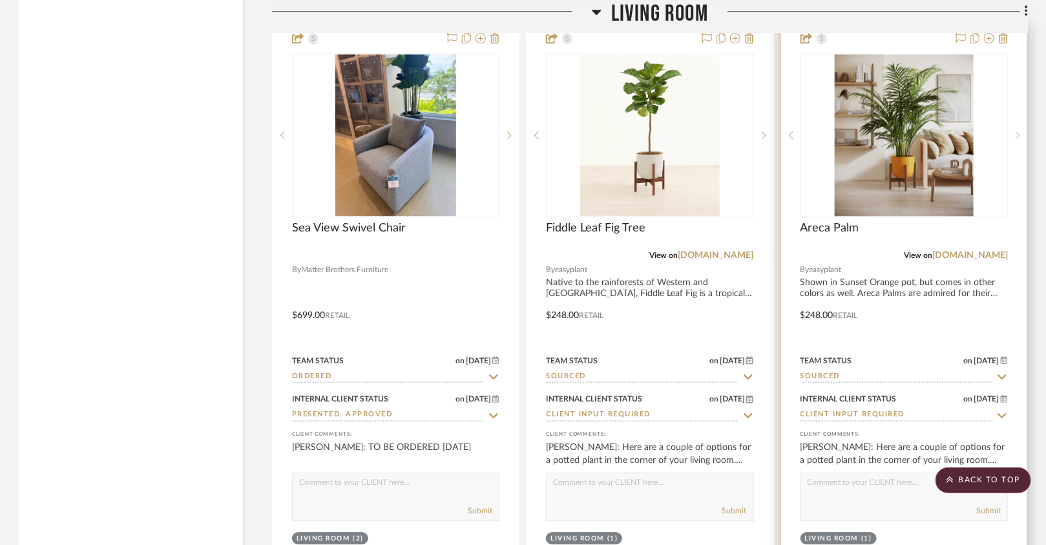
click at [1020, 131] on sr-next-btn at bounding box center [1017, 135] width 19 height 9
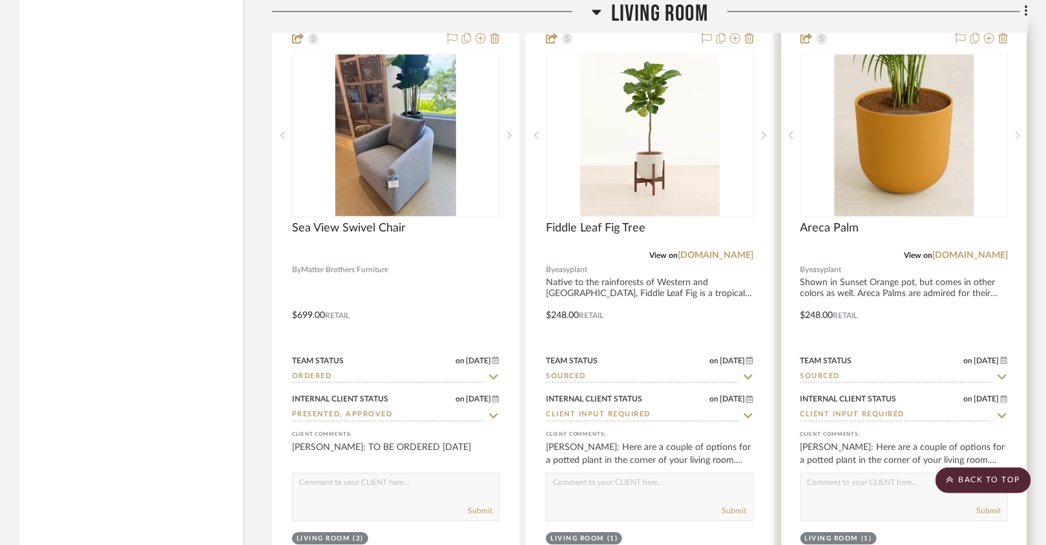
click at [1019, 131] on icon at bounding box center [1018, 135] width 5 height 8
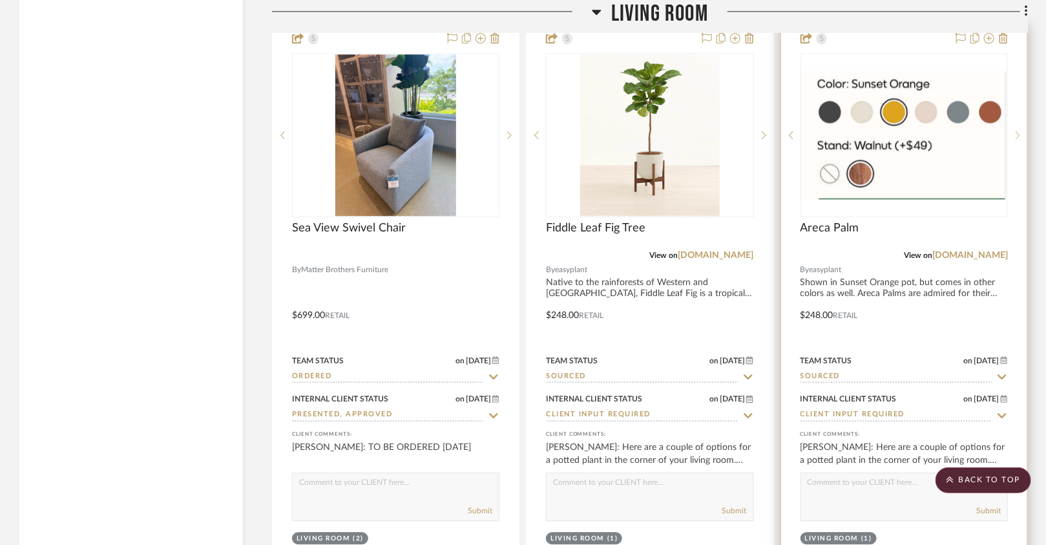
click at [1019, 131] on icon at bounding box center [1018, 135] width 5 height 8
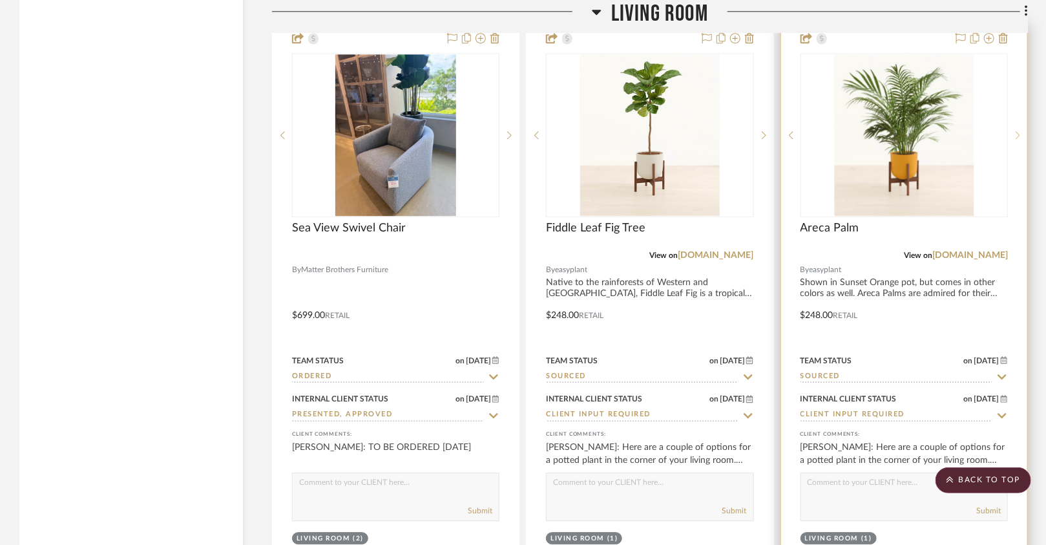
click at [1019, 131] on icon at bounding box center [1018, 135] width 5 height 8
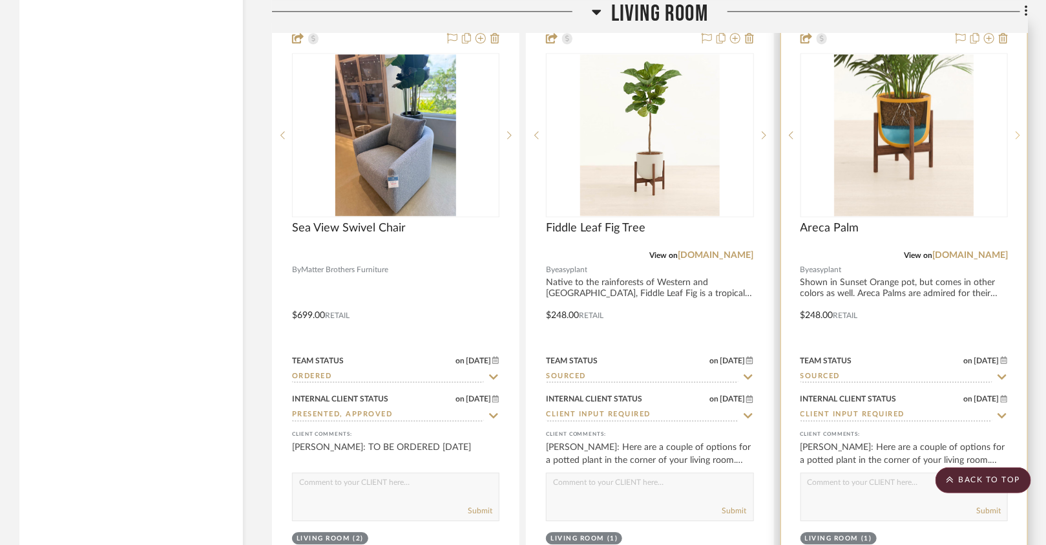
click at [1019, 131] on icon at bounding box center [1018, 135] width 5 height 9
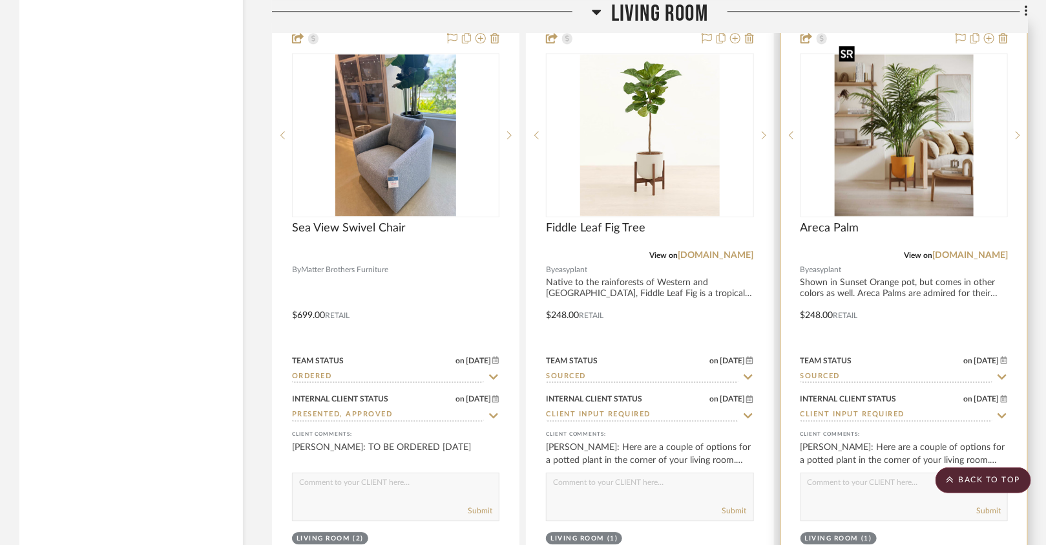
click at [953, 121] on img "2" at bounding box center [904, 135] width 140 height 162
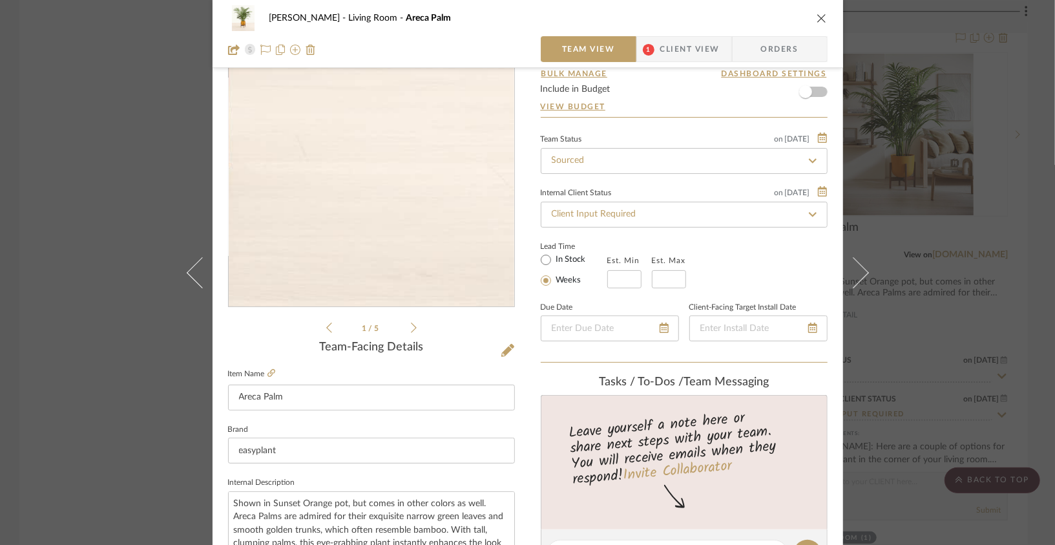
scroll to position [65, 0]
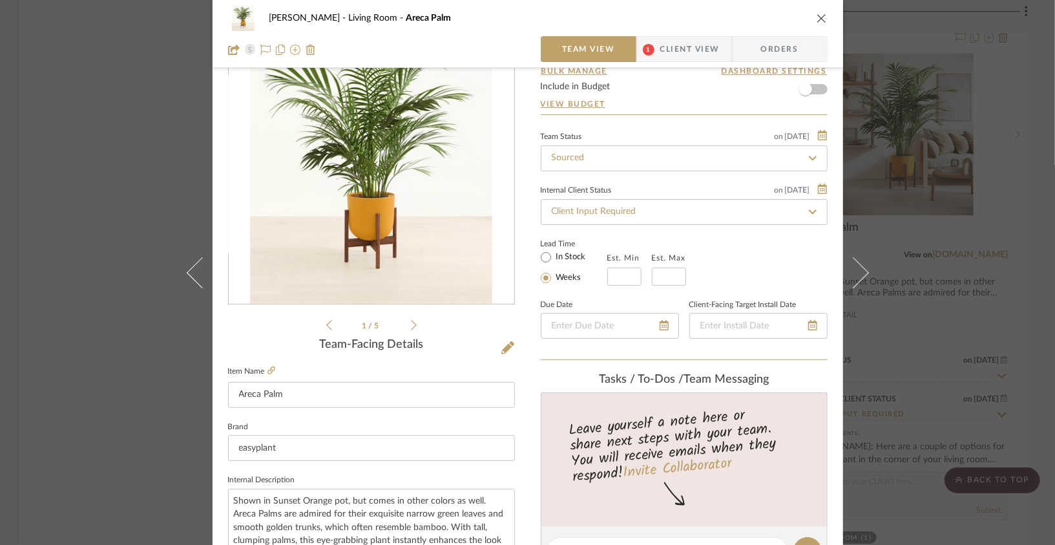
click at [817, 18] on icon "close" at bounding box center [822, 18] width 10 height 10
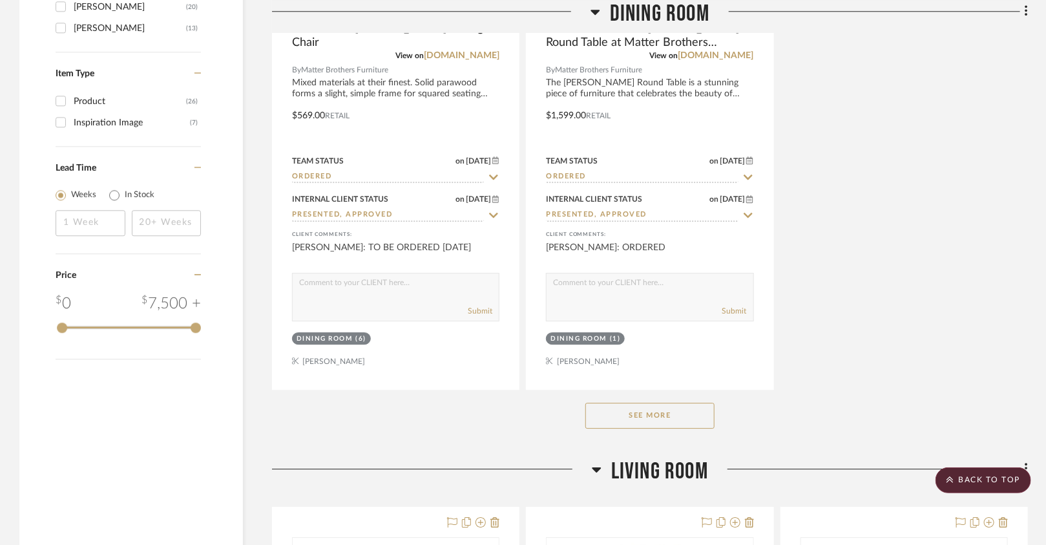
scroll to position [1675, 0]
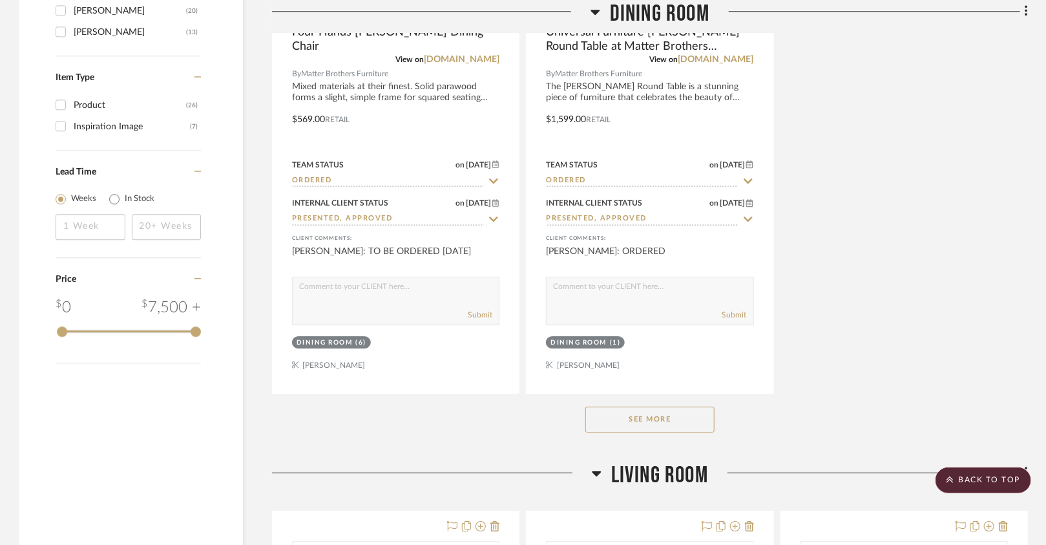
click at [691, 421] on button "See More" at bounding box center [649, 419] width 129 height 26
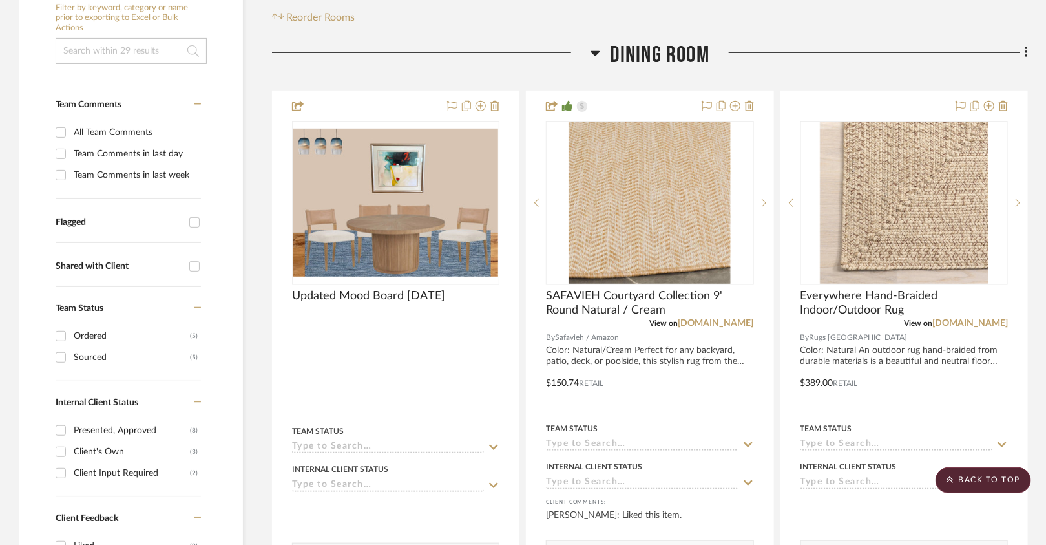
scroll to position [263, 0]
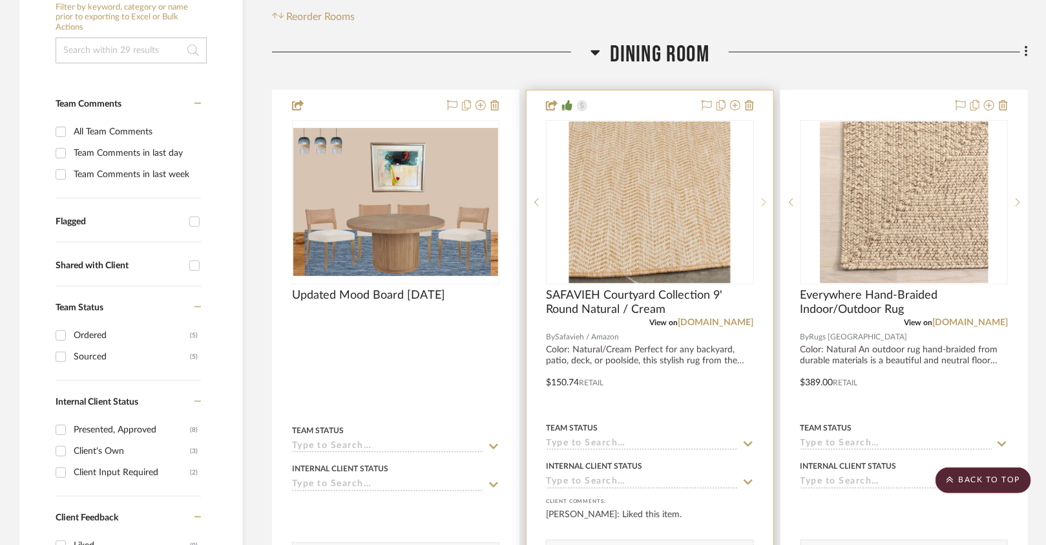
click at [763, 198] on icon at bounding box center [764, 202] width 5 height 9
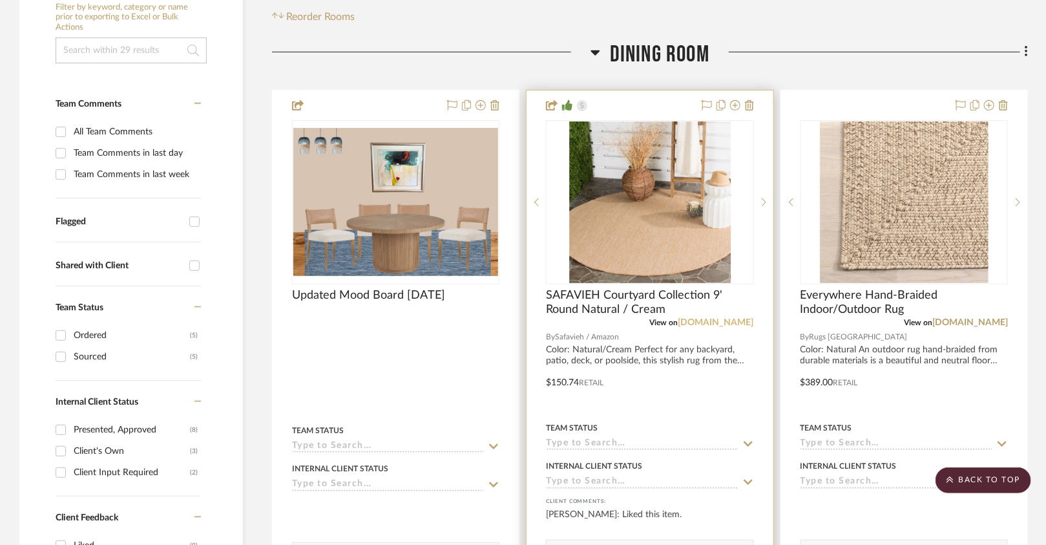
click at [722, 319] on link "[DOMAIN_NAME]" at bounding box center [717, 322] width 76 height 9
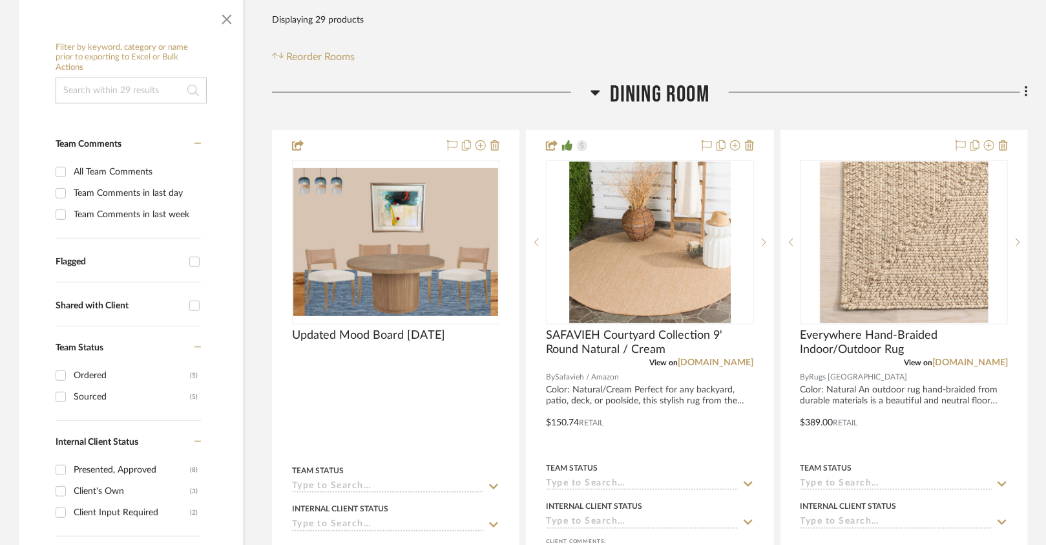
scroll to position [224, 0]
click at [153, 94] on input at bounding box center [131, 90] width 151 height 26
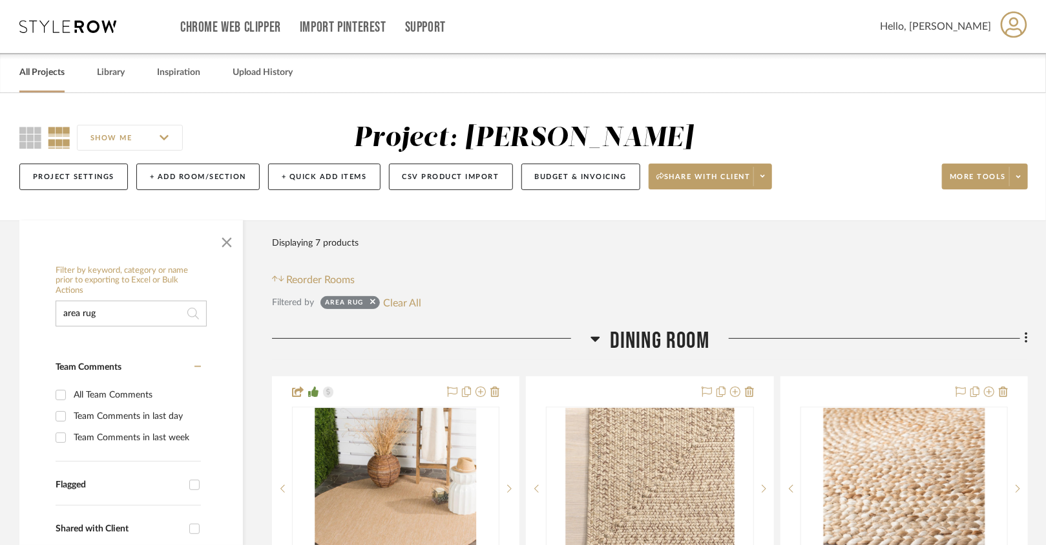
type input "area rug"
click at [52, 72] on link "All Projects" at bounding box center [41, 72] width 45 height 17
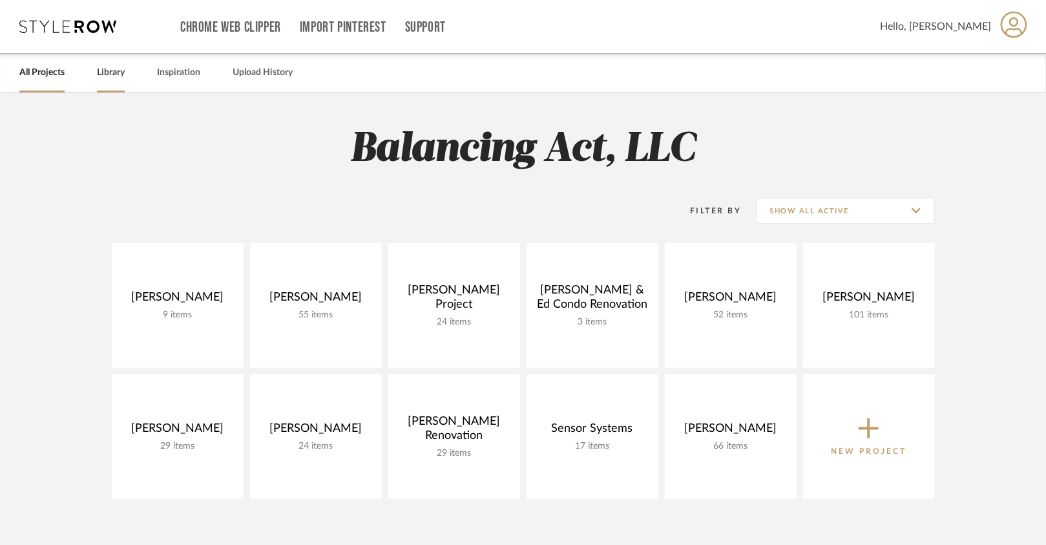
click at [107, 76] on link "Library" at bounding box center [111, 72] width 28 height 17
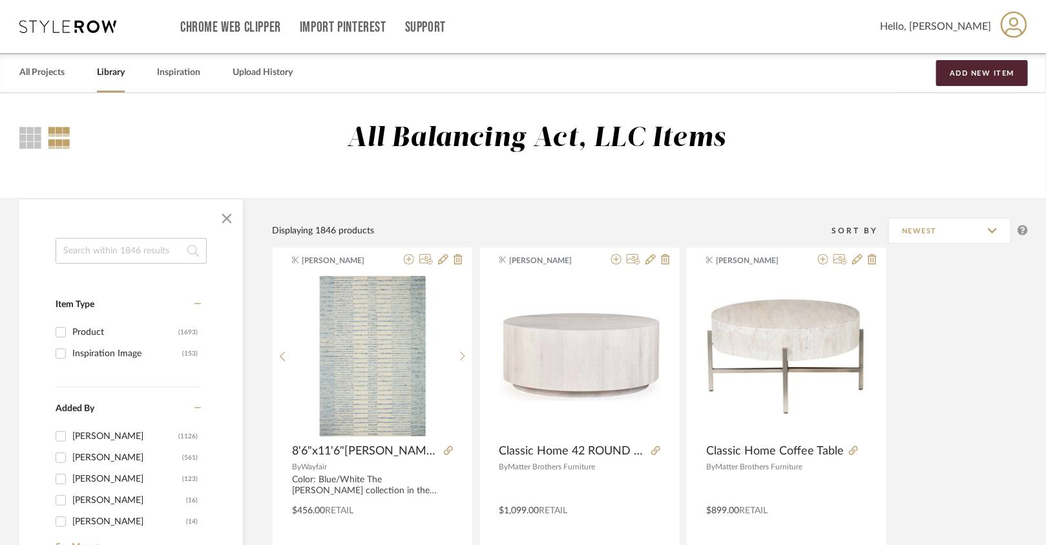
click at [160, 255] on input at bounding box center [131, 251] width 151 height 26
type input "area ru"
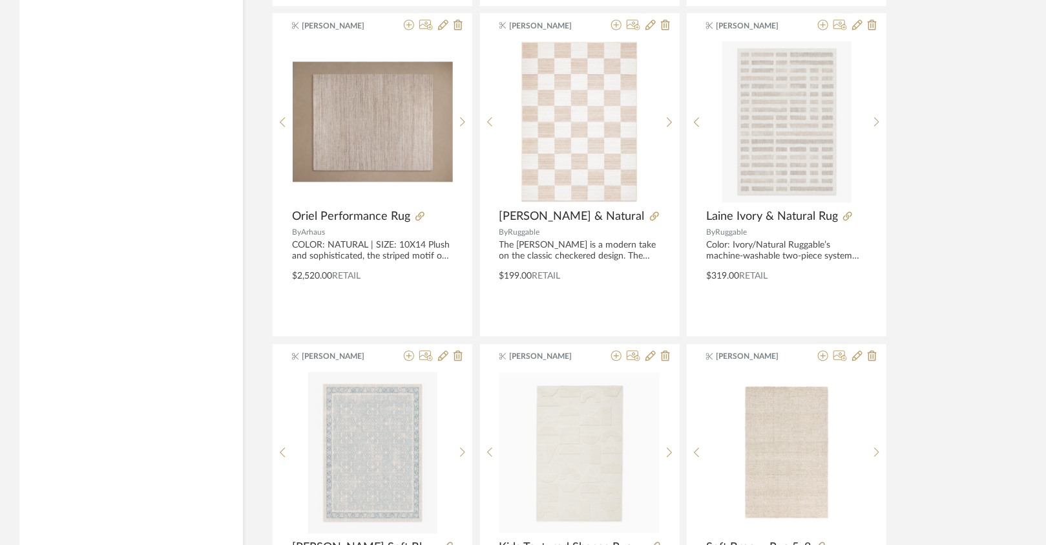
scroll to position [3830, 0]
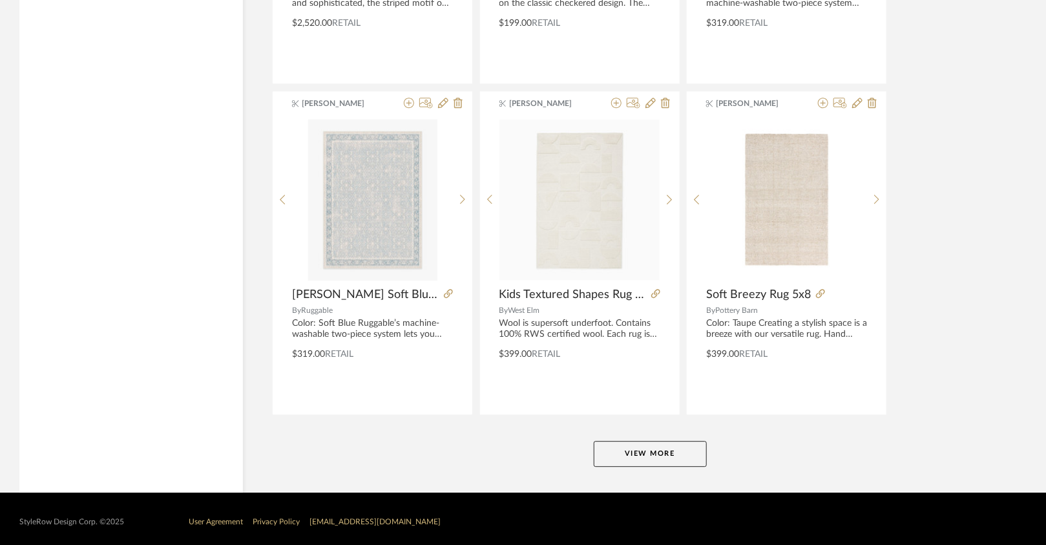
click at [671, 441] on button "View More" at bounding box center [650, 454] width 113 height 26
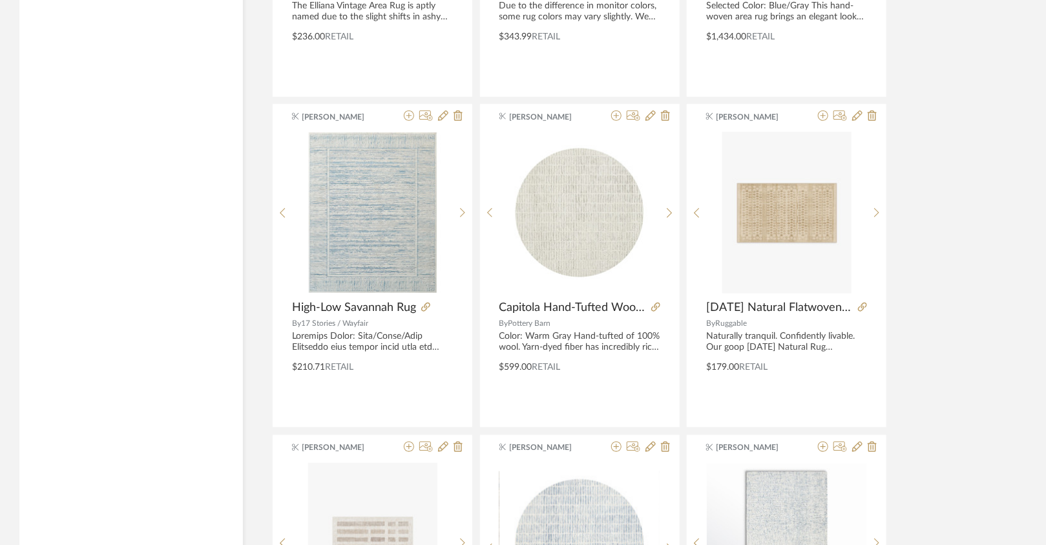
scroll to position [7455, 0]
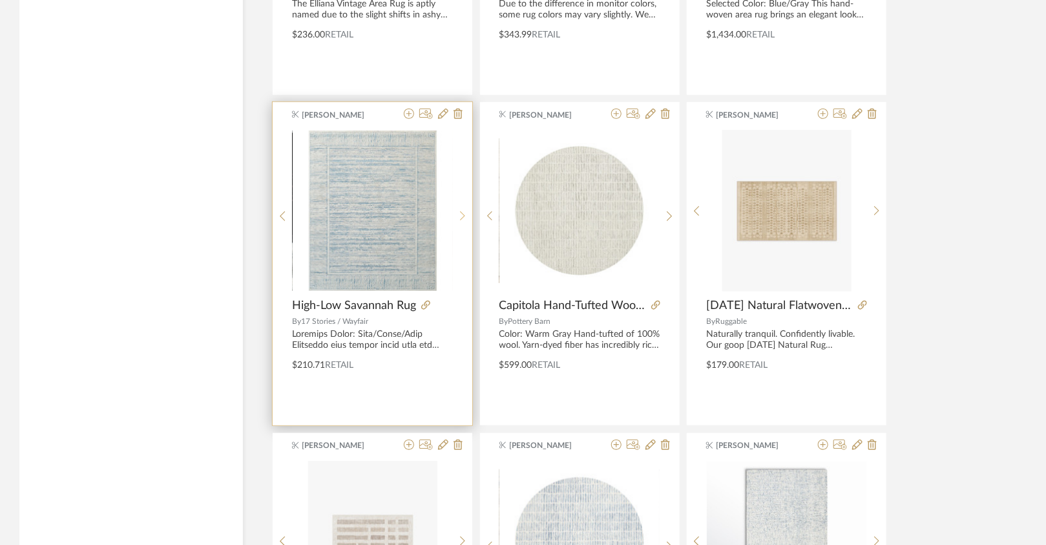
click at [462, 211] on icon at bounding box center [463, 216] width 6 height 11
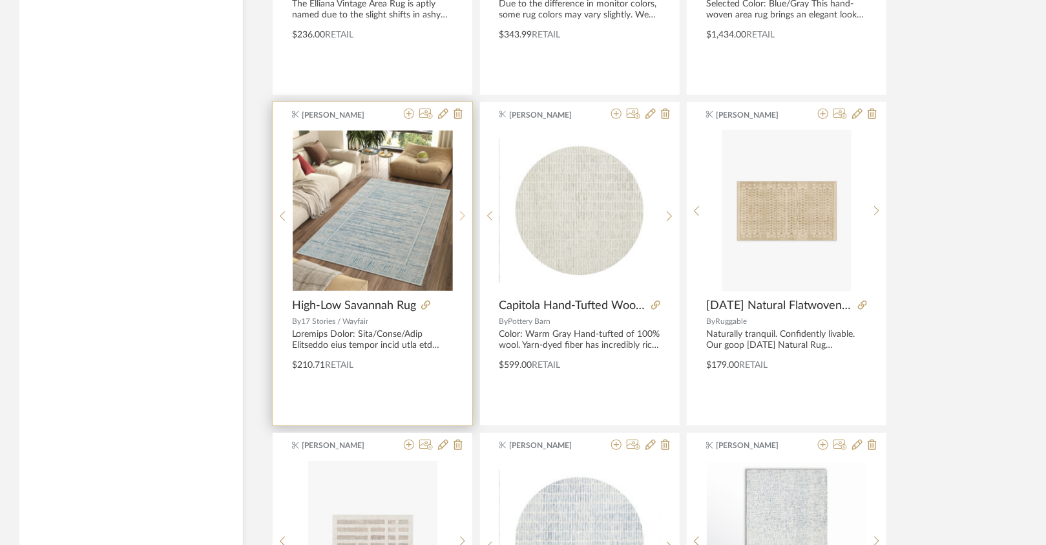
click at [462, 197] on div at bounding box center [463, 216] width 20 height 172
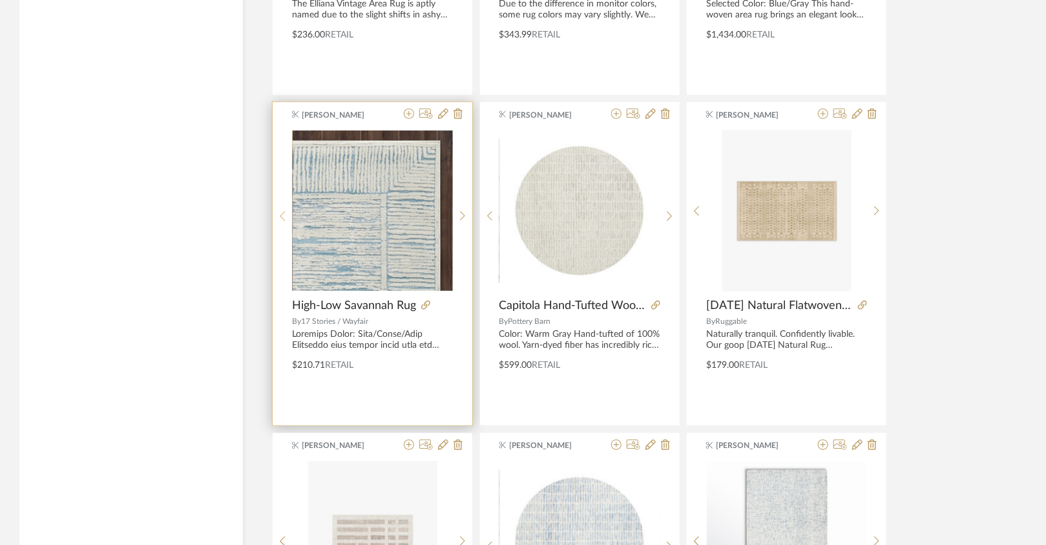
click at [280, 211] on icon at bounding box center [282, 216] width 5 height 10
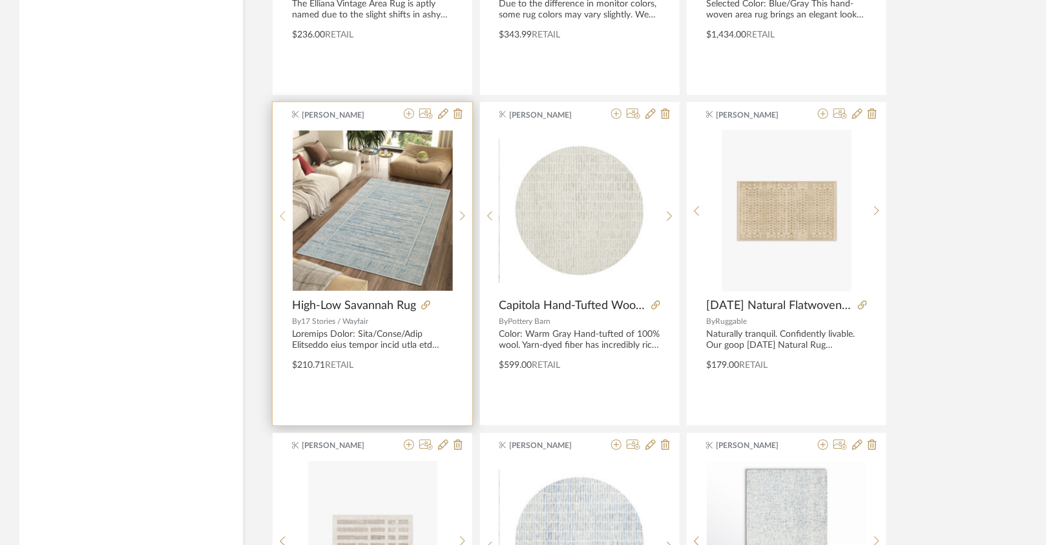
click at [280, 211] on icon at bounding box center [282, 216] width 5 height 10
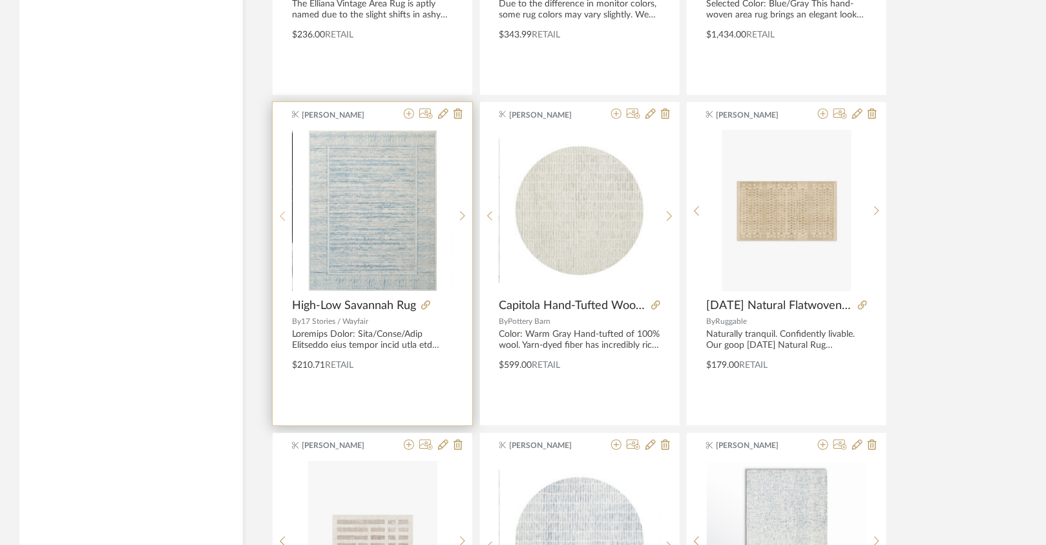
click at [280, 211] on icon at bounding box center [282, 216] width 5 height 10
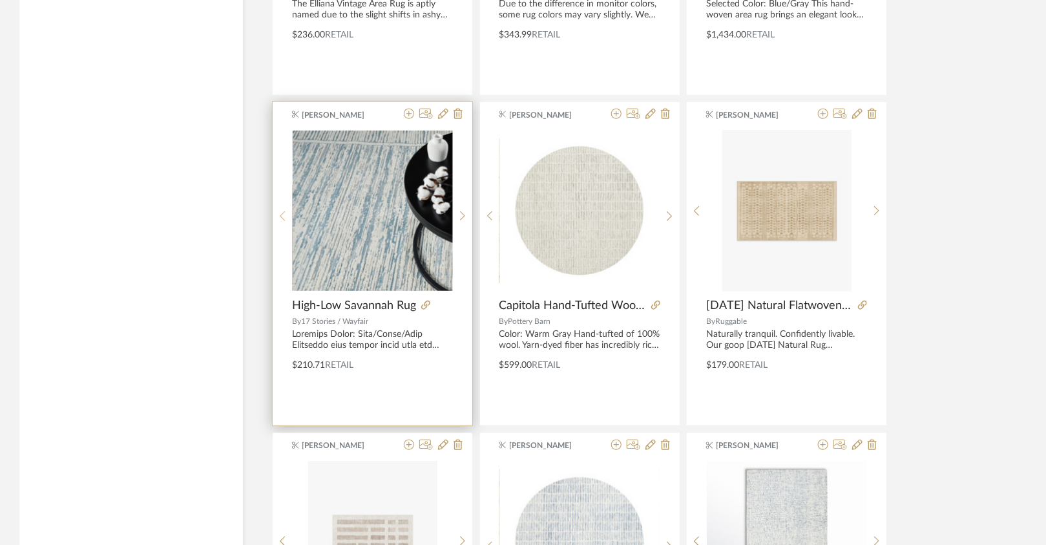
click at [280, 211] on icon at bounding box center [283, 216] width 6 height 11
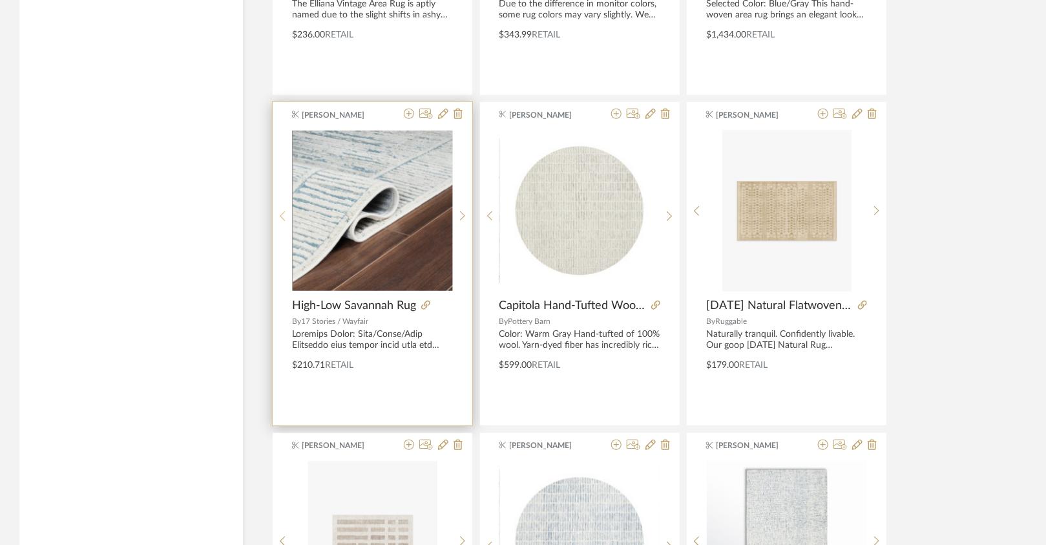
click at [280, 211] on icon at bounding box center [283, 216] width 6 height 11
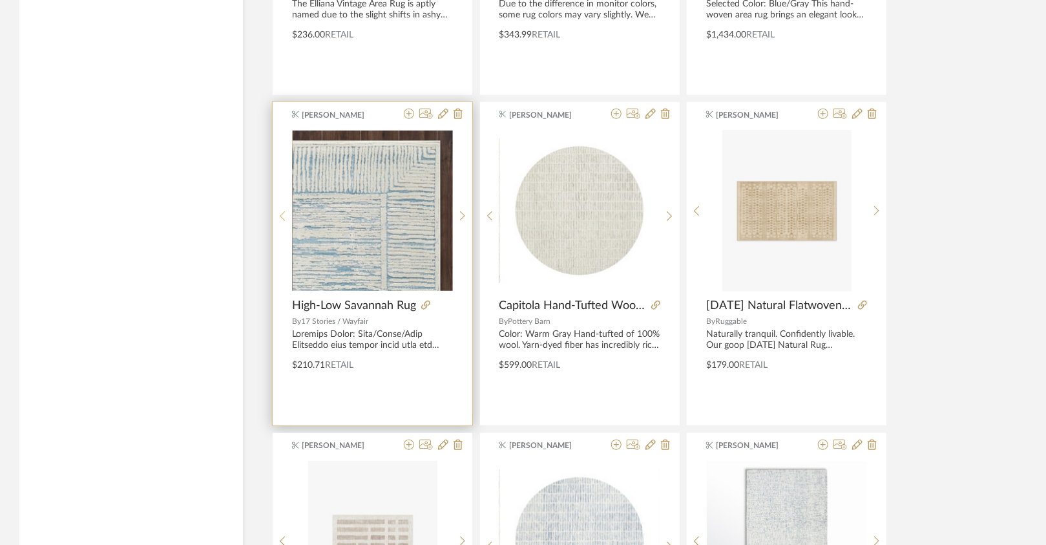
click at [280, 211] on icon at bounding box center [283, 216] width 6 height 11
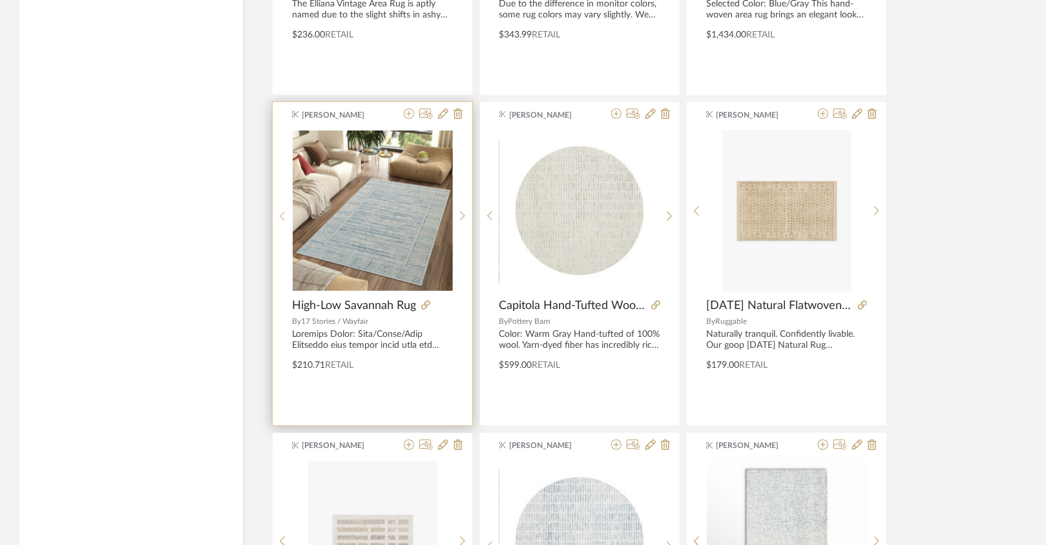
click at [280, 211] on icon at bounding box center [283, 216] width 6 height 11
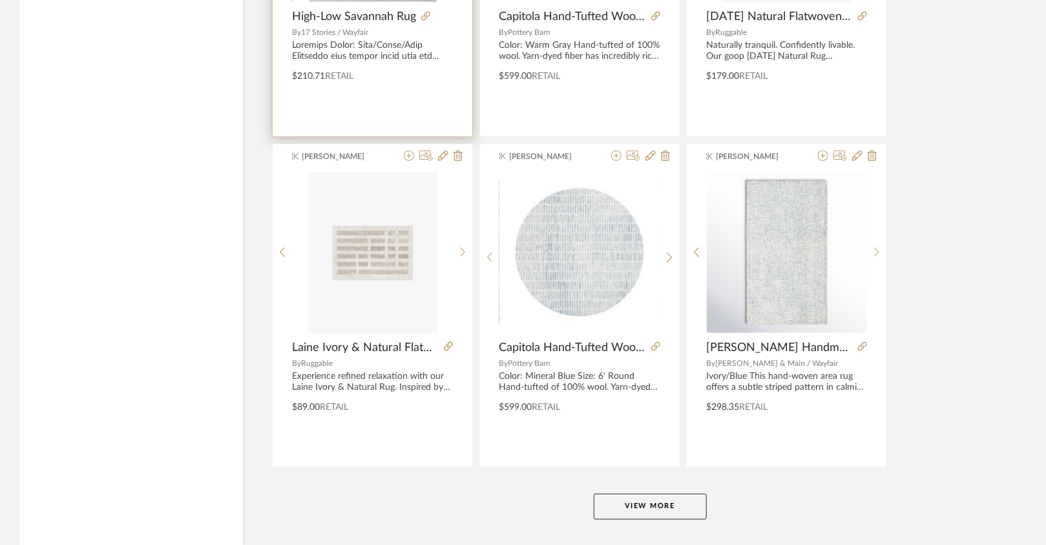
scroll to position [7746, 0]
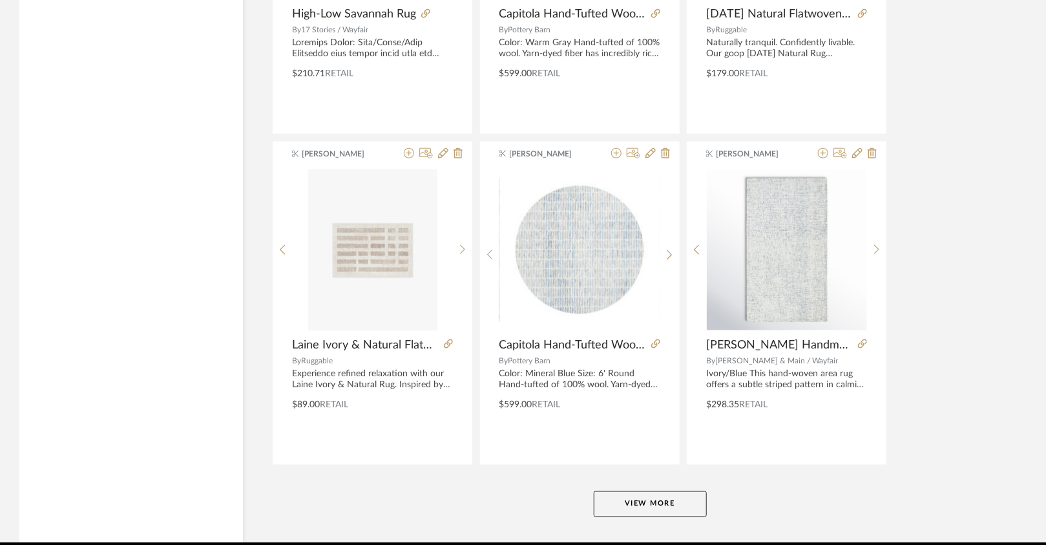
click at [611, 491] on button "View More" at bounding box center [650, 504] width 113 height 26
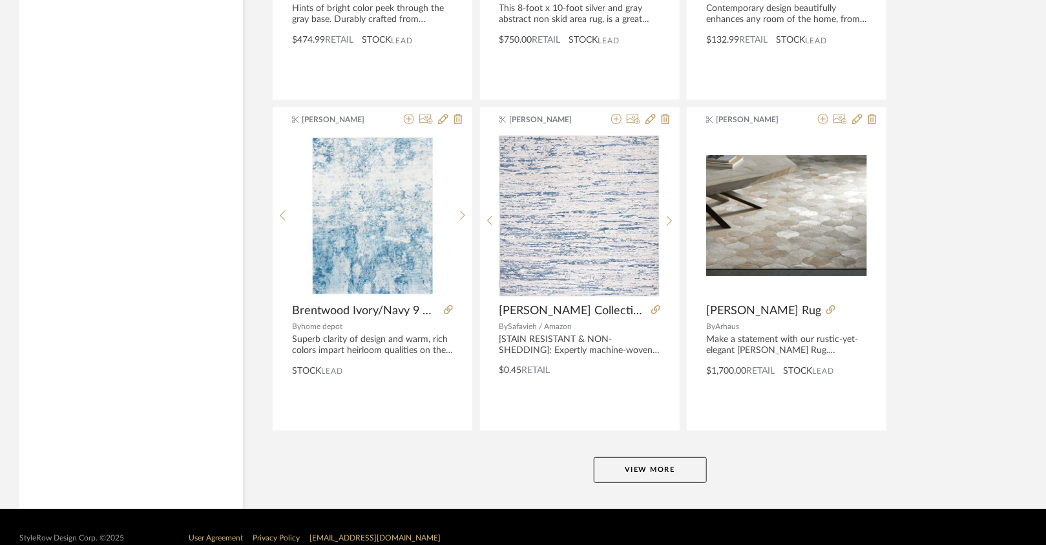
scroll to position [11750, 0]
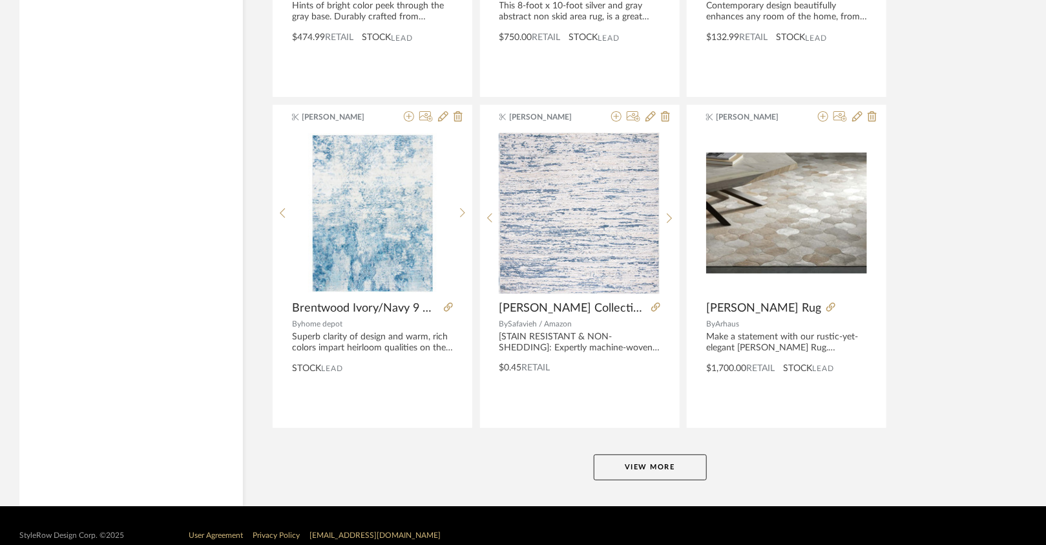
click at [624, 455] on button "View More" at bounding box center [650, 467] width 113 height 26
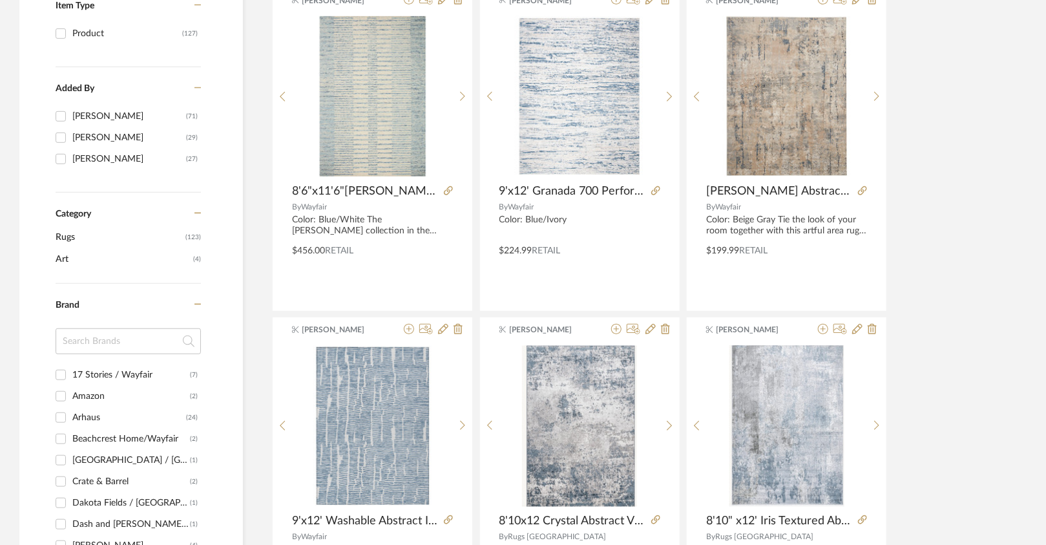
scroll to position [0, 0]
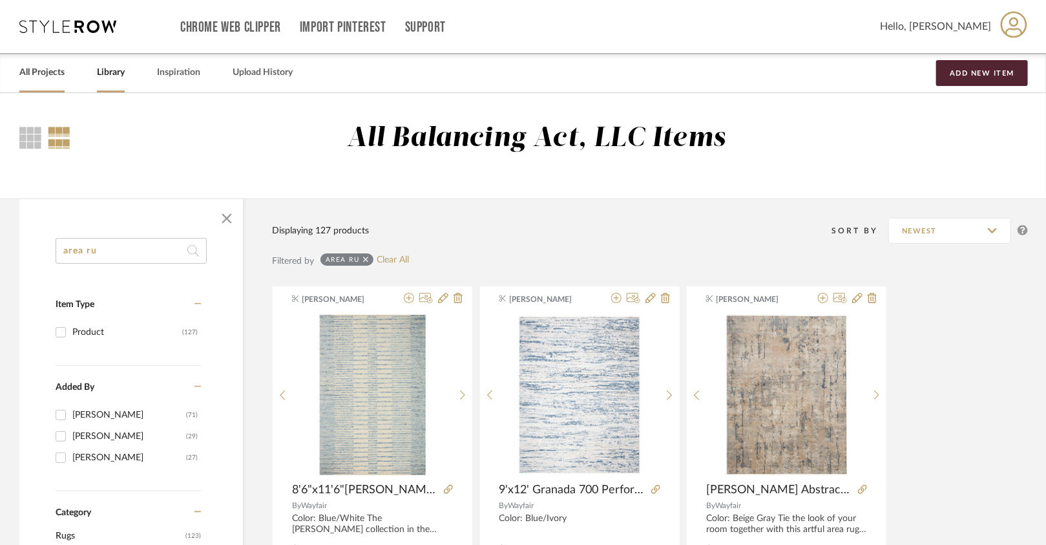
click at [42, 69] on link "All Projects" at bounding box center [41, 72] width 45 height 17
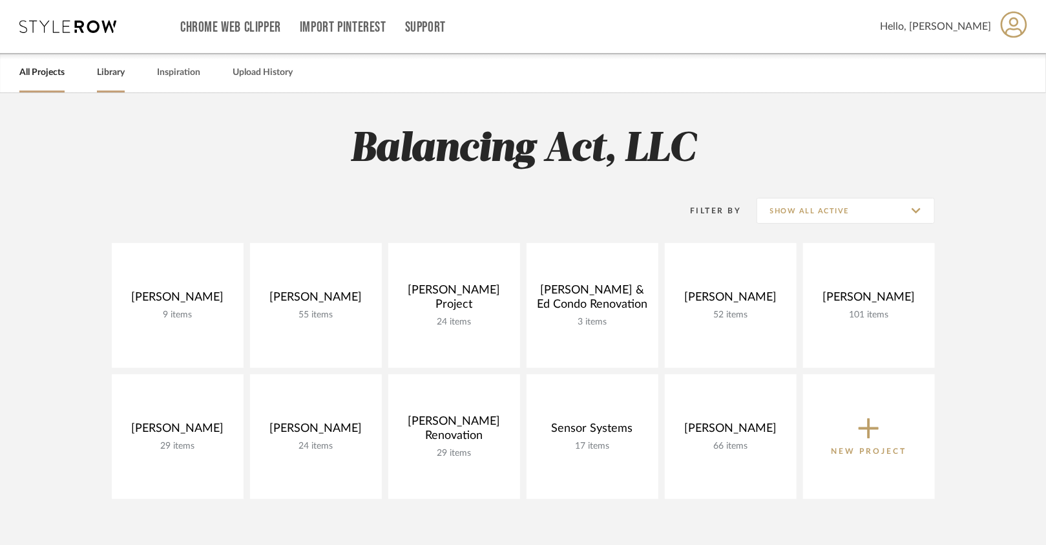
click at [123, 78] on link "Library" at bounding box center [111, 72] width 28 height 17
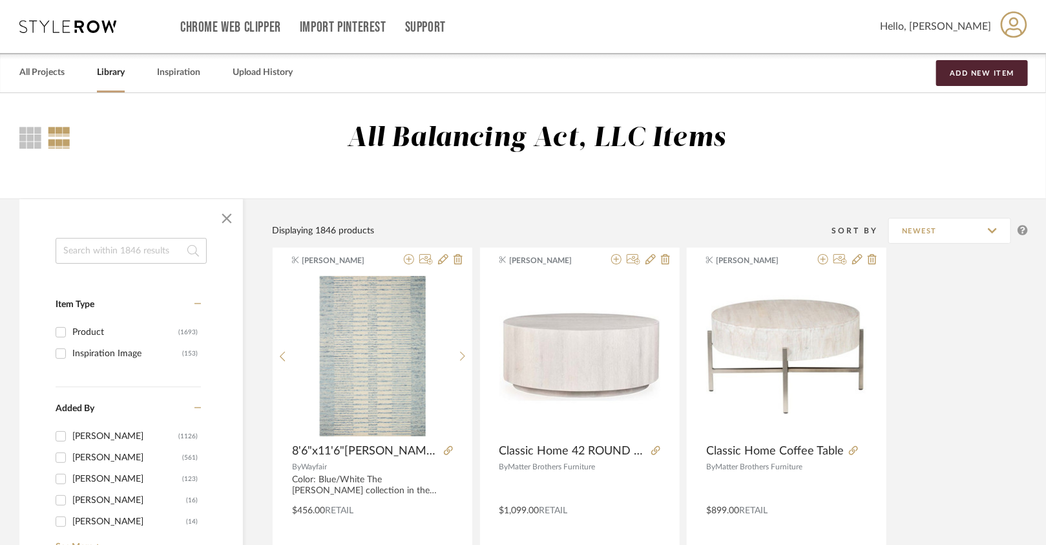
click at [127, 247] on input at bounding box center [131, 251] width 151 height 26
type input "rug"
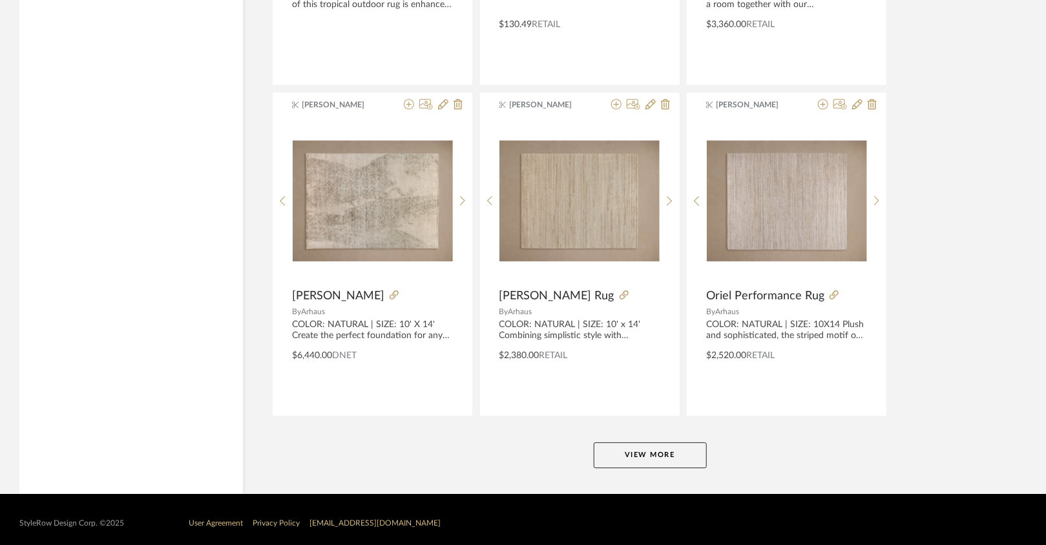
scroll to position [3830, 0]
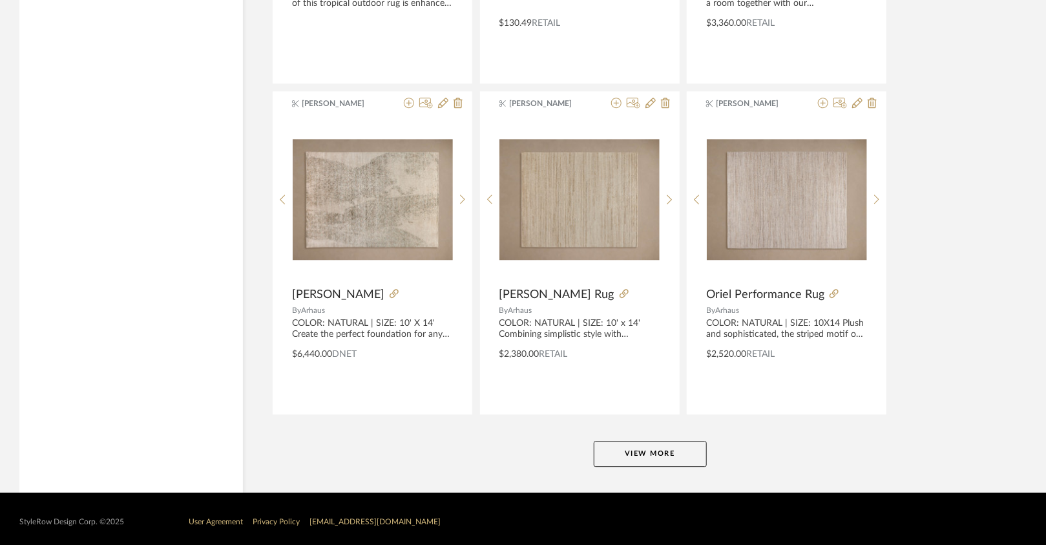
click at [632, 443] on button "View More" at bounding box center [650, 454] width 113 height 26
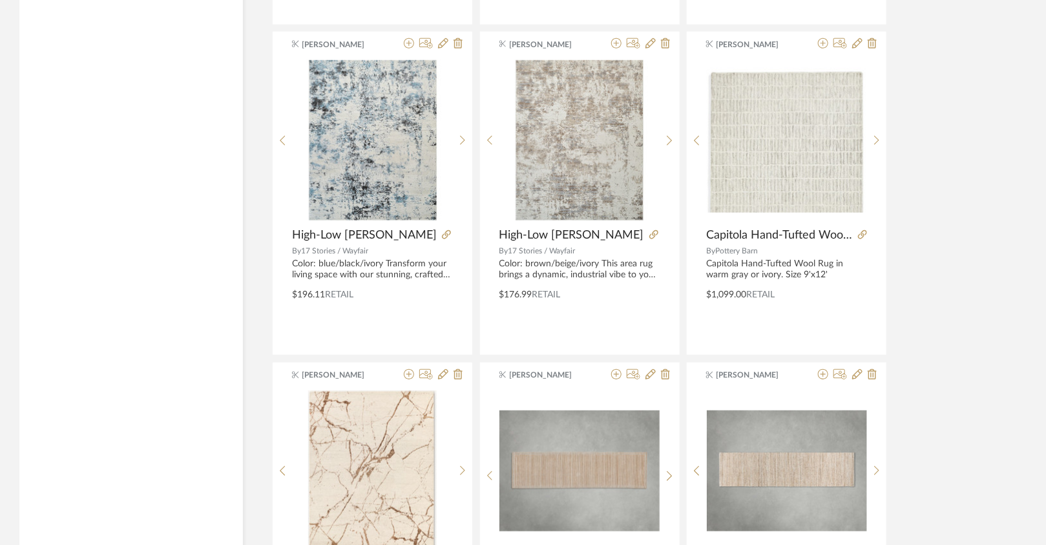
scroll to position [7790, 0]
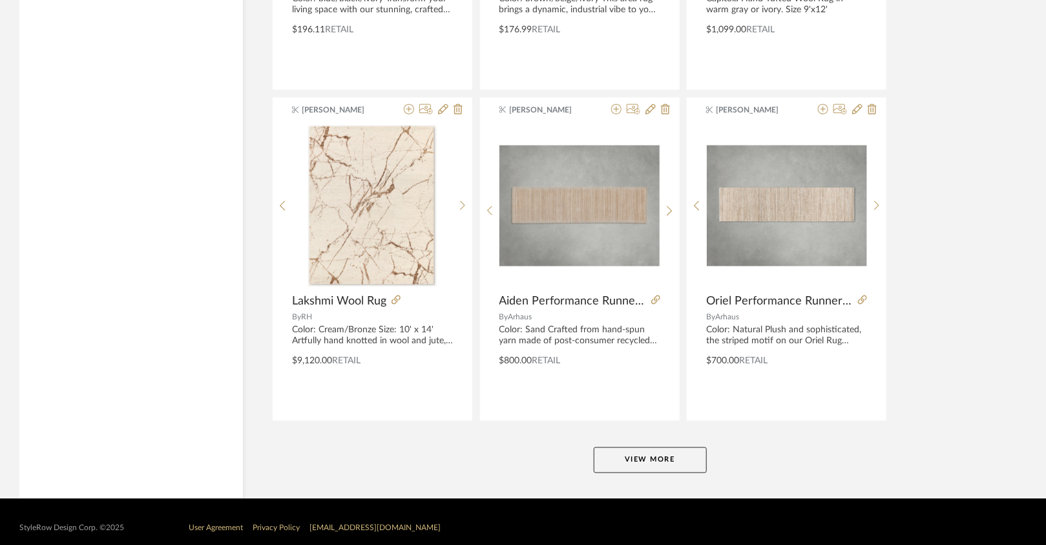
click at [631, 447] on button "View More" at bounding box center [650, 460] width 113 height 26
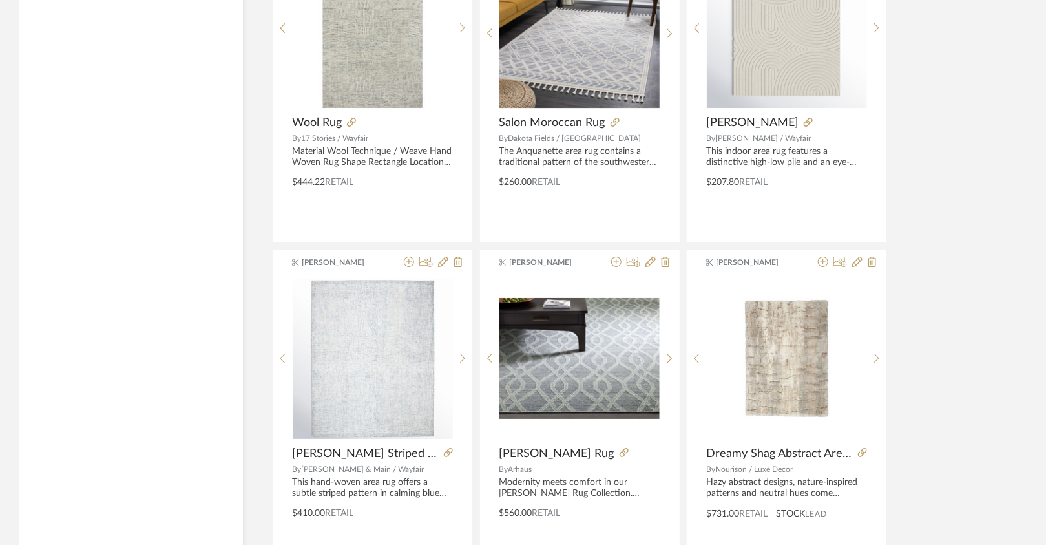
scroll to position [11750, 0]
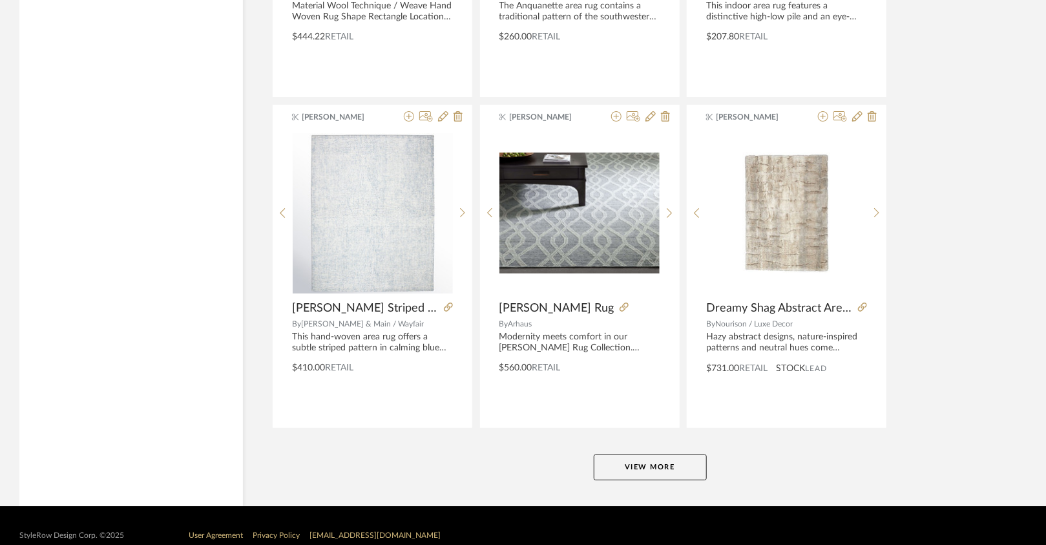
click at [631, 454] on button "View More" at bounding box center [650, 467] width 113 height 26
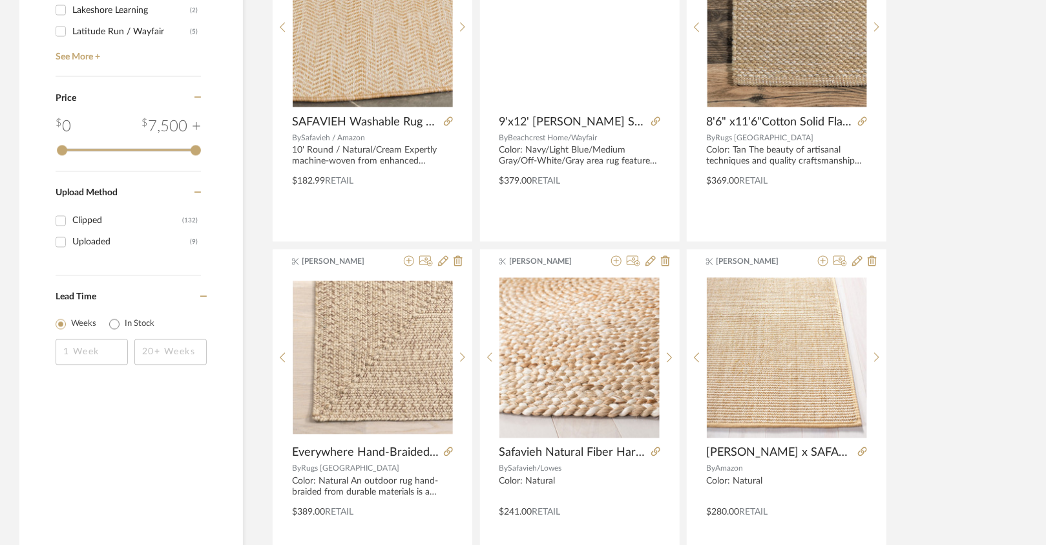
scroll to position [0, 0]
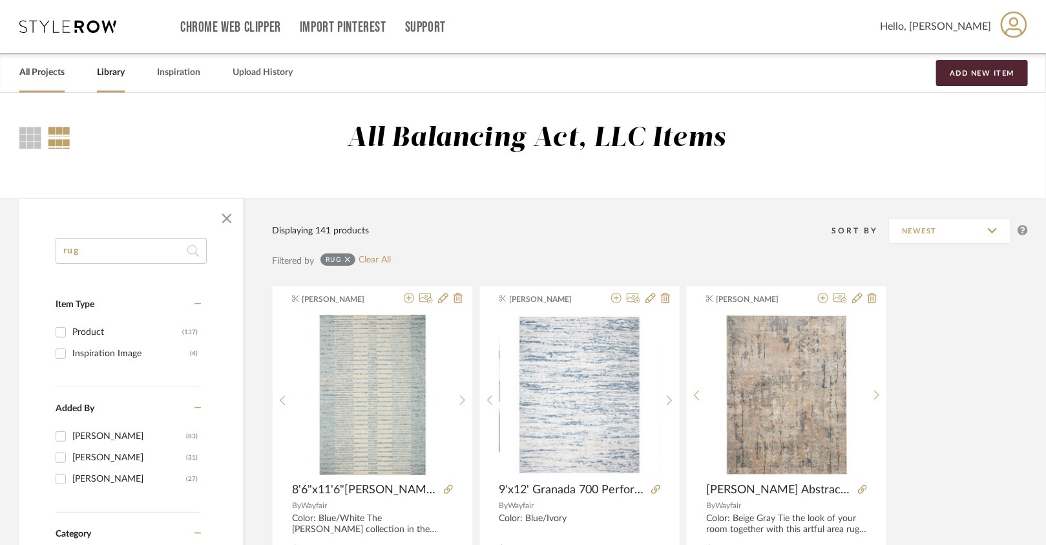
click at [52, 87] on div "All Projects" at bounding box center [41, 72] width 45 height 39
click at [54, 81] on link "All Projects" at bounding box center [41, 72] width 45 height 17
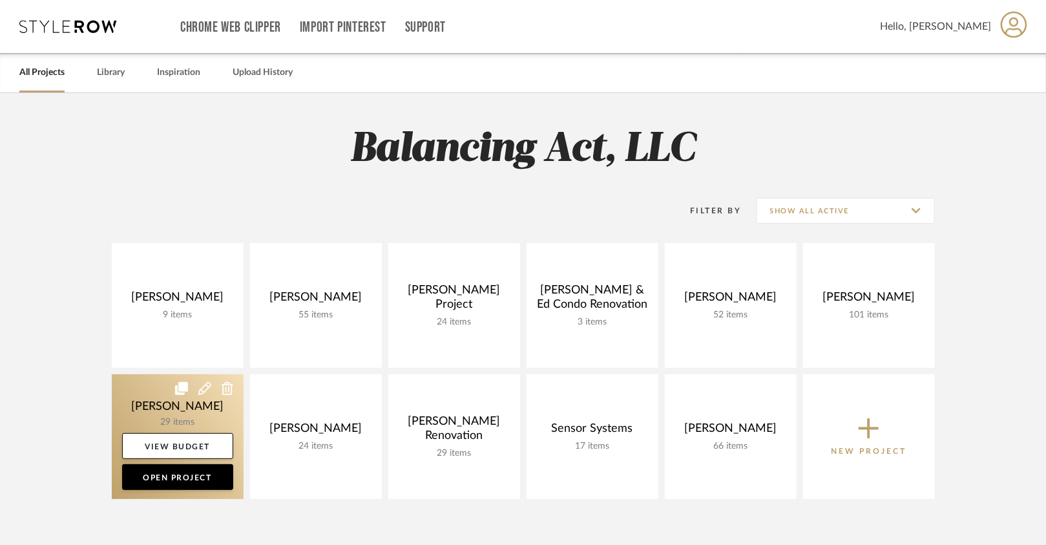
click at [200, 414] on link at bounding box center [178, 436] width 132 height 125
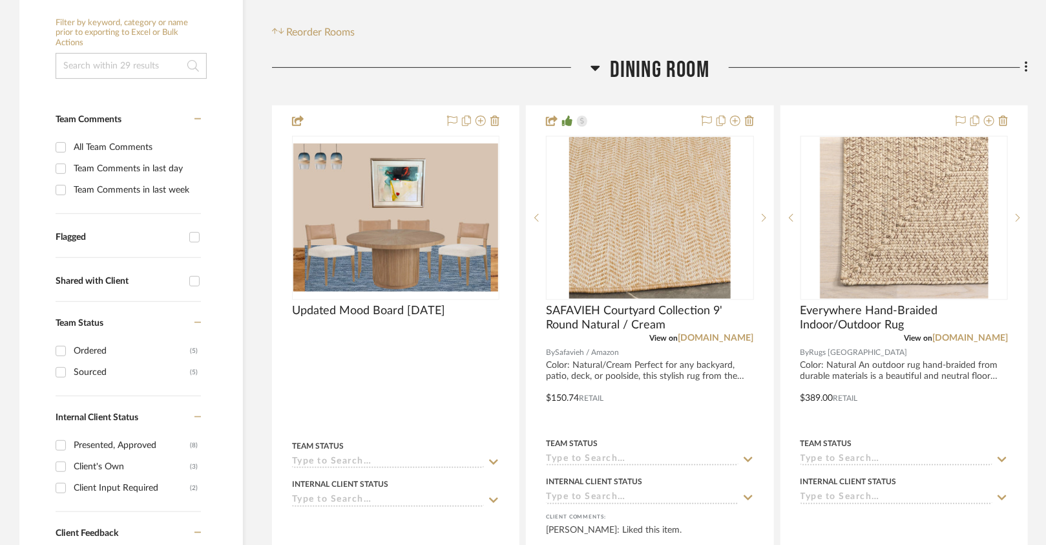
scroll to position [249, 0]
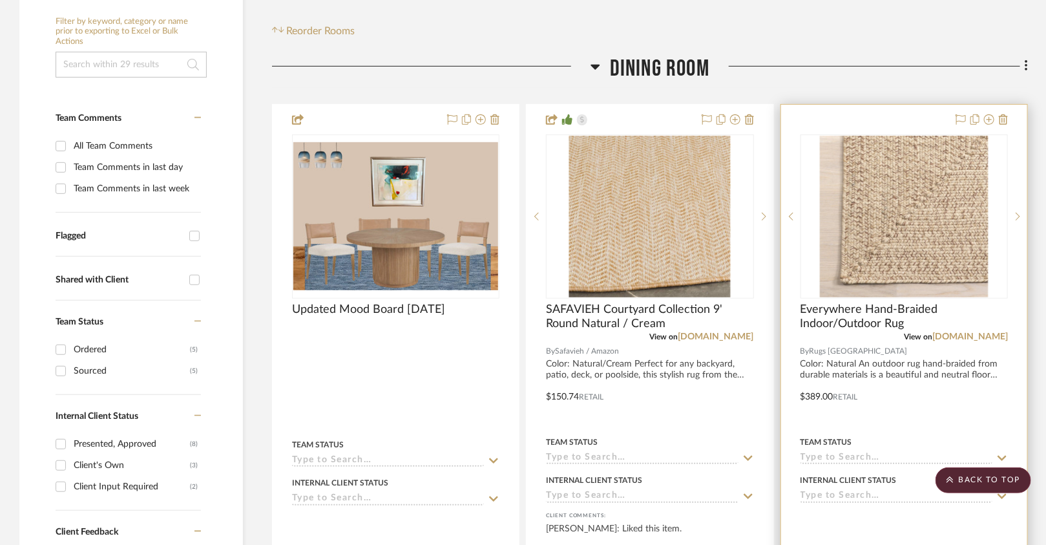
click at [1010, 120] on div at bounding box center [904, 389] width 246 height 568
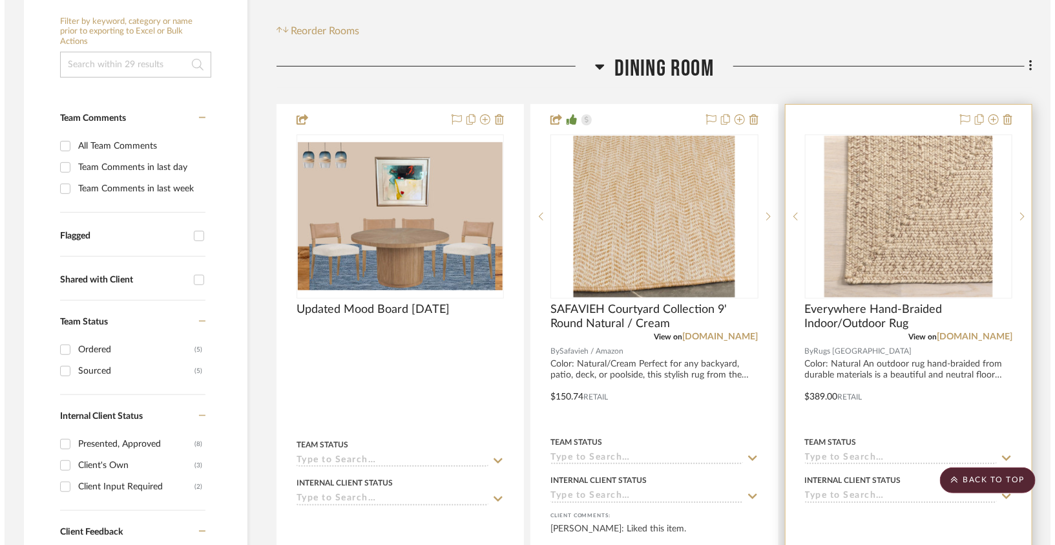
scroll to position [0, 0]
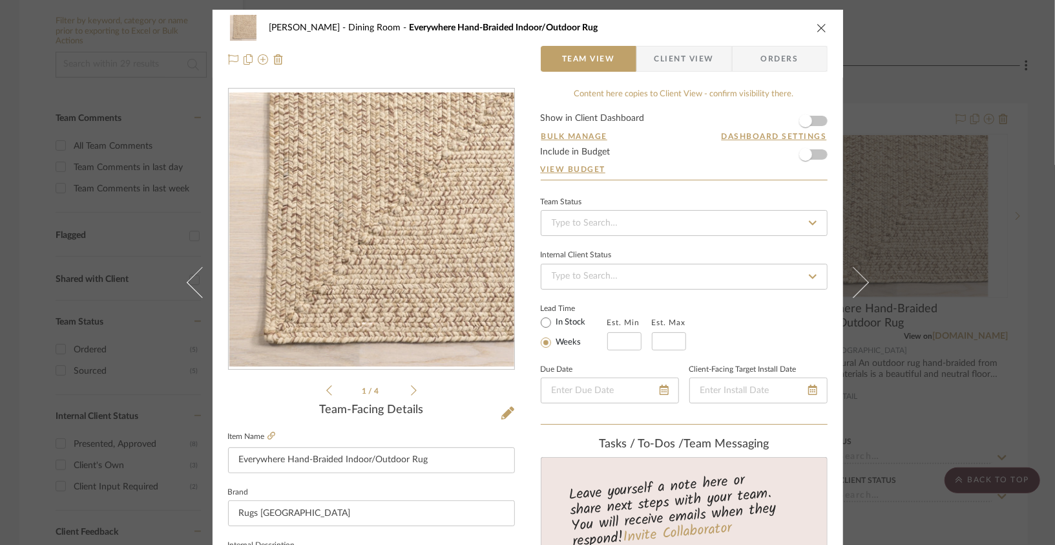
click at [819, 15] on div "[PERSON_NAME] Dining Room Everywhere Hand-Braided Indoor/Outdoor Rug" at bounding box center [528, 28] width 600 height 26
click at [819, 26] on icon "close" at bounding box center [822, 28] width 10 height 10
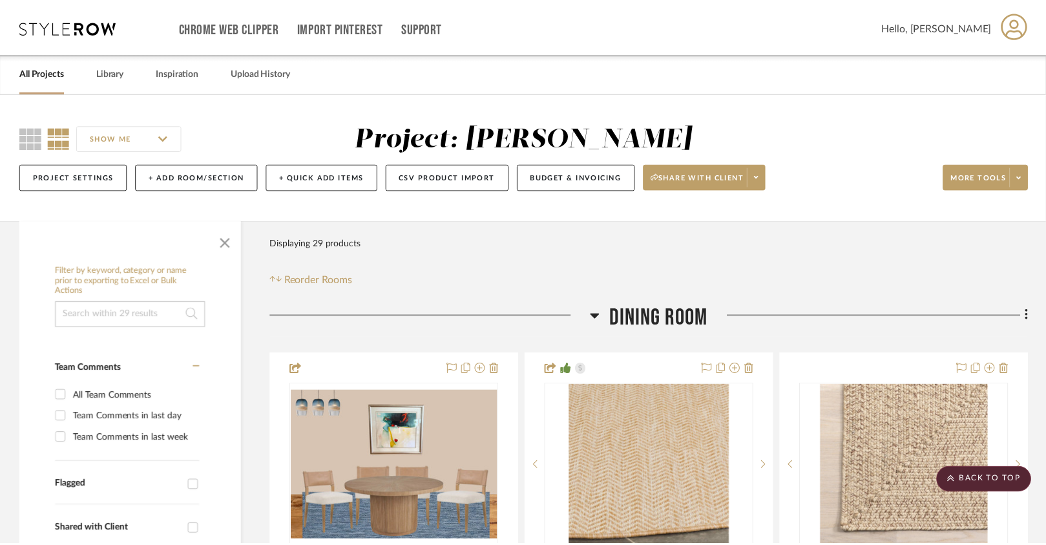
scroll to position [249, 0]
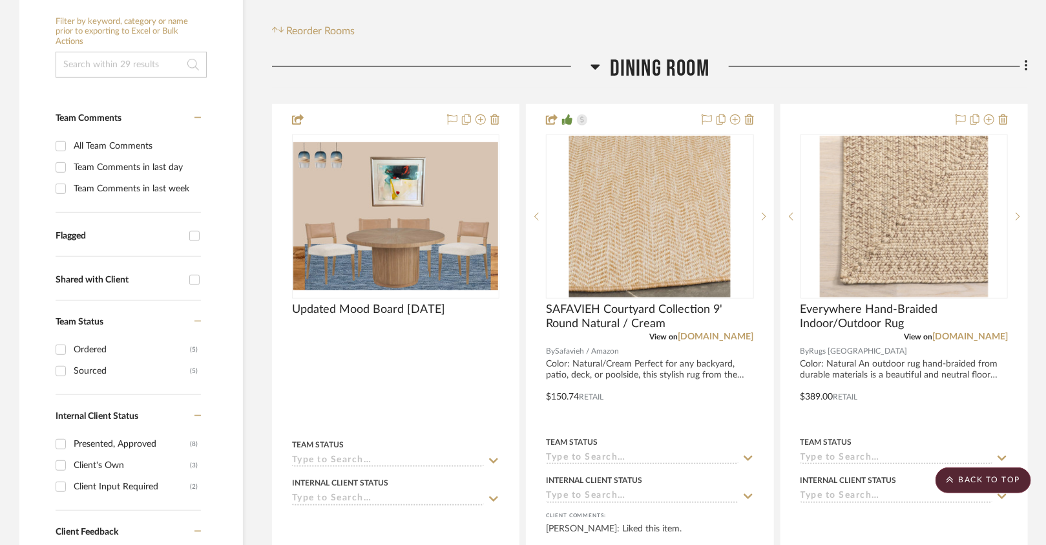
click at [991, 85] on div at bounding box center [869, 71] width 319 height 33
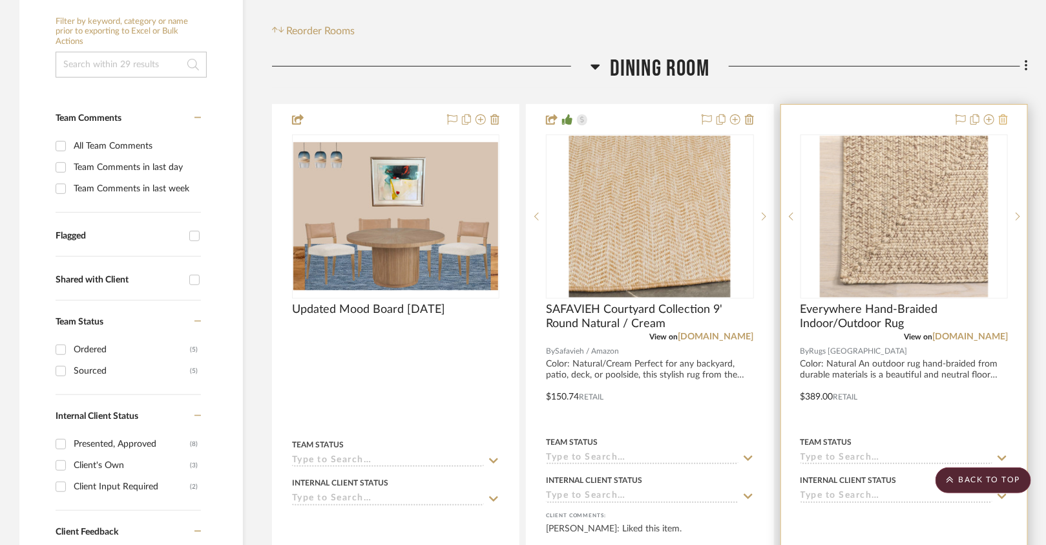
click at [1006, 122] on icon at bounding box center [1003, 119] width 9 height 10
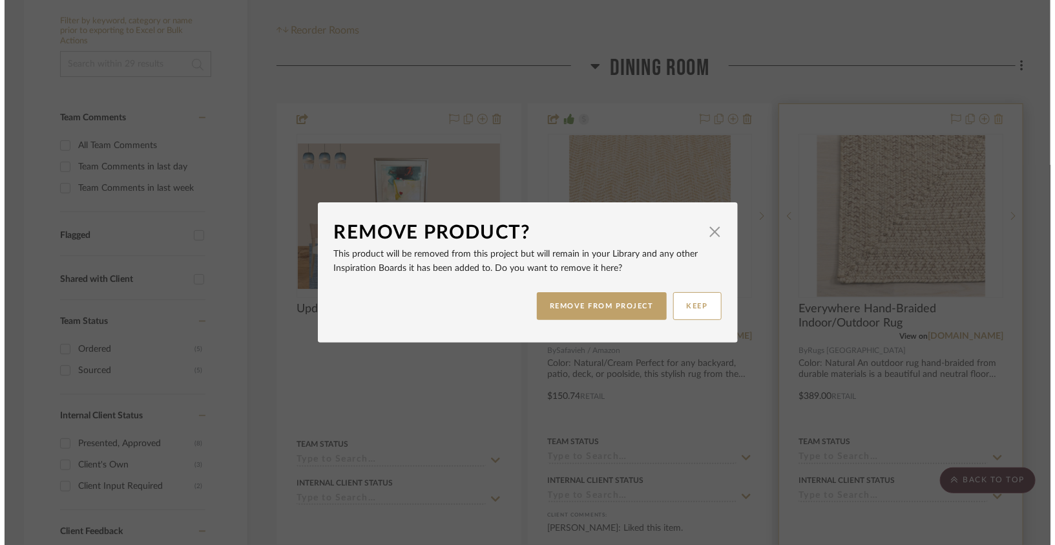
scroll to position [0, 0]
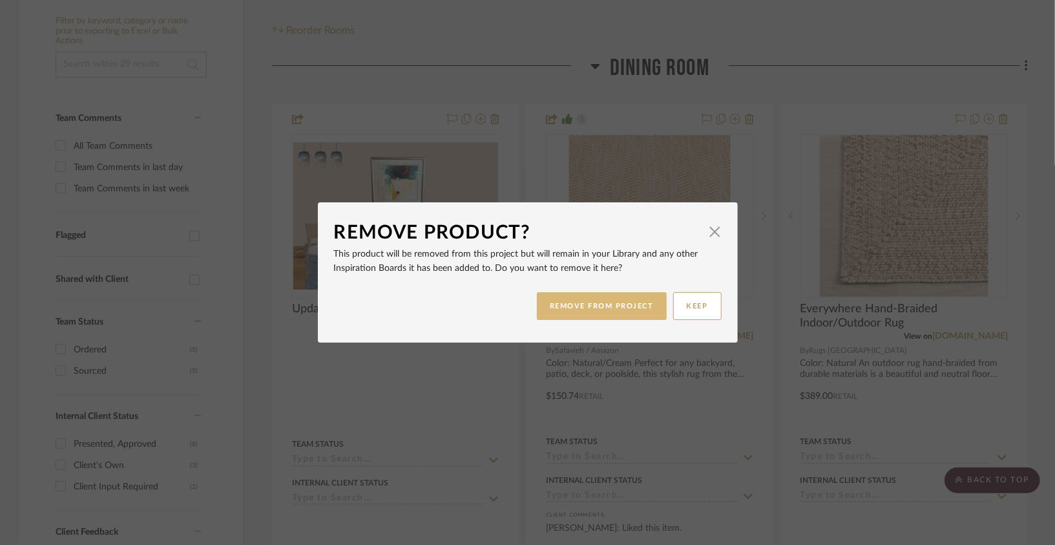
click at [649, 295] on button "REMOVE FROM PROJECT" at bounding box center [602, 306] width 130 height 28
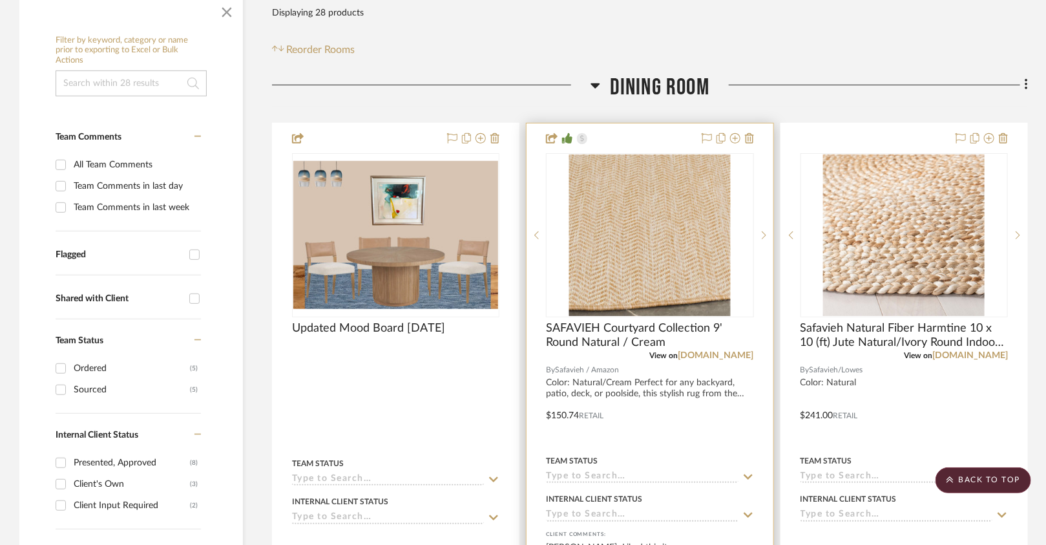
scroll to position [207, 0]
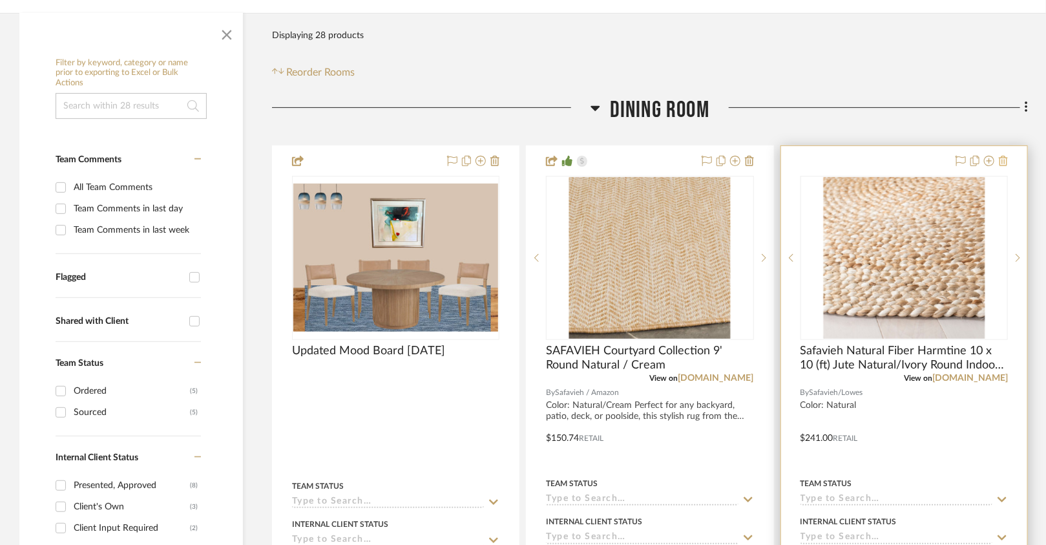
click at [1005, 162] on icon at bounding box center [1003, 161] width 9 height 10
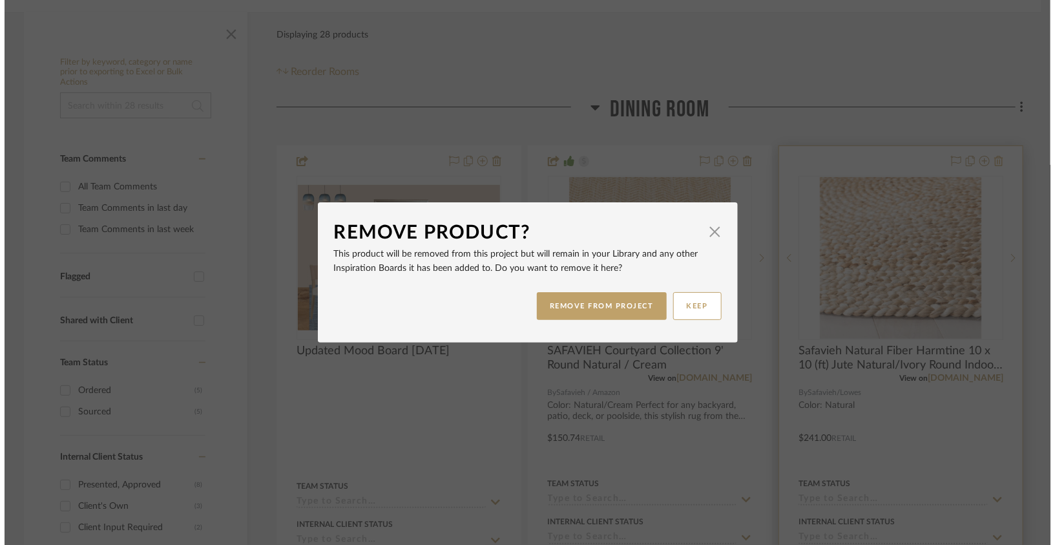
scroll to position [0, 0]
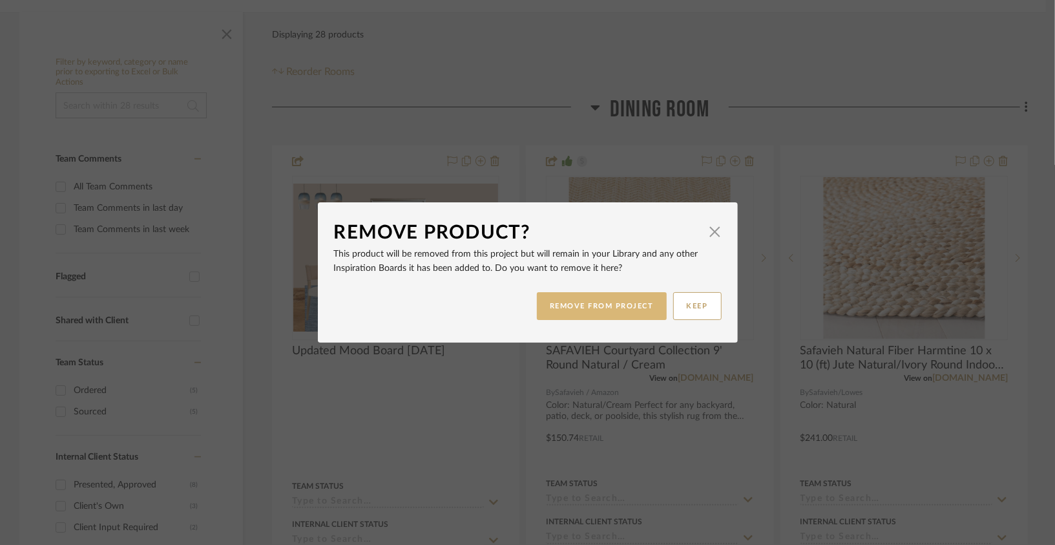
click at [650, 313] on button "REMOVE FROM PROJECT" at bounding box center [602, 306] width 130 height 28
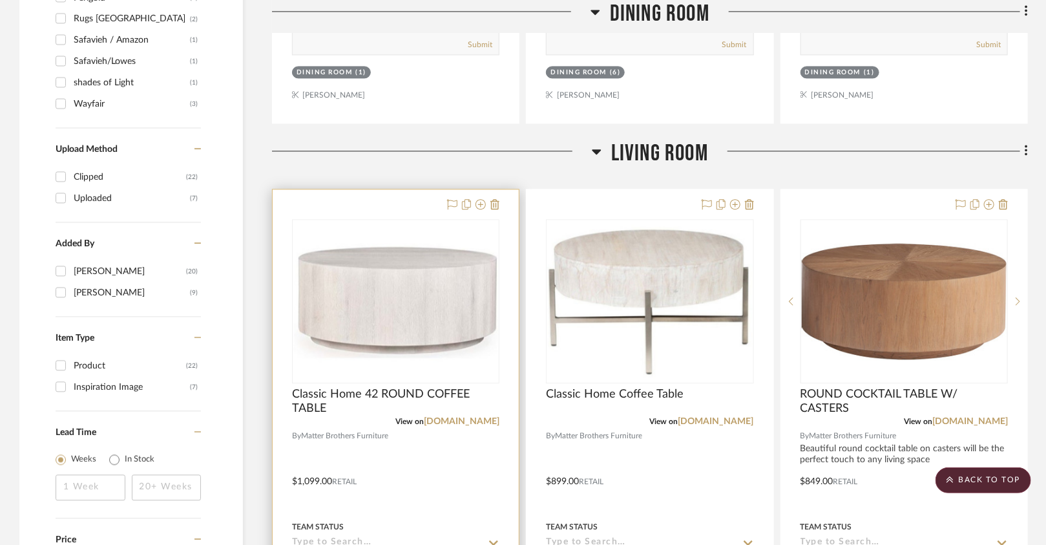
scroll to position [1373, 0]
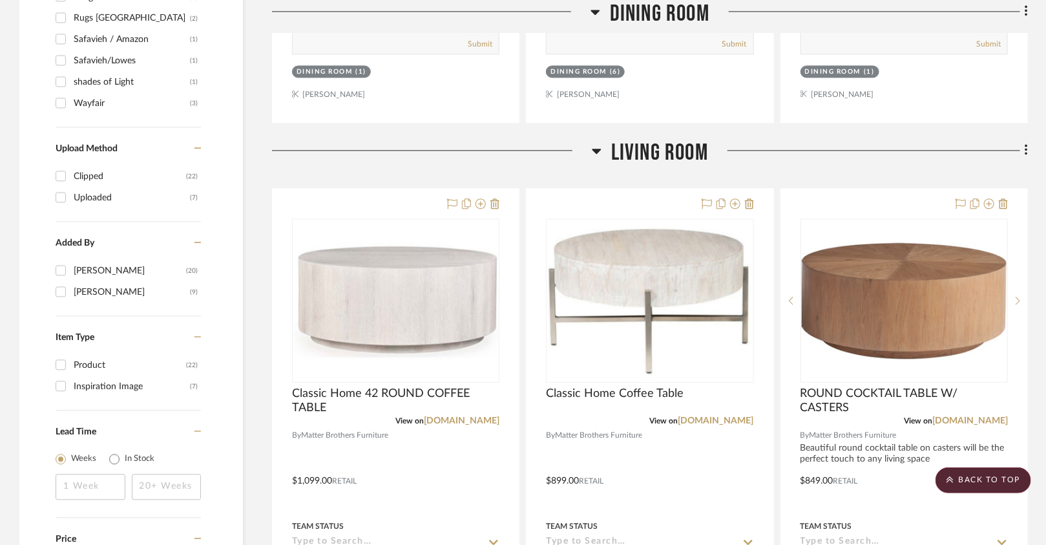
click at [591, 147] on div at bounding box center [432, 155] width 320 height 33
click at [594, 147] on icon at bounding box center [597, 151] width 10 height 16
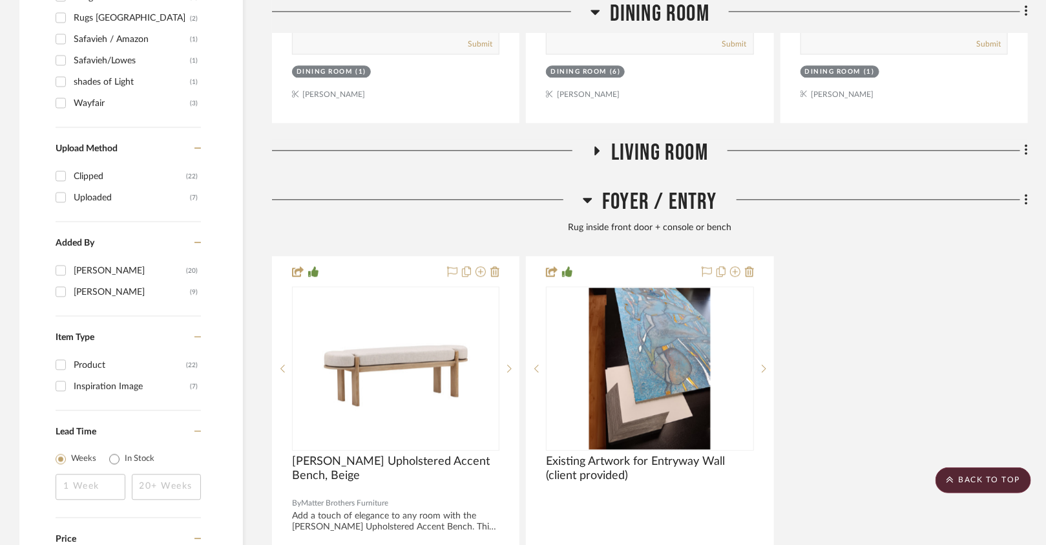
click at [594, 147] on icon at bounding box center [597, 150] width 16 height 10
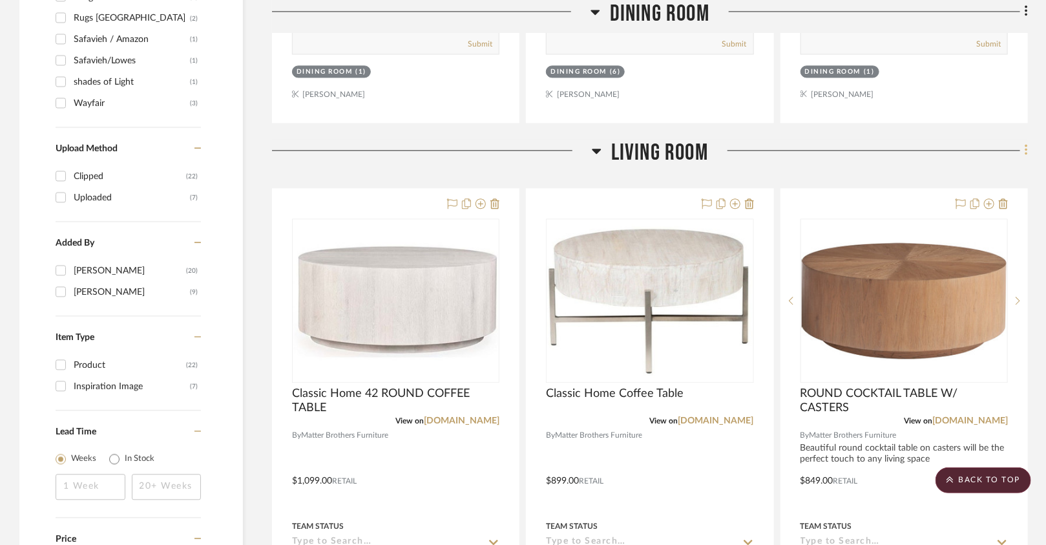
click at [1022, 150] on fa-icon at bounding box center [1024, 151] width 8 height 21
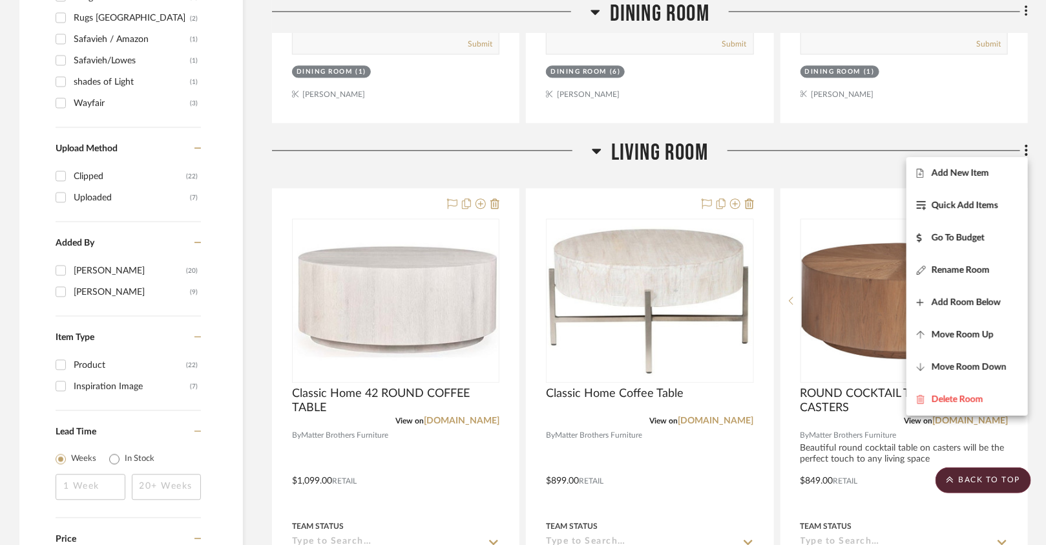
click at [713, 156] on div at bounding box center [523, 272] width 1046 height 545
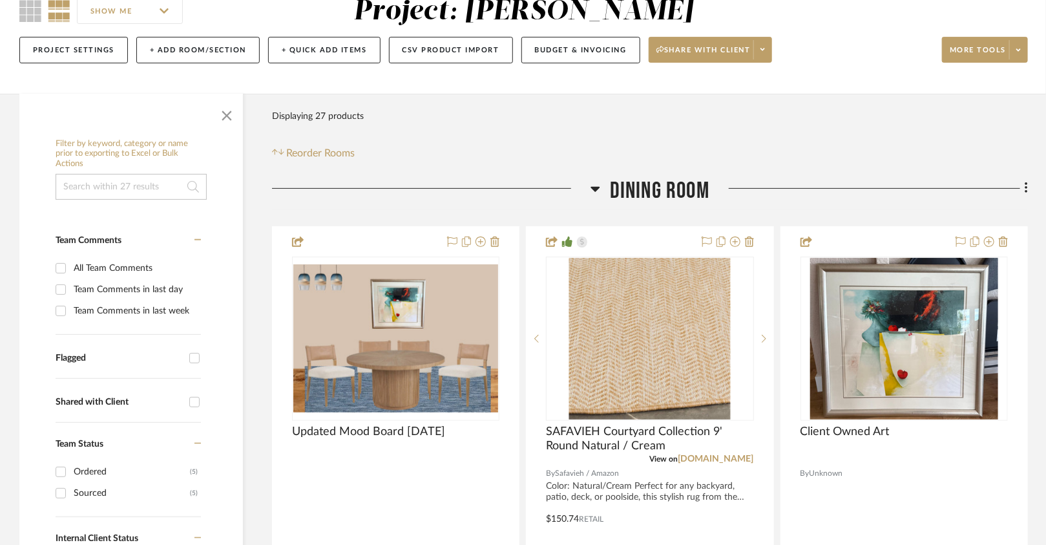
scroll to position [126, 0]
click at [600, 189] on icon at bounding box center [596, 190] width 10 height 16
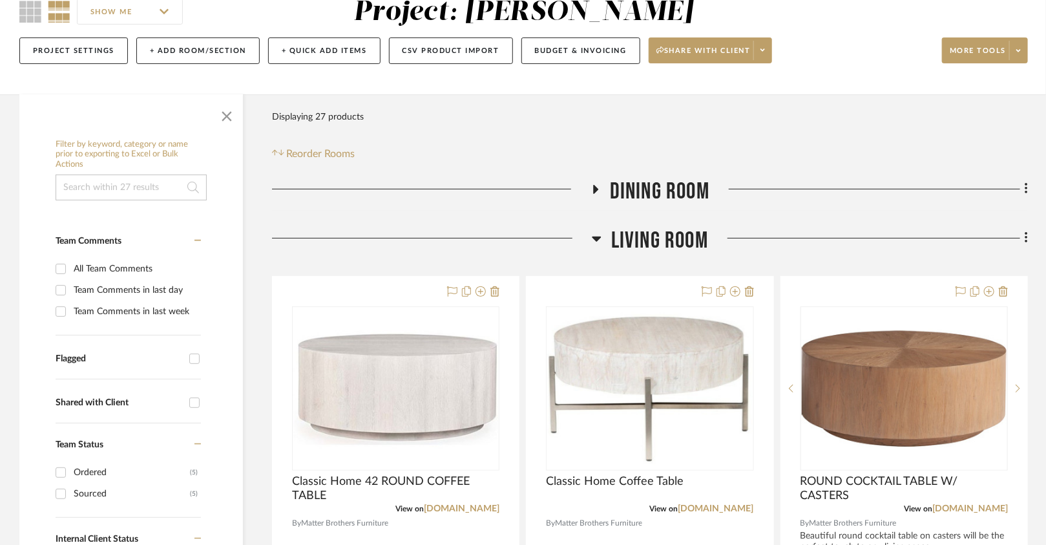
click at [600, 189] on icon at bounding box center [595, 189] width 16 height 10
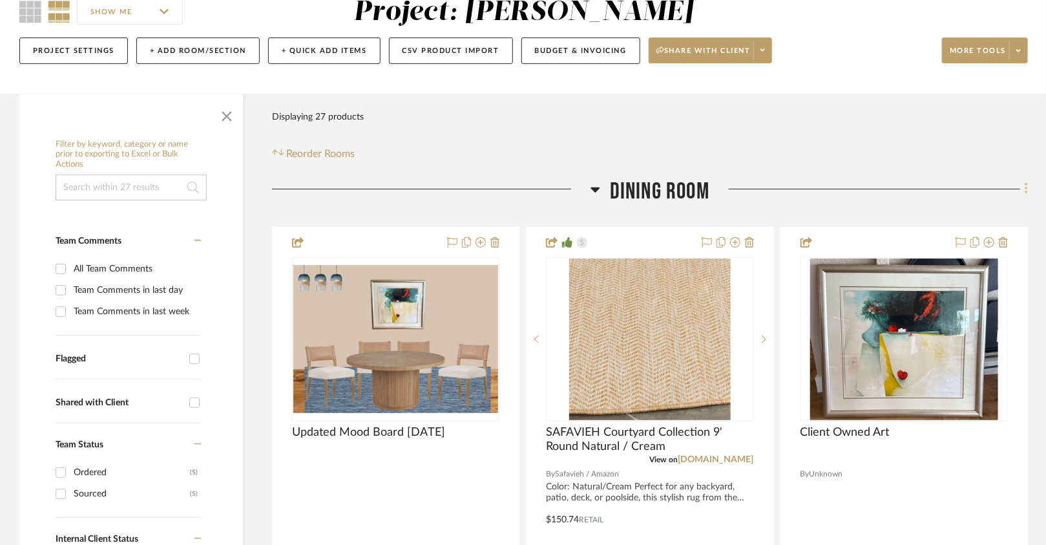
click at [1026, 185] on icon at bounding box center [1026, 189] width 3 height 11
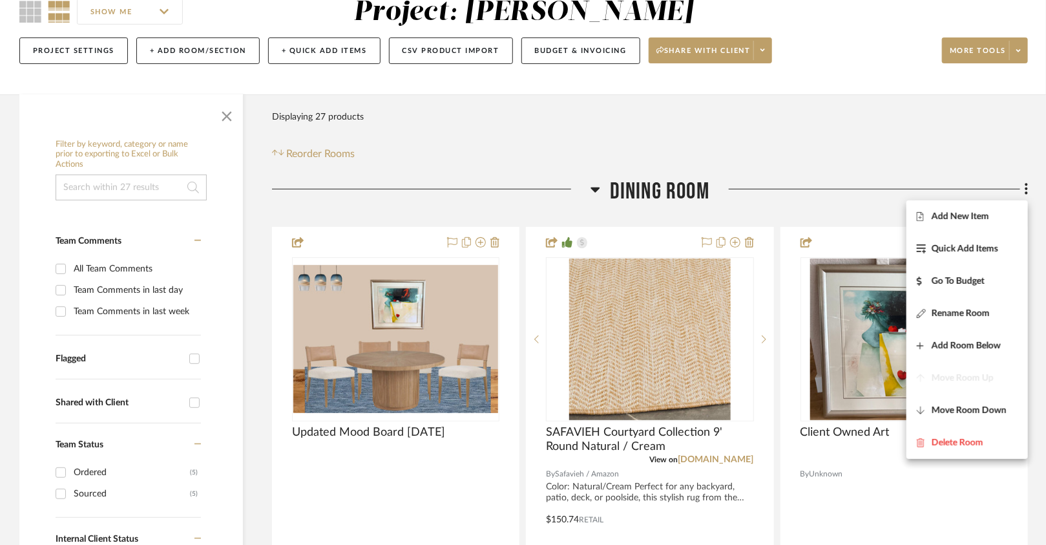
click at [987, 149] on div at bounding box center [523, 272] width 1046 height 545
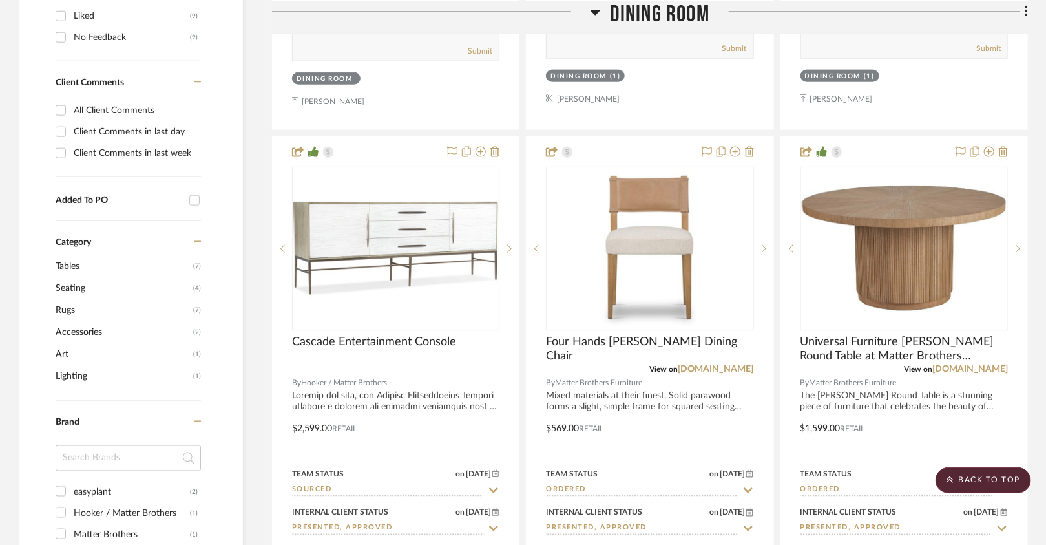
scroll to position [795, 0]
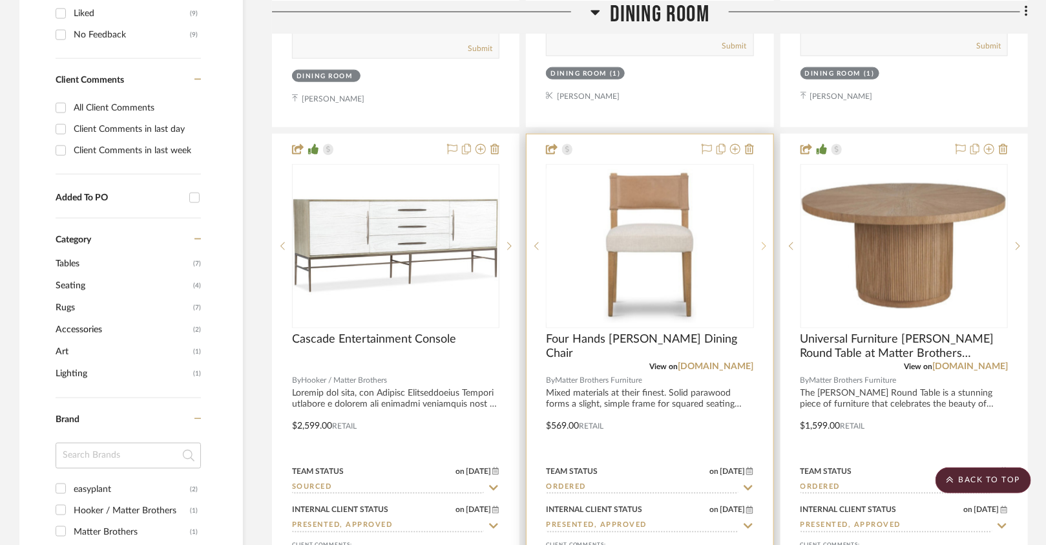
click at [766, 242] on sr-next-btn at bounding box center [763, 246] width 19 height 9
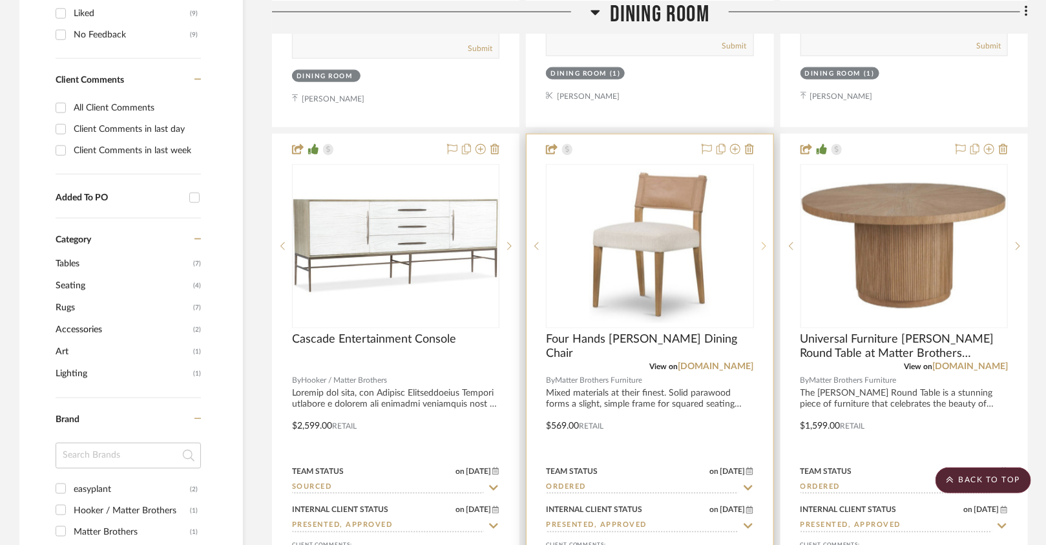
click at [766, 242] on sr-next-btn at bounding box center [763, 246] width 19 height 9
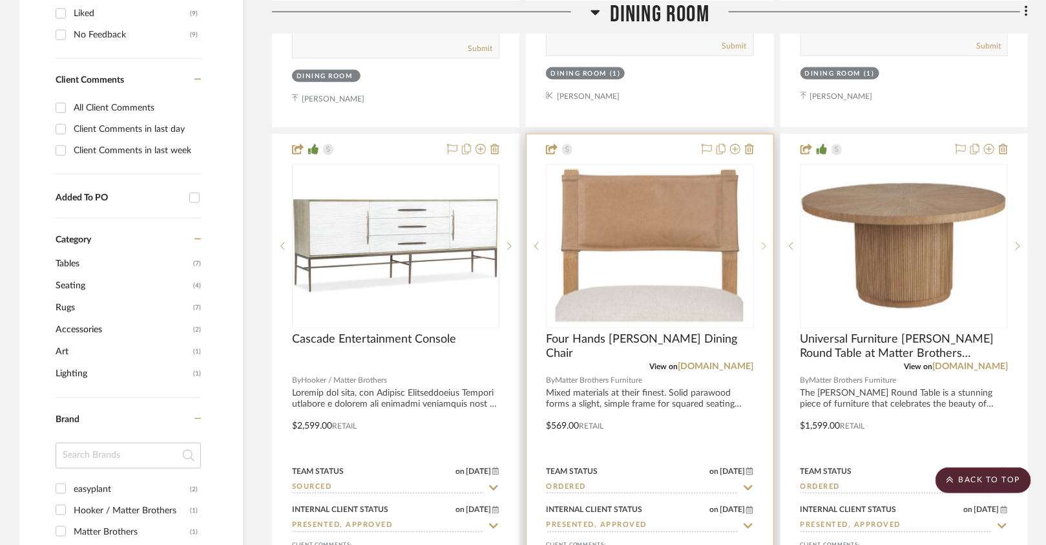
click at [766, 242] on sr-next-btn at bounding box center [763, 246] width 19 height 9
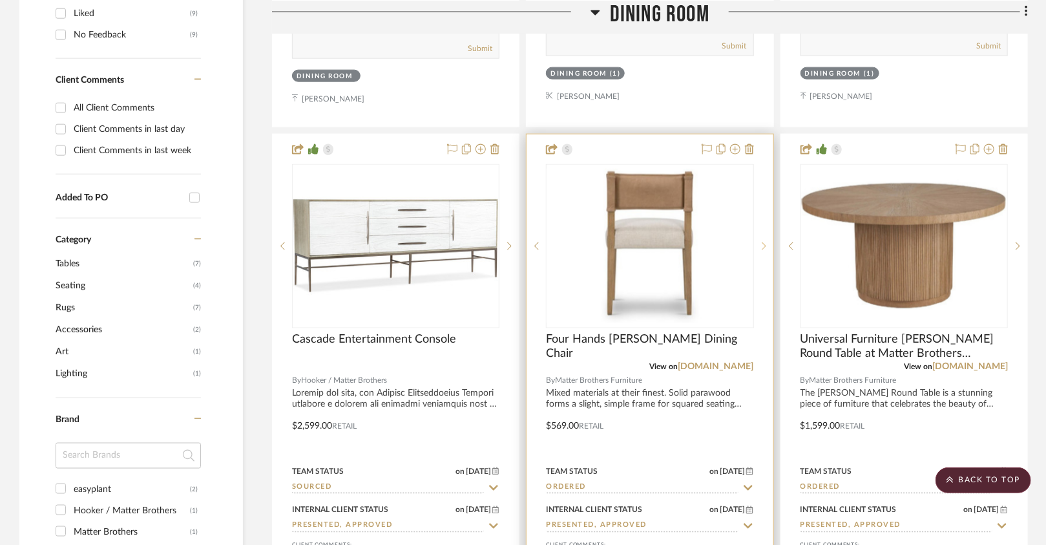
click at [763, 242] on icon at bounding box center [764, 246] width 5 height 9
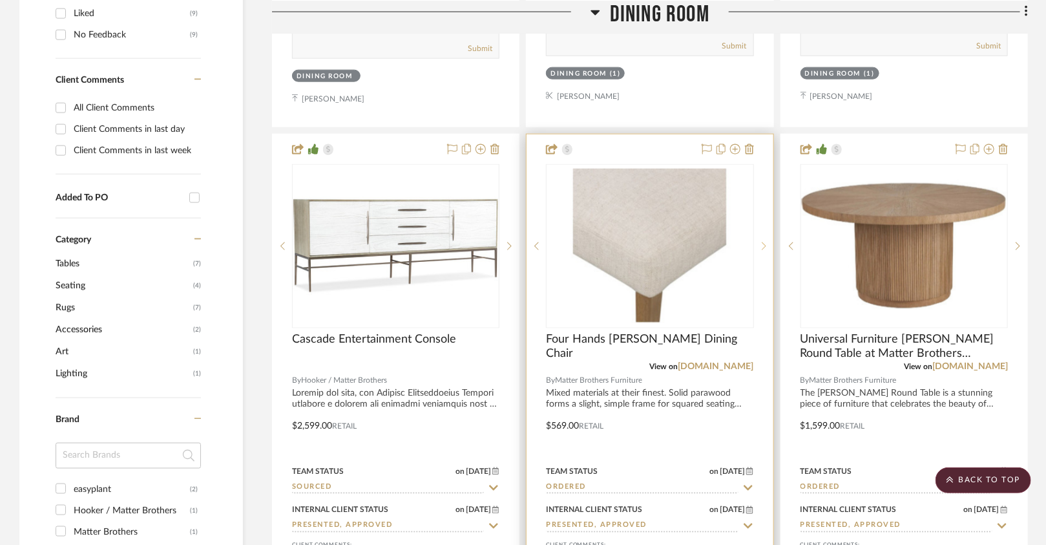
click at [763, 242] on icon at bounding box center [764, 246] width 5 height 9
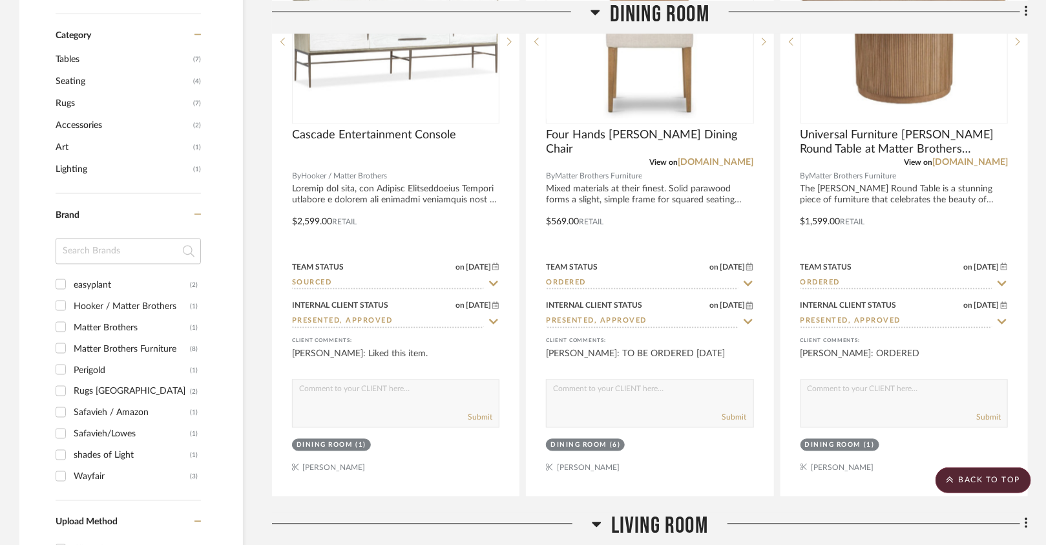
scroll to position [1001, 0]
